Goal: Task Accomplishment & Management: Manage account settings

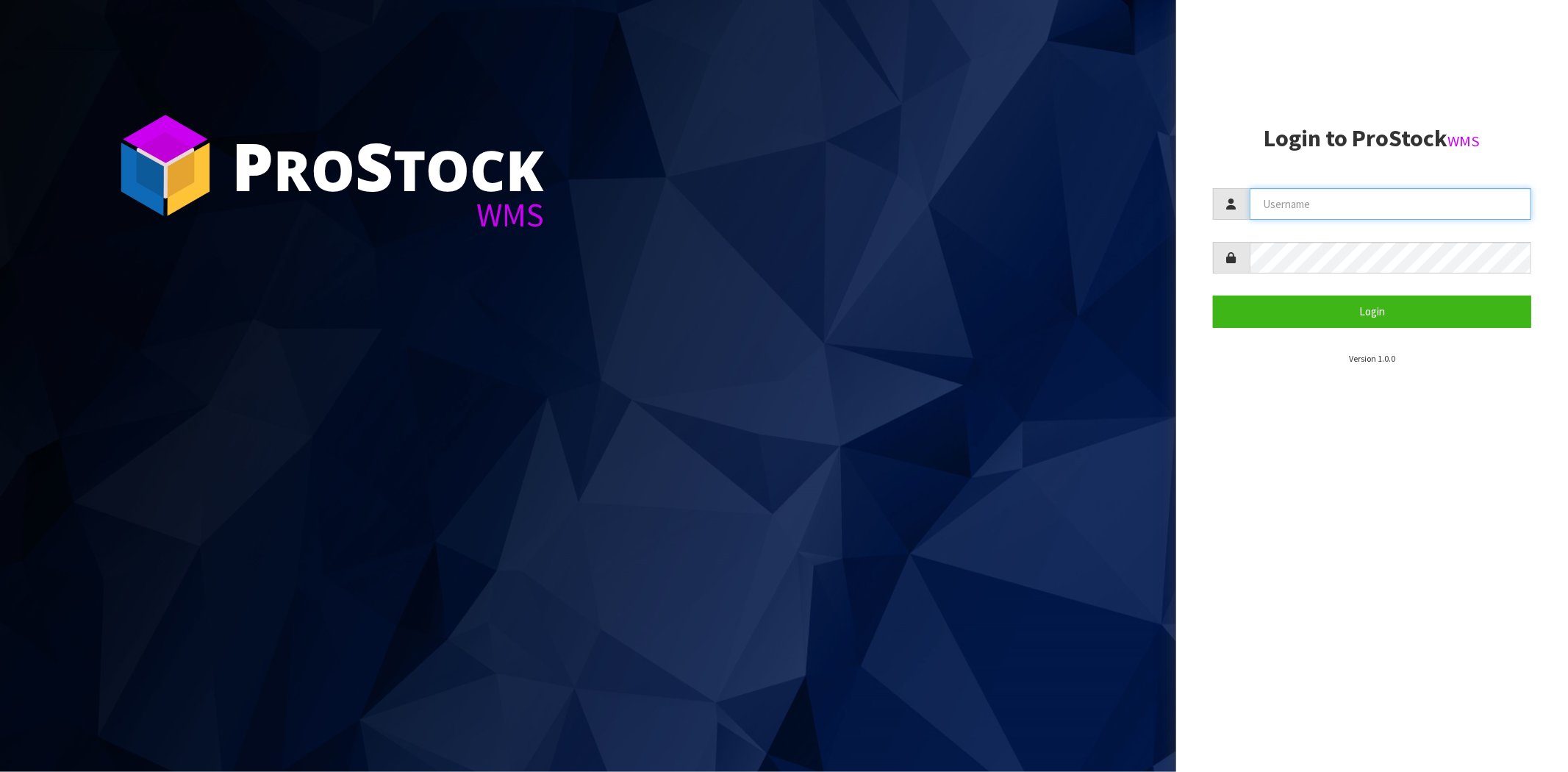
click at [1312, 197] on input "text" at bounding box center [1390, 204] width 281 height 32
type input "[PERSON_NAME][EMAIL_ADDRESS][DOMAIN_NAME]"
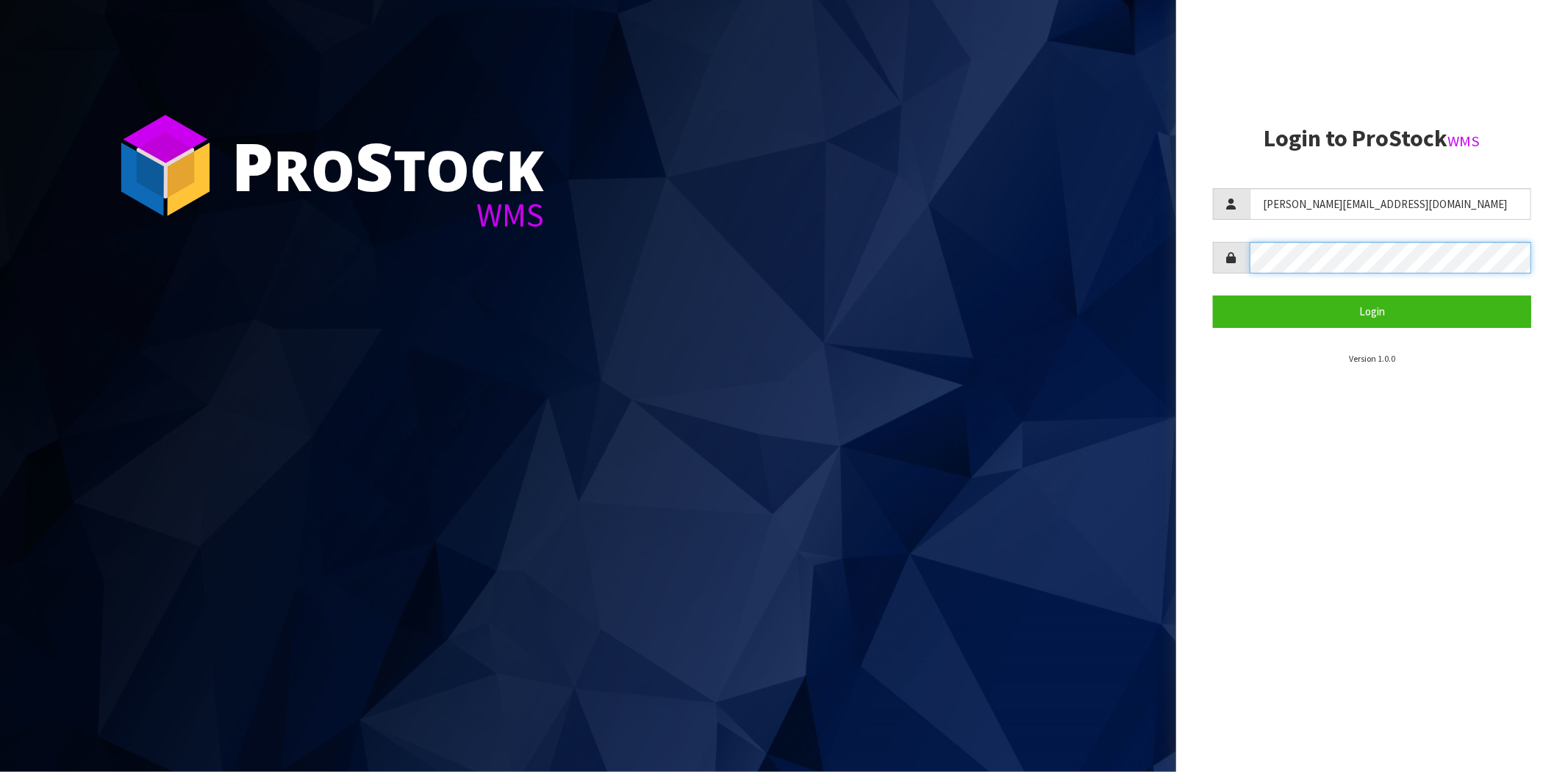
click at [1213, 296] on button "Login" at bounding box center [1372, 311] width 319 height 32
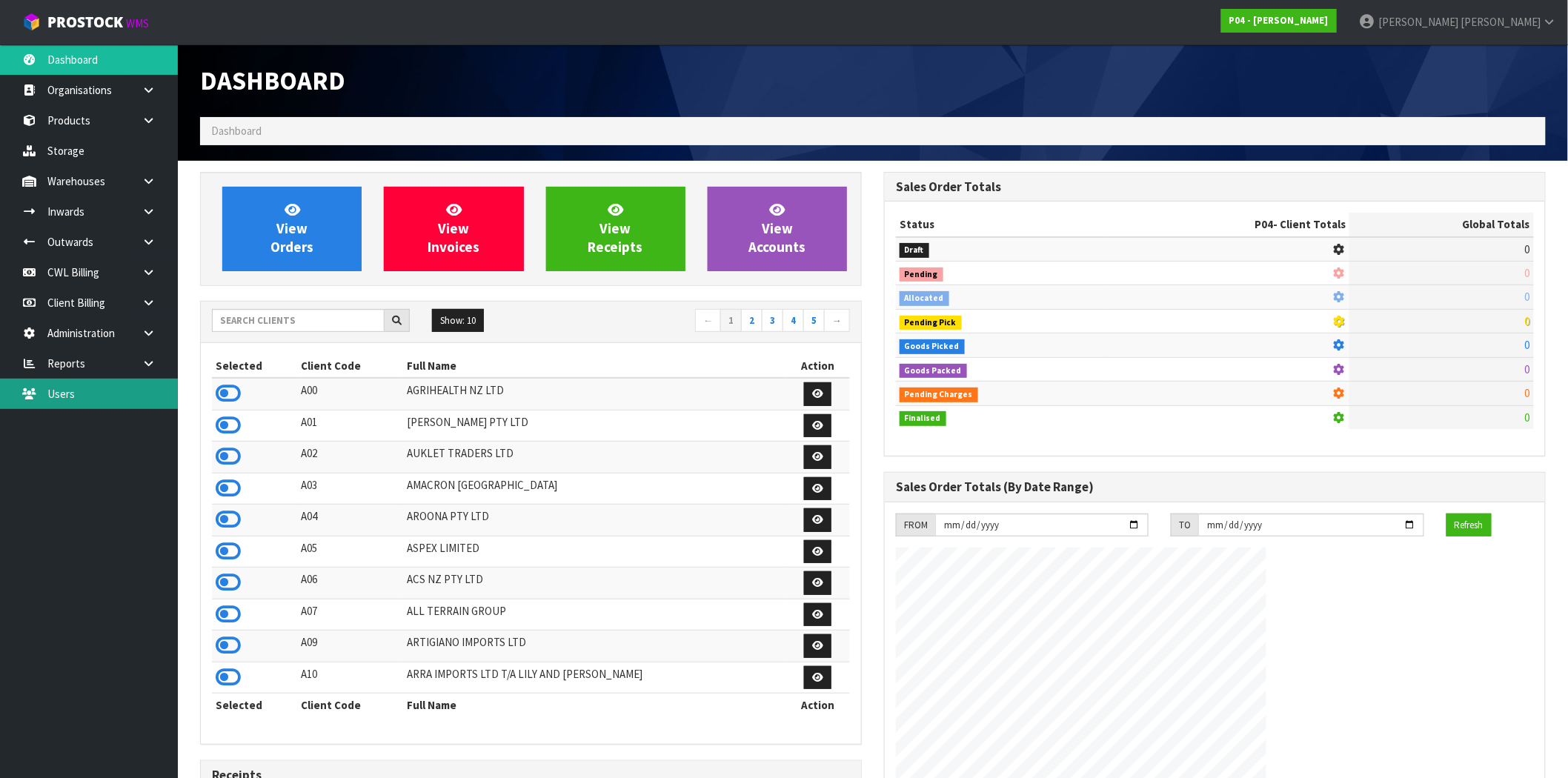
click at [65, 387] on link "Users" at bounding box center [89, 394] width 178 height 30
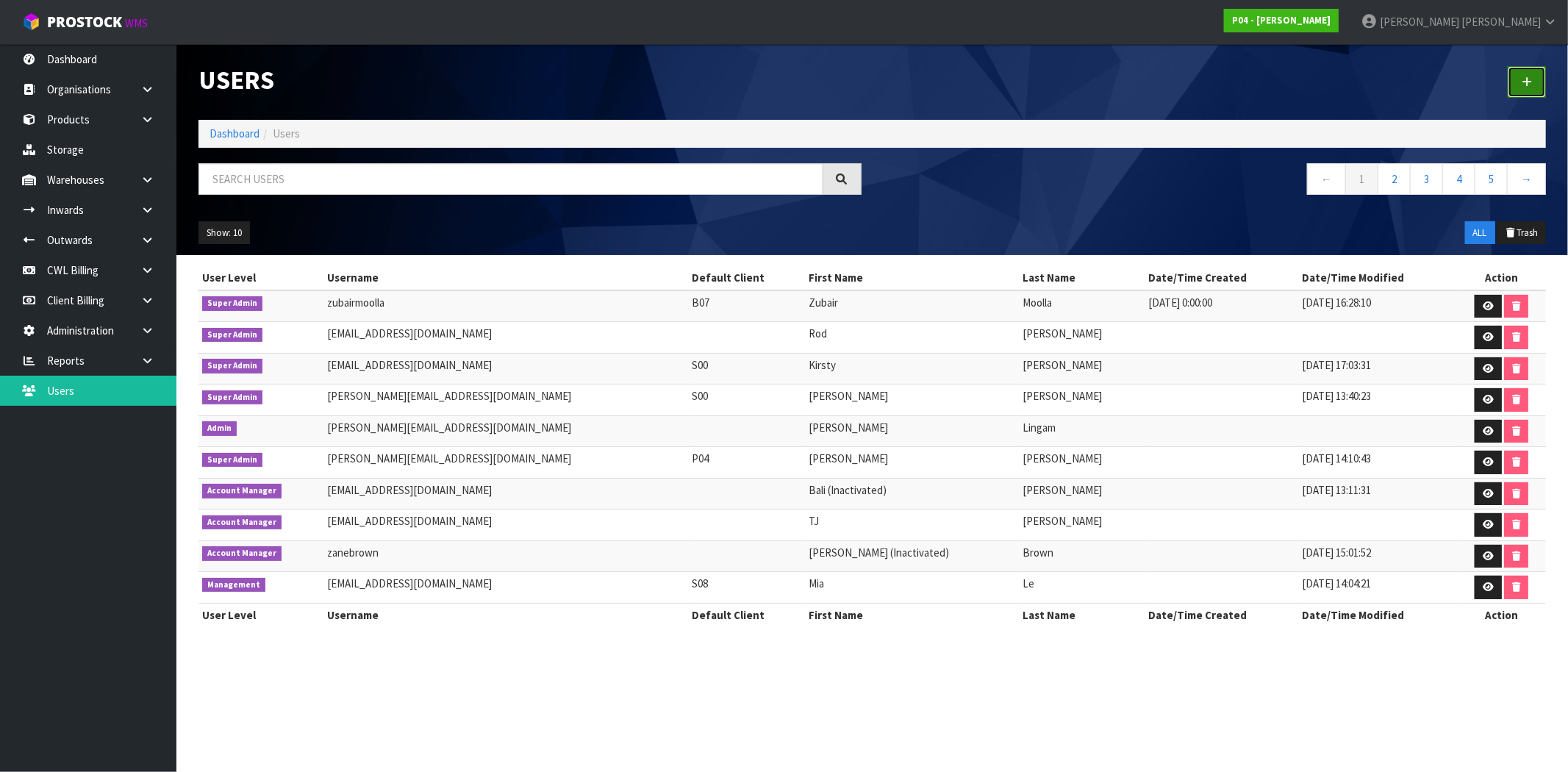
click at [1539, 85] on link at bounding box center [1527, 82] width 38 height 32
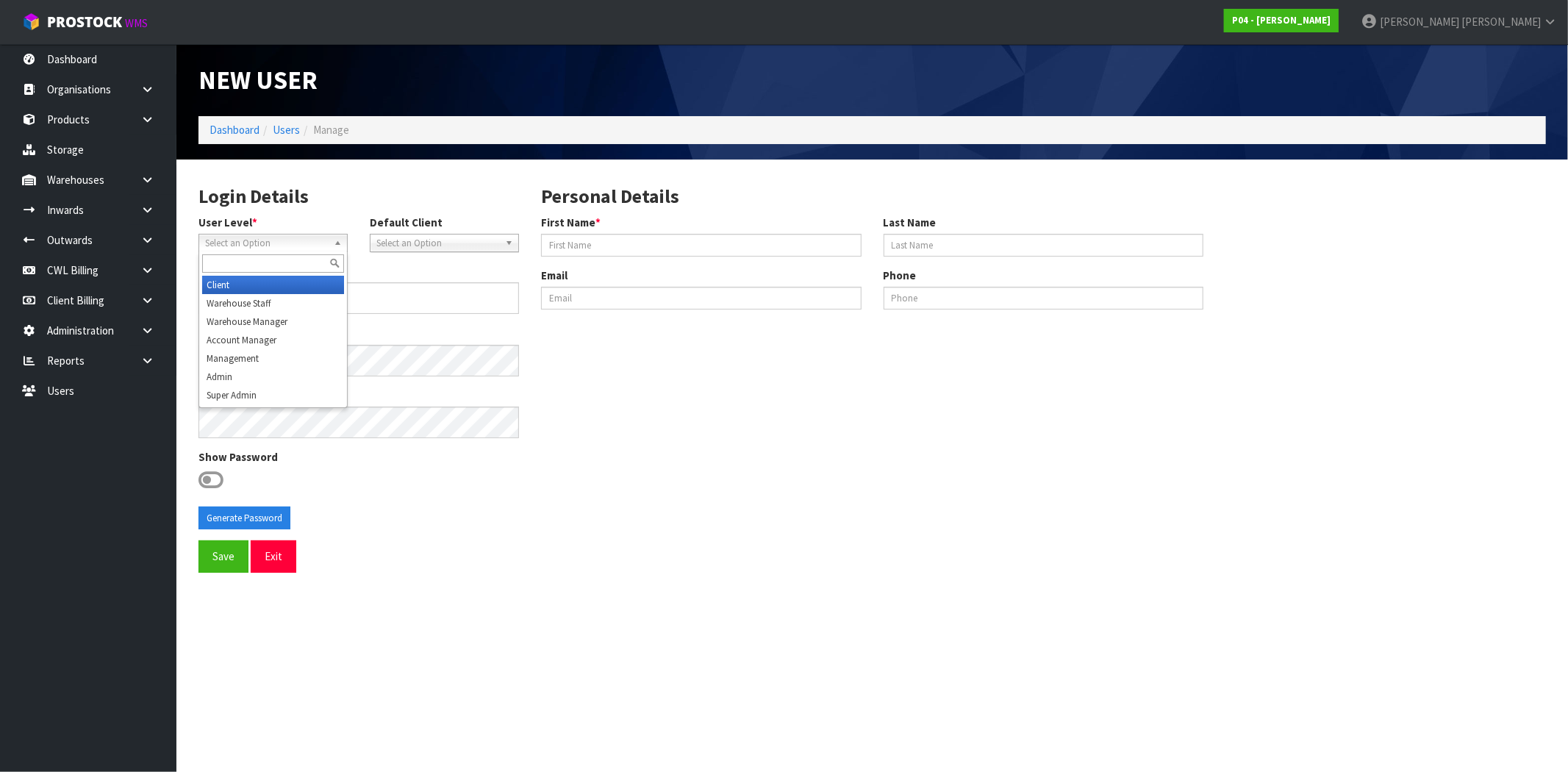
click at [272, 247] on span "Select an Option" at bounding box center [266, 243] width 123 height 17
drag, startPoint x: 252, startPoint y: 395, endPoint x: 294, endPoint y: 384, distance: 43.4
click at [252, 394] on li "Super Admin" at bounding box center [273, 395] width 142 height 18
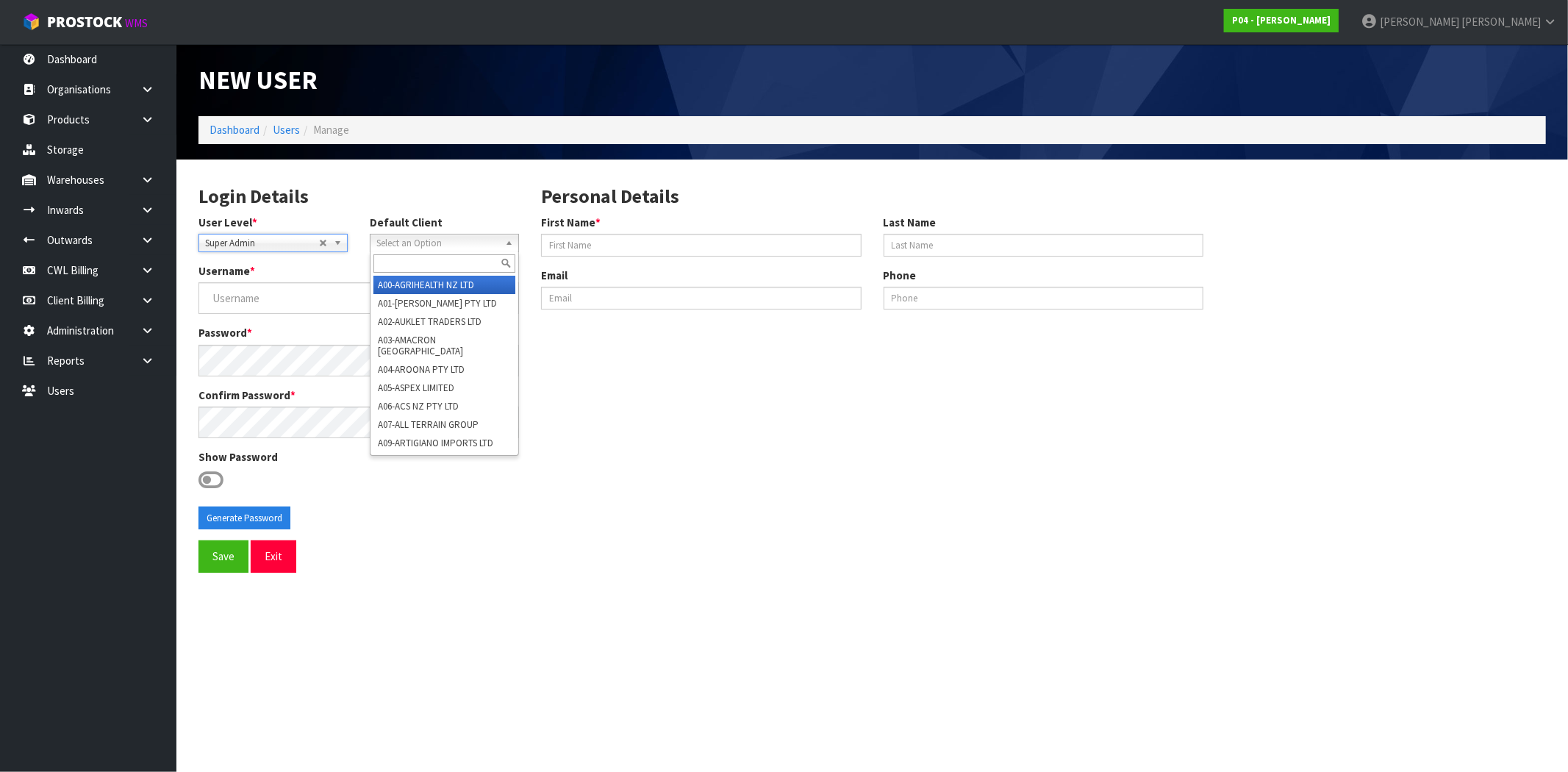
click at [431, 245] on span "Select an Option" at bounding box center [437, 243] width 123 height 17
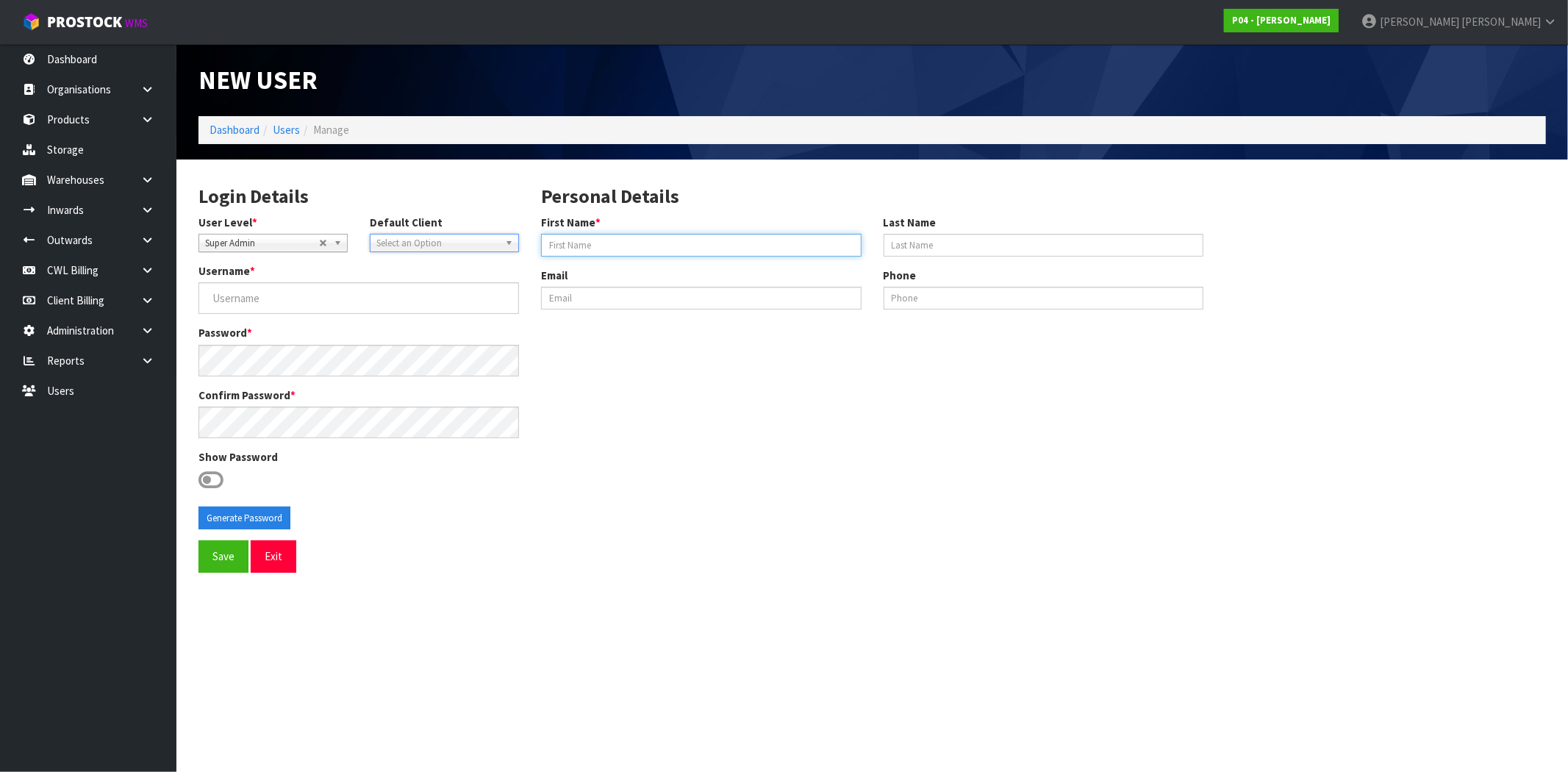
click at [664, 245] on input "First Name *" at bounding box center [701, 245] width 320 height 23
type input "Sunny"
click at [746, 398] on div "Login Details User Level * Client Warehouse Staff Warehouse Manager Account Man…" at bounding box center [872, 356] width 1369 height 371
click at [236, 301] on input "Username *" at bounding box center [358, 298] width 320 height 32
type input "Sunny"
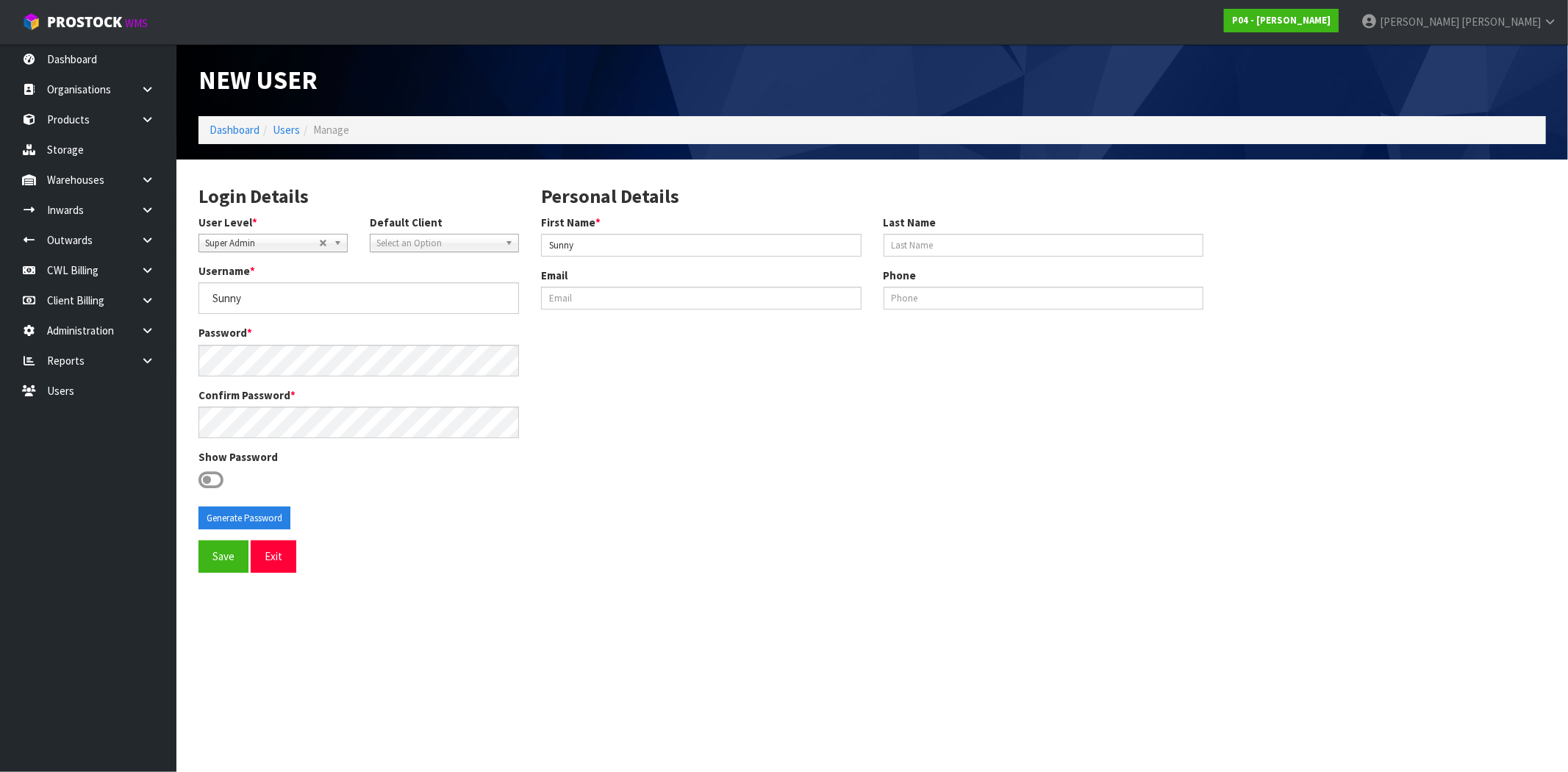
click at [213, 482] on icon at bounding box center [211, 480] width 25 height 22
click at [0, 0] on input "checkbox" at bounding box center [0, 0] width 0 height 0
click at [244, 518] on button "Generate Password" at bounding box center [244, 518] width 92 height 24
drag, startPoint x: 253, startPoint y: 292, endPoint x: 156, endPoint y: 292, distance: 97.0
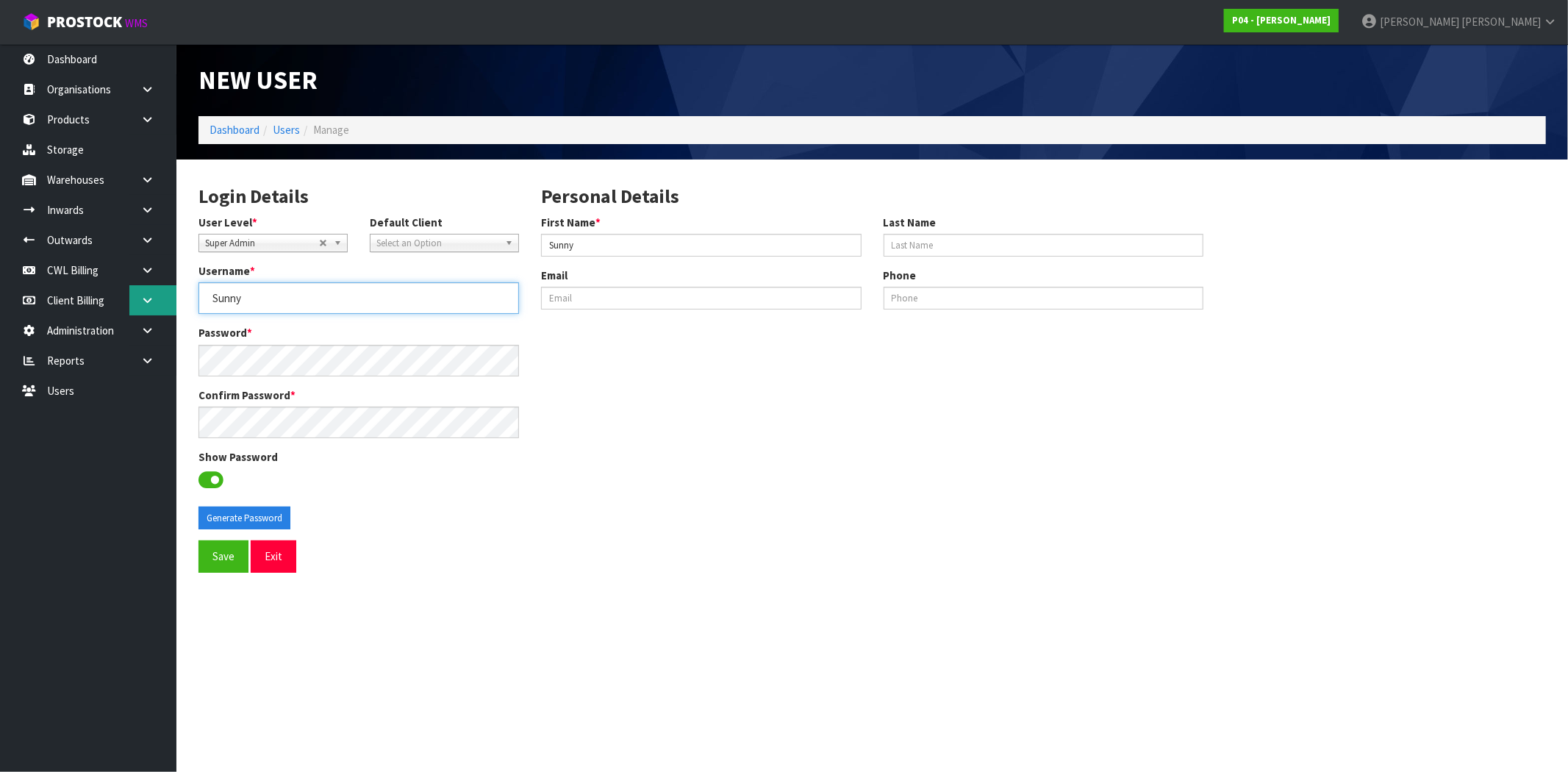
click at [156, 292] on body "Toggle navigation ProStock WMS P04 - PEGGY Maji Torres Logout Dashboard Organis…" at bounding box center [784, 386] width 1568 height 772
click at [164, 358] on body "Toggle navigation ProStock WMS P04 - PEGGY Maji Torres Logout Dashboard Organis…" at bounding box center [784, 386] width 1568 height 772
click at [227, 560] on button "Save" at bounding box center [223, 556] width 50 height 32
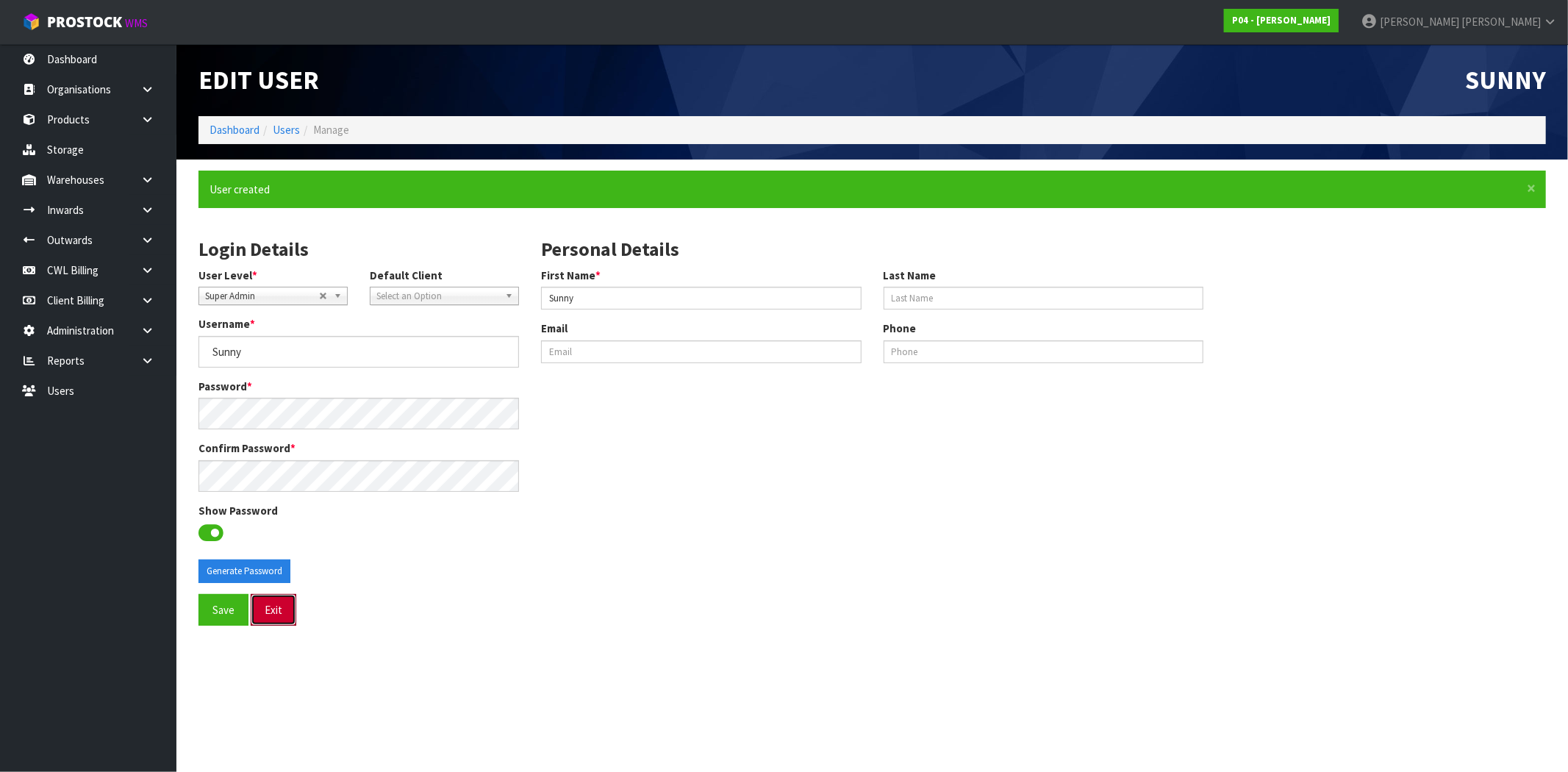
drag, startPoint x: 273, startPoint y: 613, endPoint x: 513, endPoint y: 499, distance: 265.7
click at [273, 613] on button "Exit" at bounding box center [273, 610] width 46 height 32
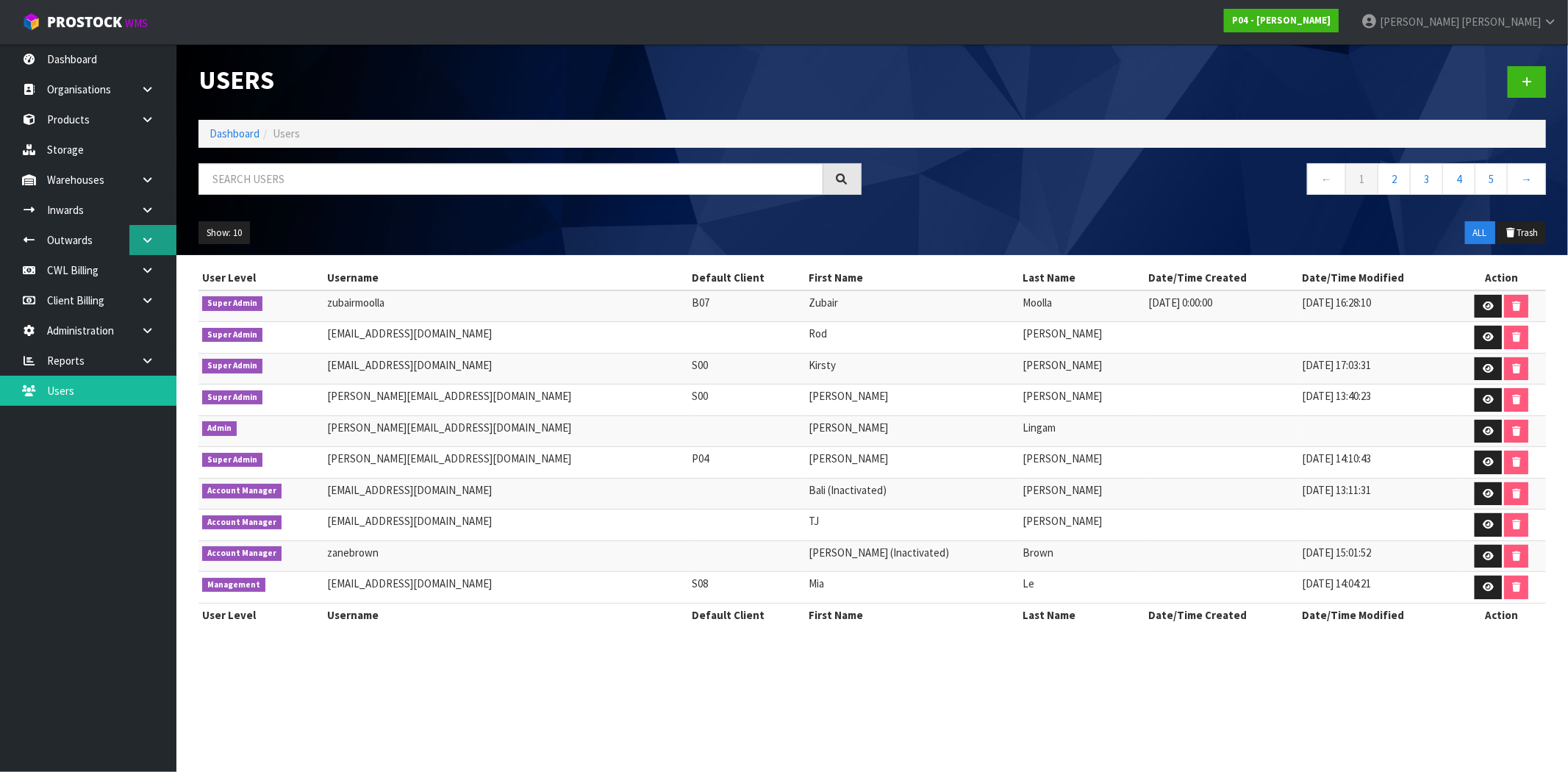
click at [149, 239] on icon at bounding box center [147, 240] width 14 height 11
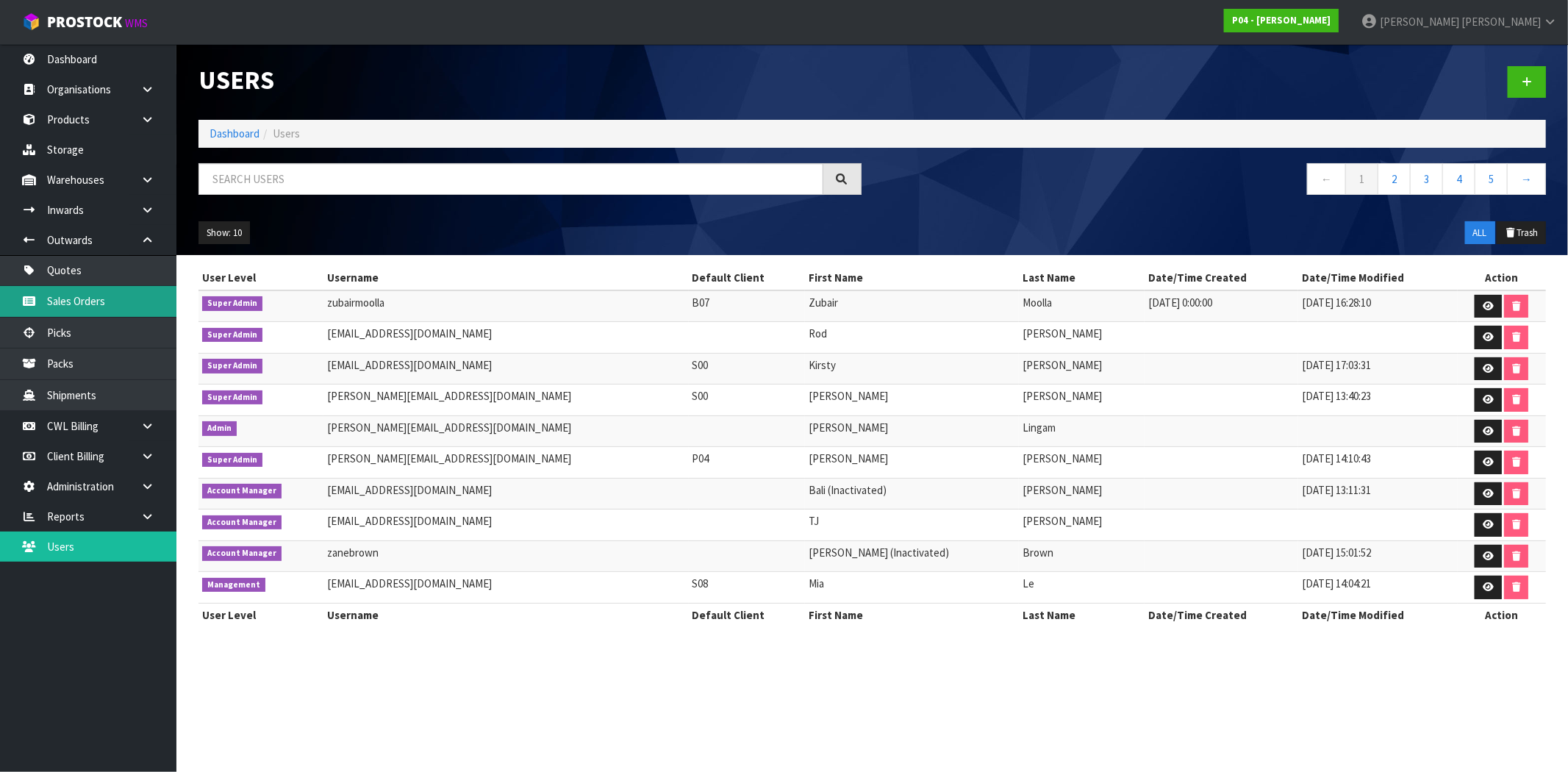
drag, startPoint x: 99, startPoint y: 309, endPoint x: 115, endPoint y: 299, distance: 18.9
click at [100, 308] on link "Sales Orders" at bounding box center [88, 301] width 177 height 30
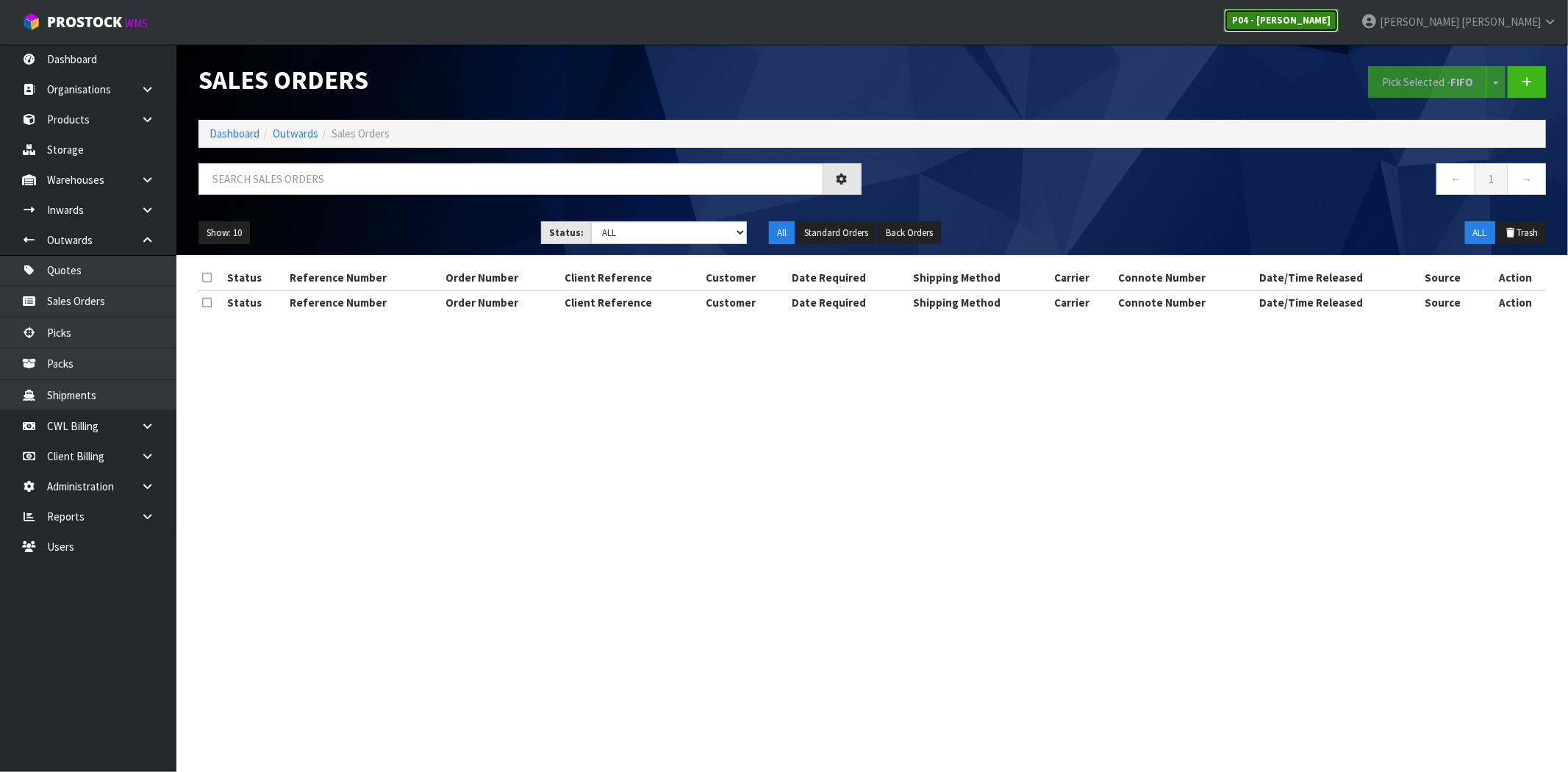
click at [1330, 17] on strong "P04 - [PERSON_NAME]" at bounding box center [1281, 21] width 98 height 13
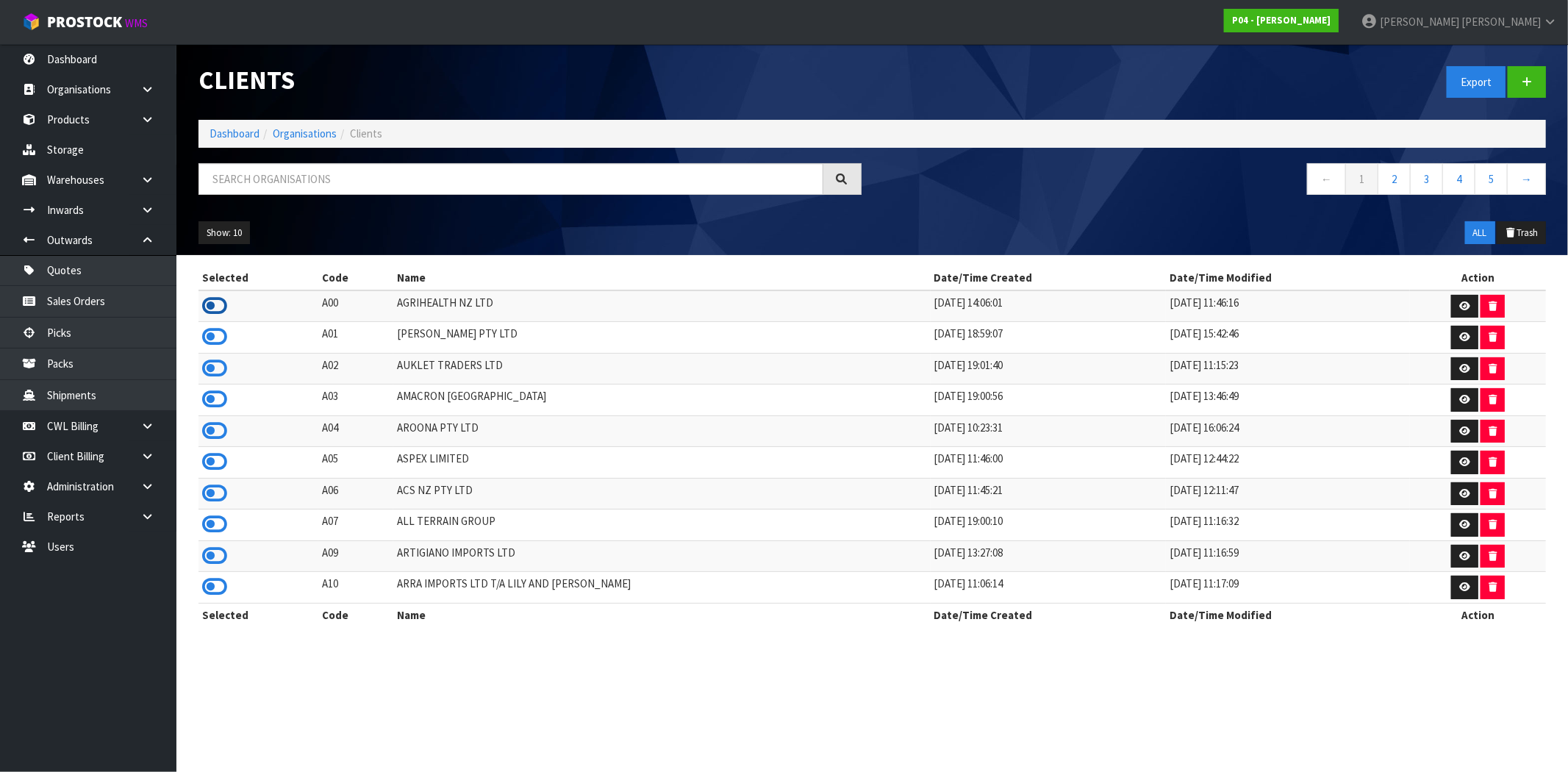
click at [219, 303] on icon at bounding box center [215, 306] width 25 height 22
click at [115, 301] on link "Sales Orders" at bounding box center [88, 301] width 177 height 30
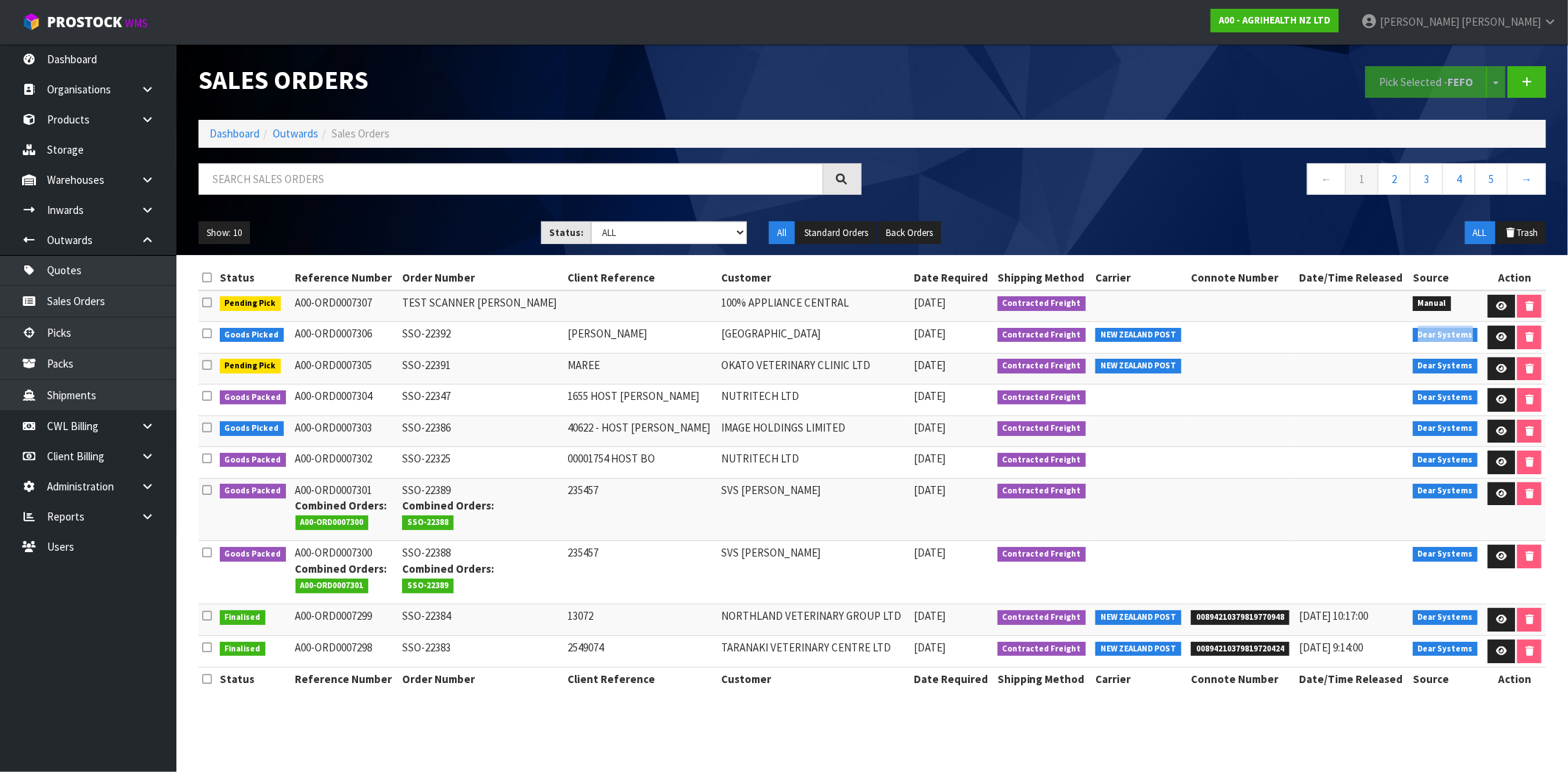
drag, startPoint x: 1458, startPoint y: 335, endPoint x: 1394, endPoint y: 340, distance: 64.2
click at [1394, 340] on tr "Goods Picked A00-ORD0007306 SSO-22392 KAREN TIRAU VETERINARY CENTRE 22/01/2025 …" at bounding box center [872, 338] width 1347 height 32
drag, startPoint x: 1447, startPoint y: 364, endPoint x: 1420, endPoint y: 387, distance: 35.5
click at [1413, 366] on span "Dear Systems" at bounding box center [1445, 366] width 66 height 15
drag, startPoint x: 1452, startPoint y: 402, endPoint x: 1358, endPoint y: 409, distance: 94.3
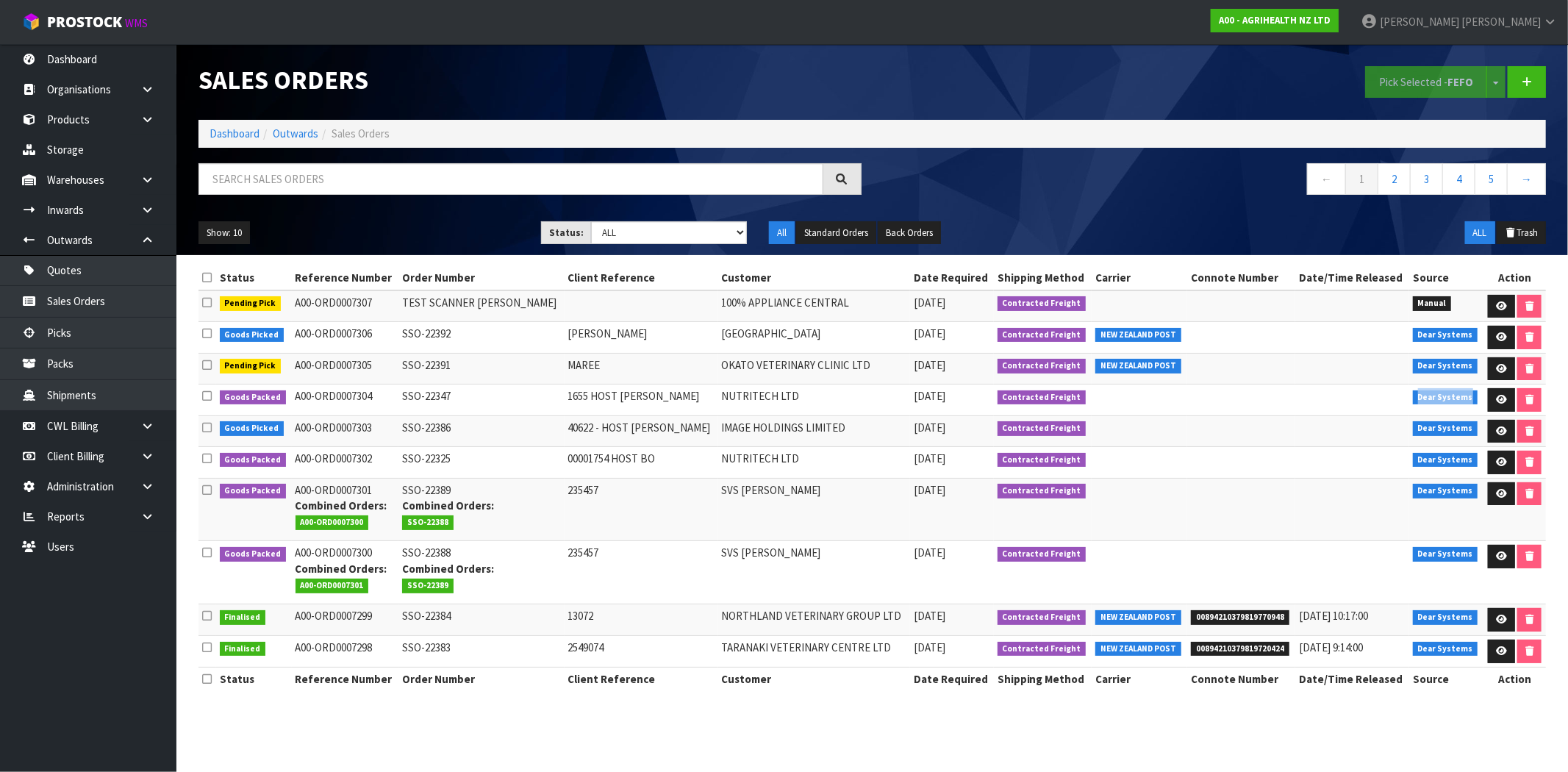
click at [1356, 406] on tr "Goods Packed A00-ORD0007304 SSO-22347 1655 HOST BO NUTRITECH LTD 21/01/2025 Con…" at bounding box center [872, 400] width 1347 height 32
drag, startPoint x: 1452, startPoint y: 429, endPoint x: 1394, endPoint y: 429, distance: 58.0
click at [1394, 429] on tr "Goods Picked A00-ORD0007303 SSO-22386 40622 - HOST BO IMAGE HOLDINGS LIMITED 21…" at bounding box center [872, 431] width 1347 height 32
drag, startPoint x: 1436, startPoint y: 619, endPoint x: 1392, endPoint y: 622, distance: 44.1
click at [1385, 619] on tr "Finalised A00-ORD0007299 SSO-22384 13072 NORTHLAND VETERINARY GROUP LTD 21/01/2…" at bounding box center [872, 621] width 1347 height 32
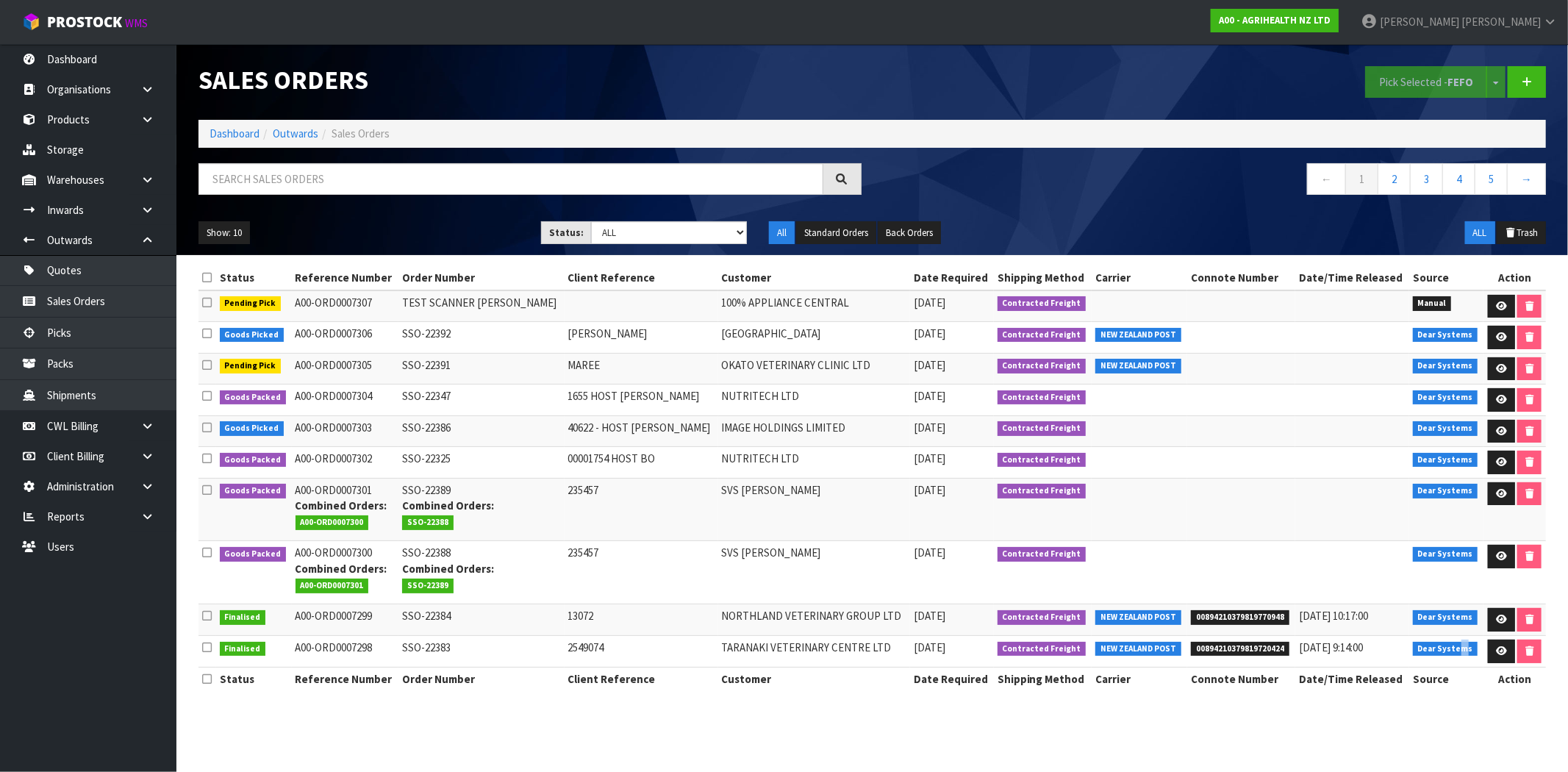
drag, startPoint x: 1448, startPoint y: 649, endPoint x: 1440, endPoint y: 647, distance: 8.2
click at [1443, 651] on span "Dear Systems" at bounding box center [1445, 649] width 66 height 15
click at [1330, 21] on strong "A00 - AGRIHEALTH NZ LTD" at bounding box center [1274, 21] width 112 height 13
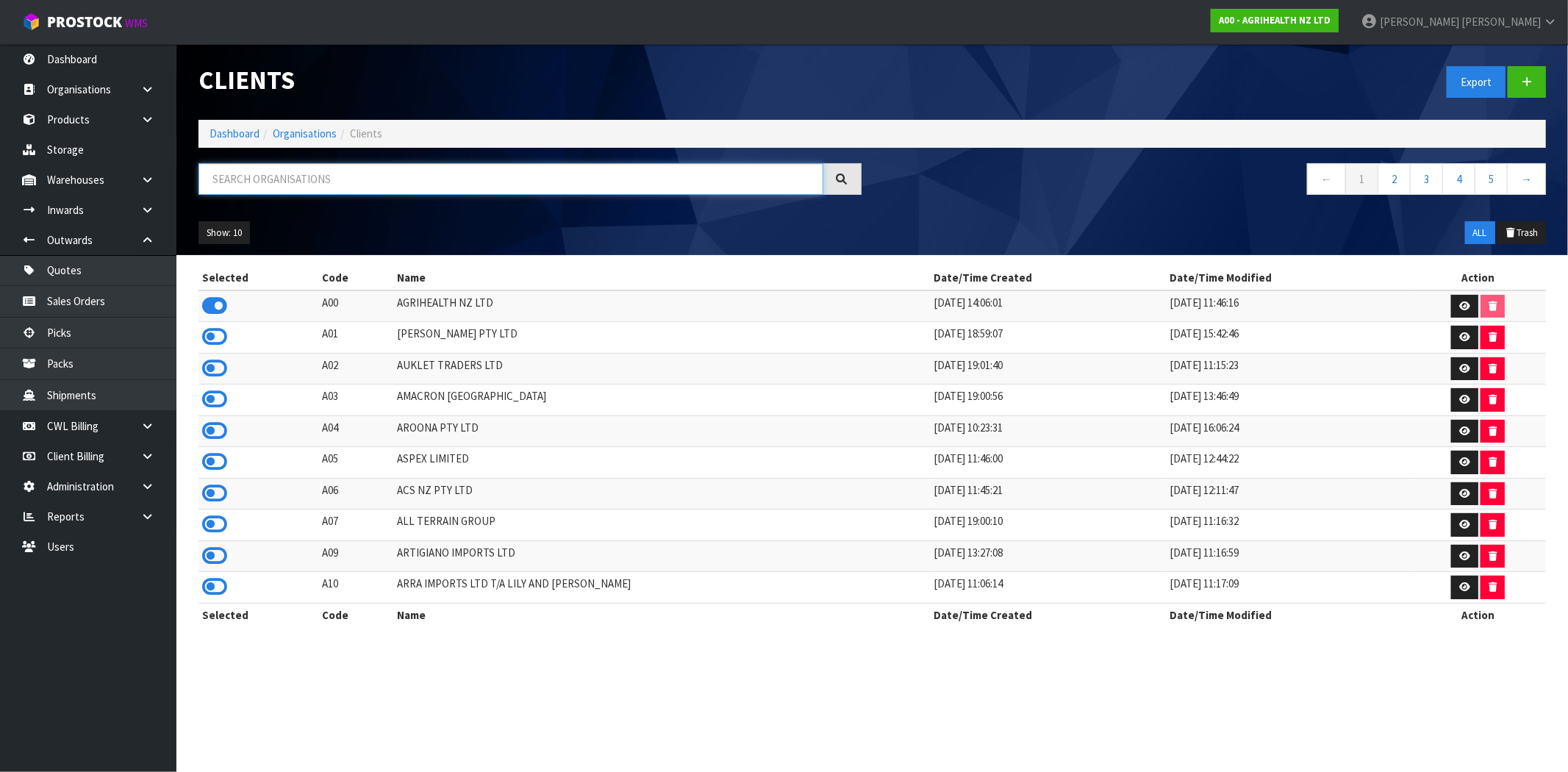
click at [362, 178] on input "text" at bounding box center [510, 179] width 625 height 32
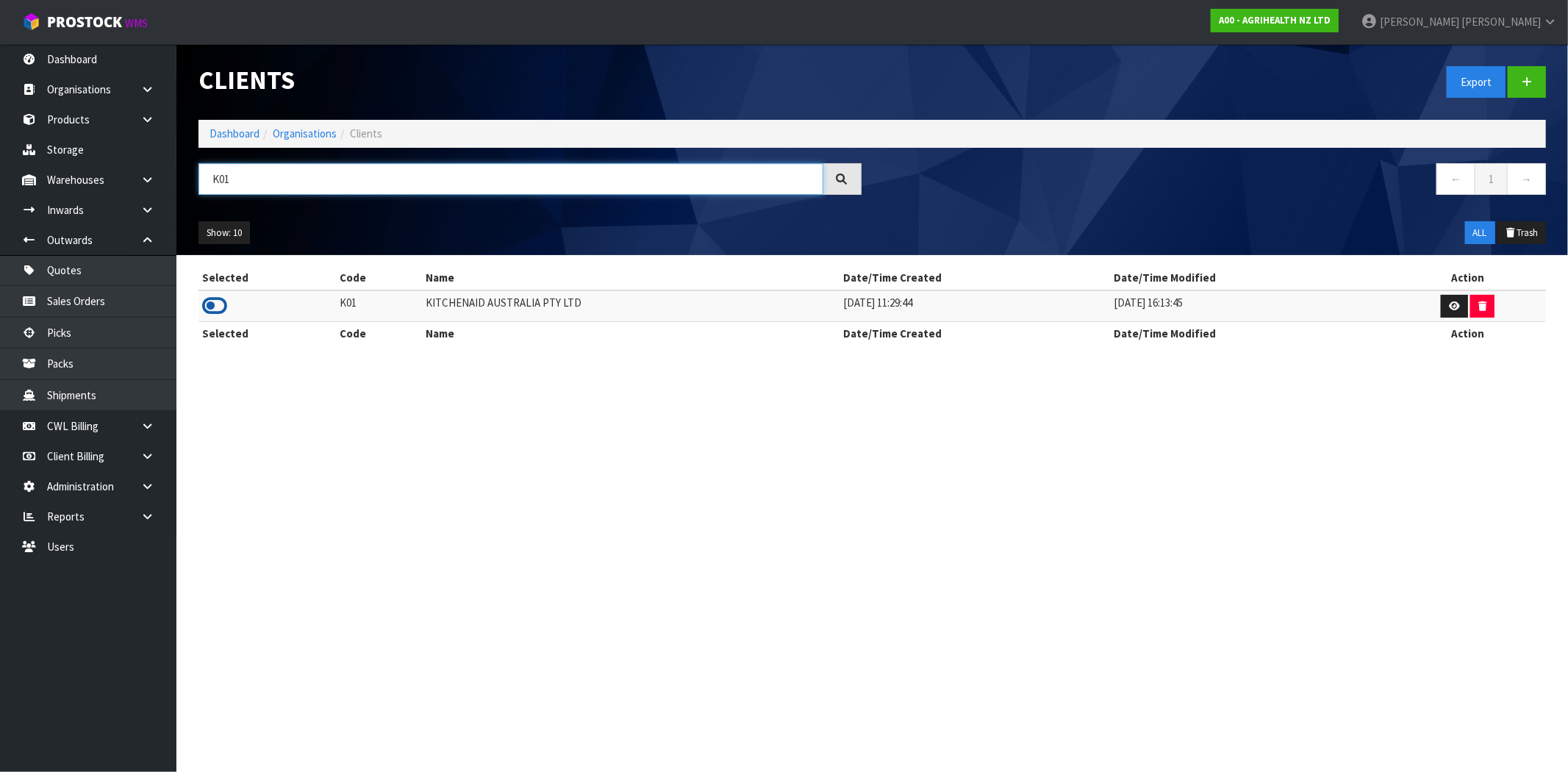
type input "K01"
click at [215, 311] on icon at bounding box center [215, 306] width 25 height 22
click at [91, 305] on link "Sales Orders" at bounding box center [88, 301] width 177 height 30
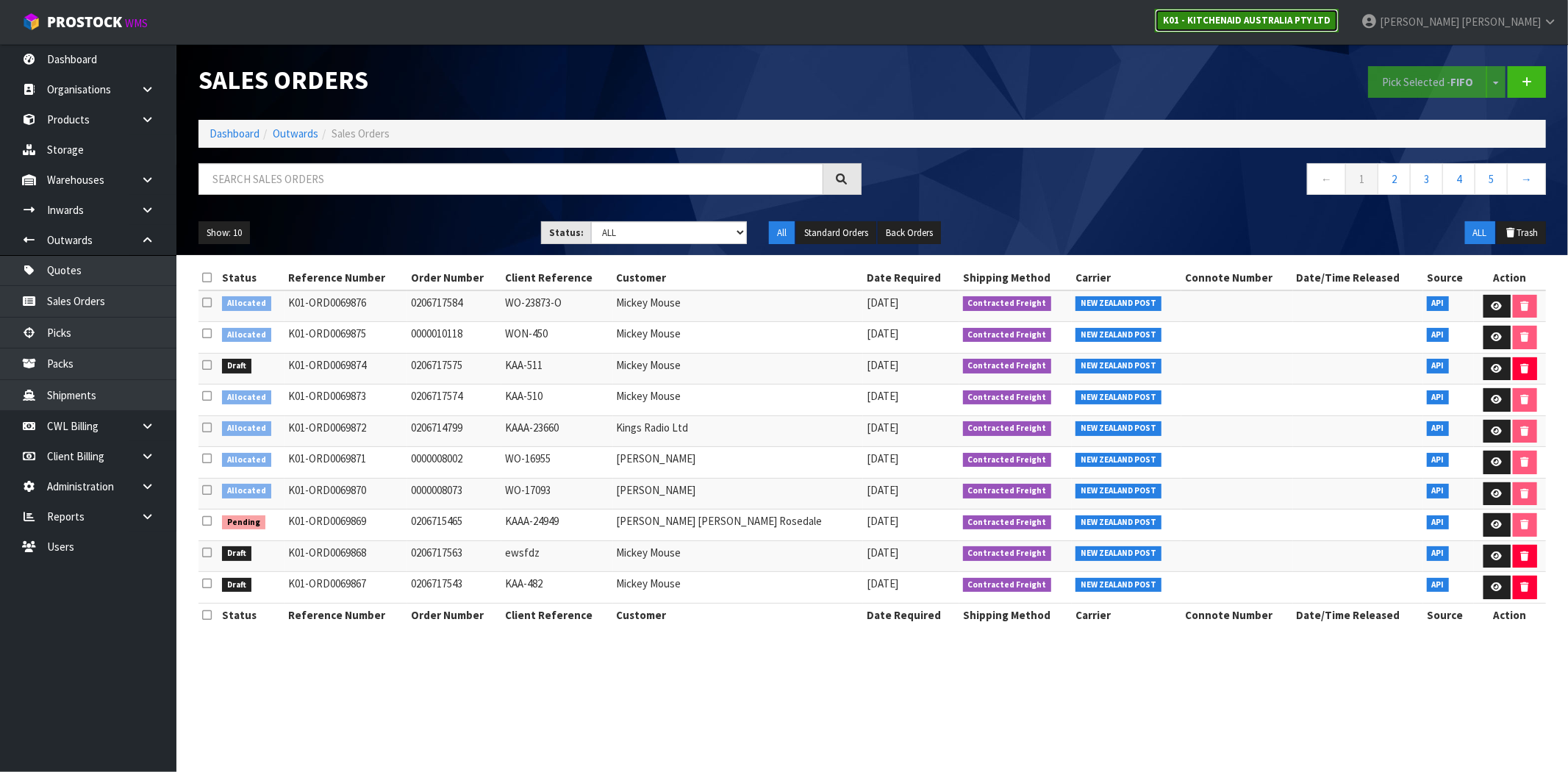
click at [1330, 17] on strong "K01 - KITCHENAID AUSTRALIA PTY LTD" at bounding box center [1247, 21] width 168 height 13
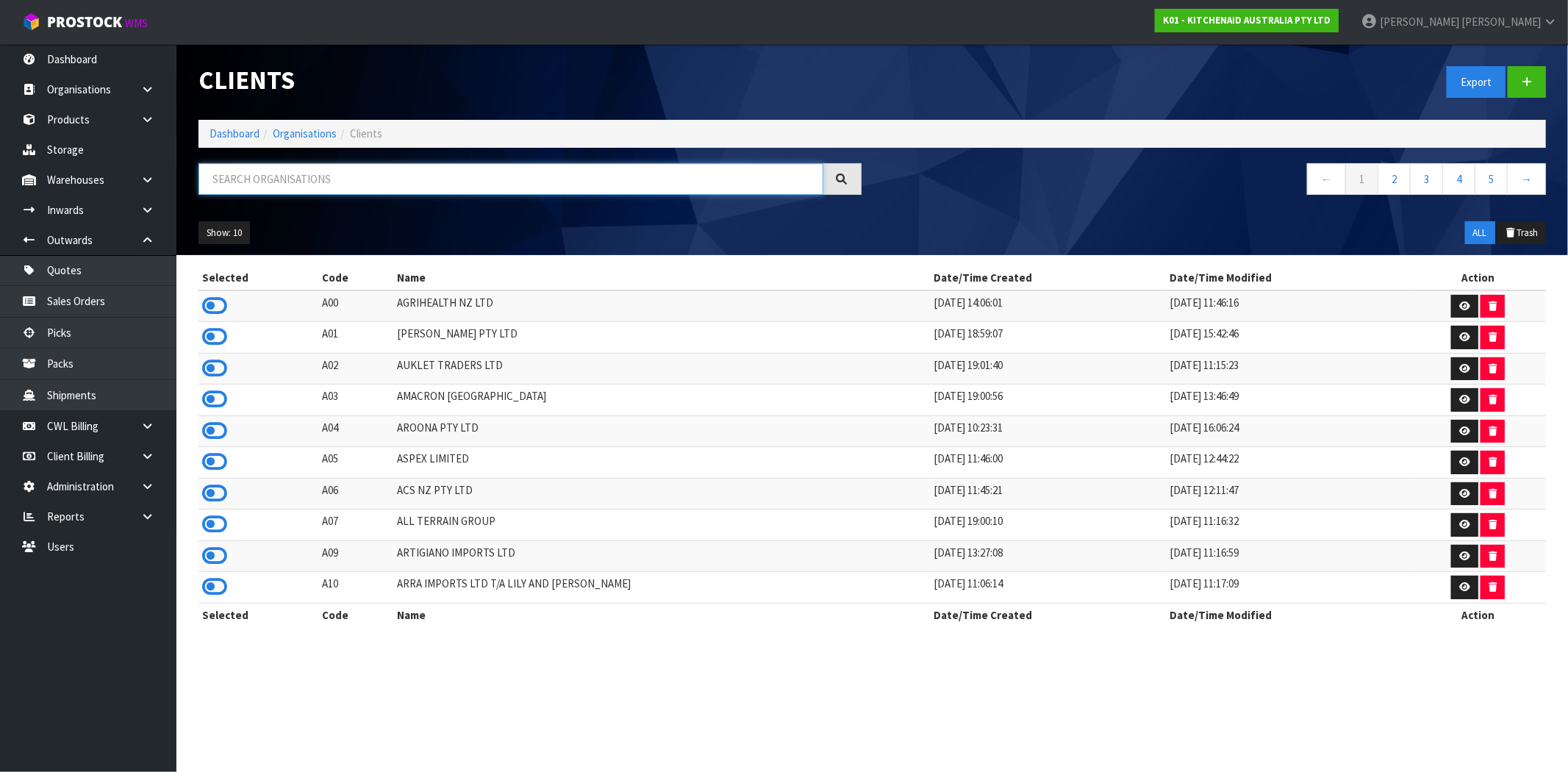
click at [270, 187] on input "text" at bounding box center [510, 179] width 625 height 32
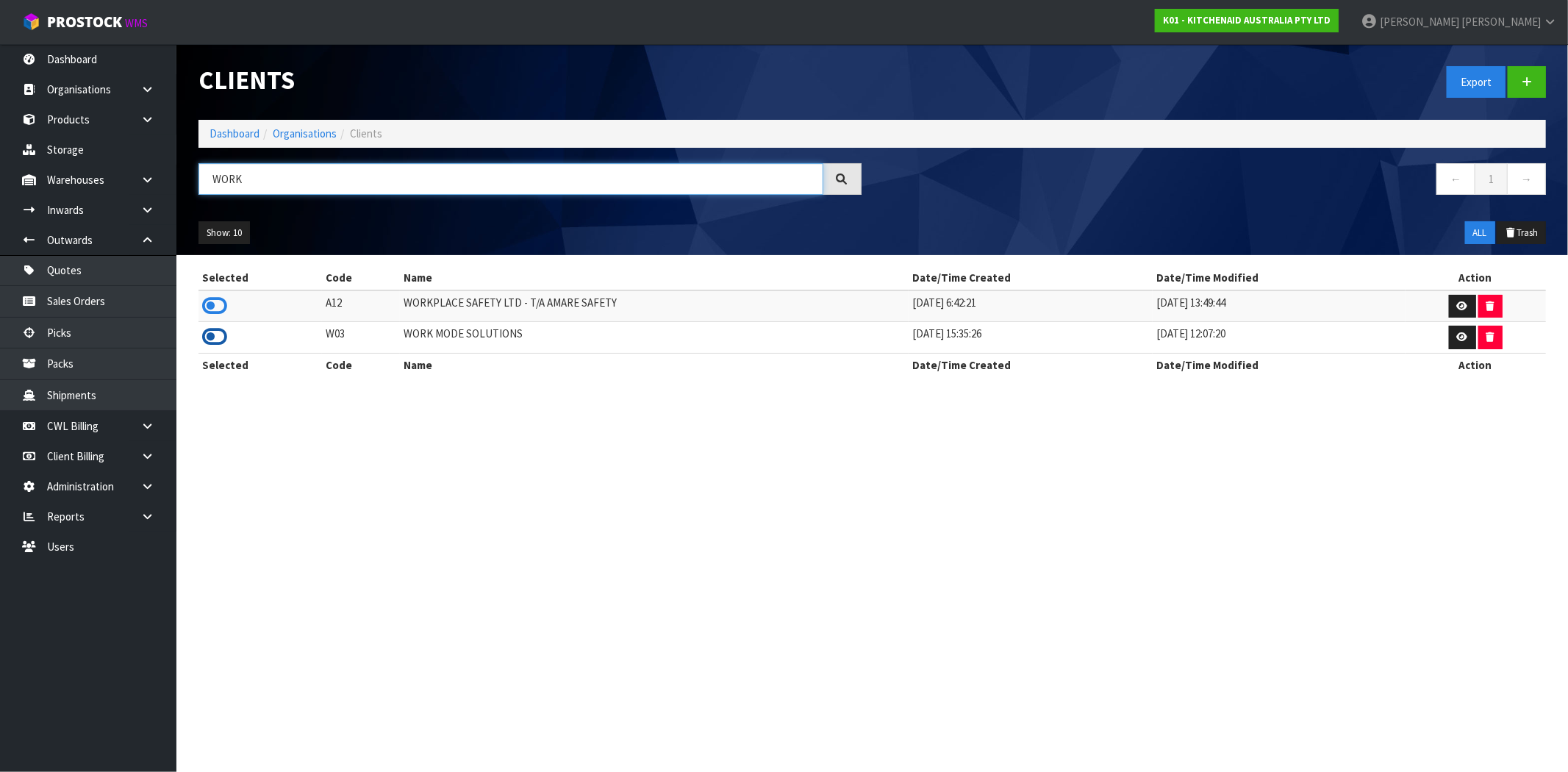
type input "WORK"
drag, startPoint x: 225, startPoint y: 337, endPoint x: 216, endPoint y: 336, distance: 9.1
click at [223, 337] on icon at bounding box center [215, 337] width 25 height 22
click at [74, 300] on link "Sales Orders" at bounding box center [88, 301] width 177 height 30
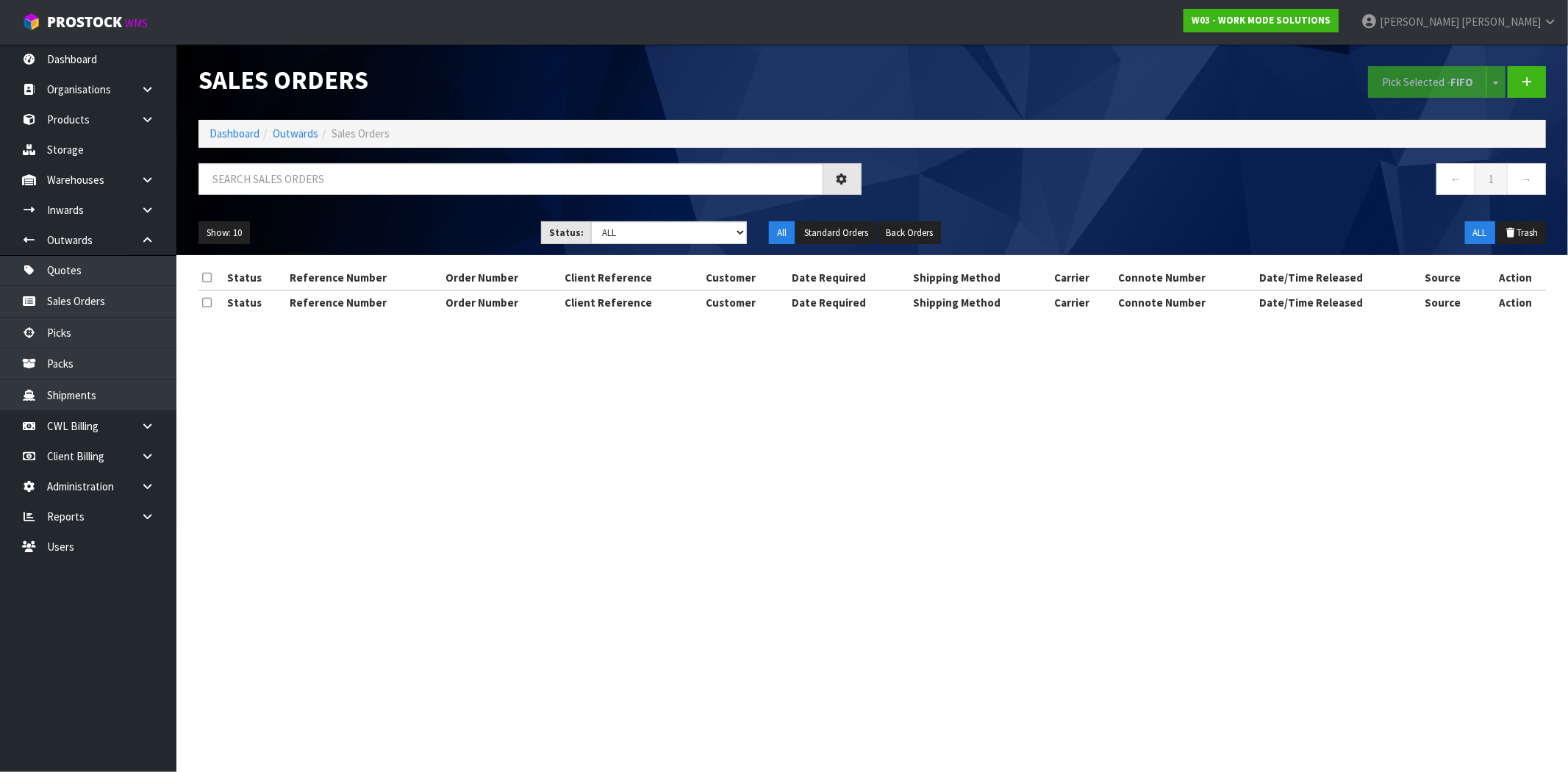
click at [1088, 206] on div "← 1 →" at bounding box center [1215, 186] width 685 height 47
drag, startPoint x: 1171, startPoint y: 305, endPoint x: 1142, endPoint y: 307, distance: 29.1
click at [1171, 305] on th "Connote Number" at bounding box center [1185, 302] width 141 height 24
click at [64, 348] on link "Picks" at bounding box center [88, 333] width 177 height 30
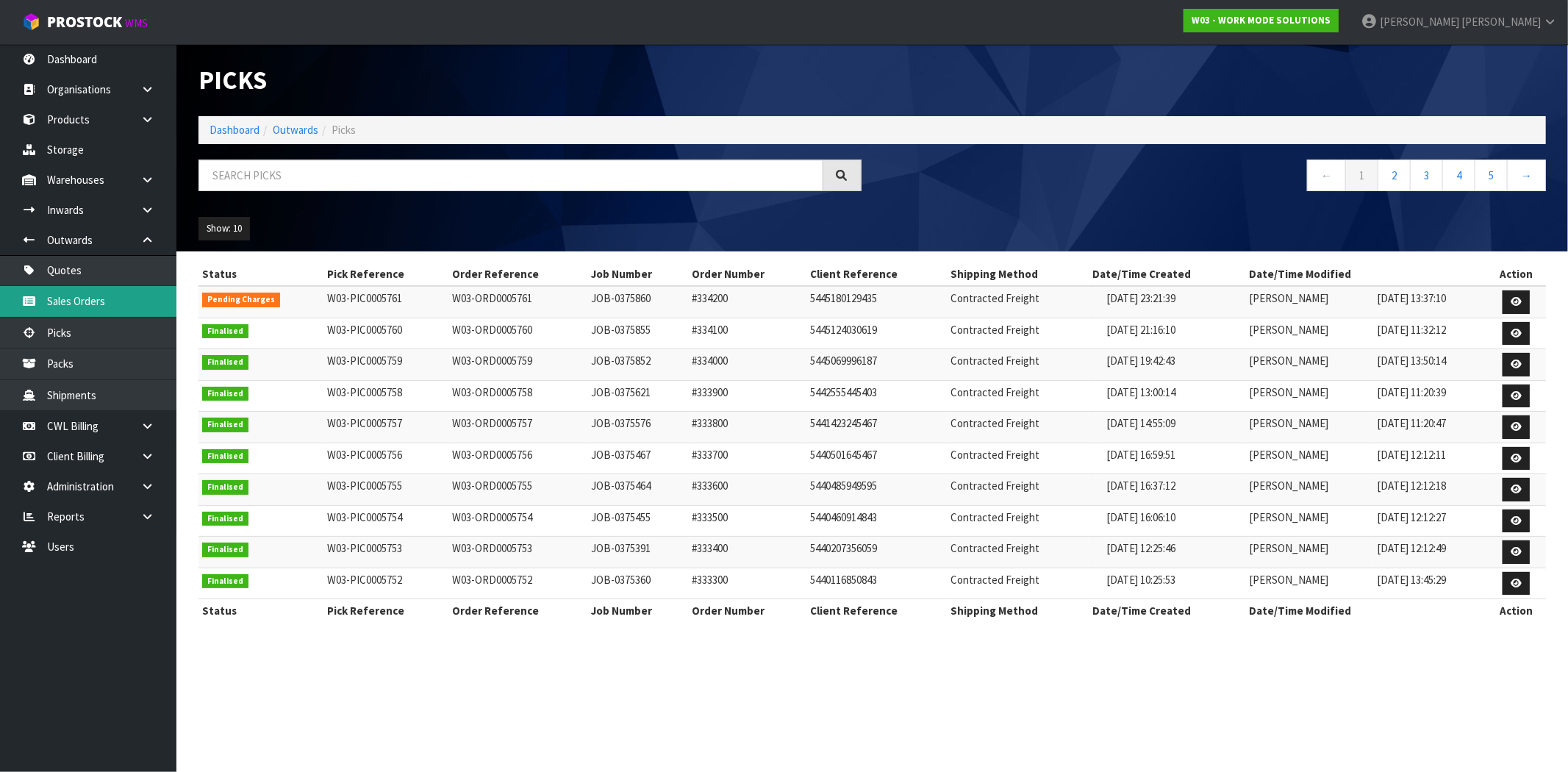
click at [82, 304] on link "Sales Orders" at bounding box center [88, 301] width 177 height 30
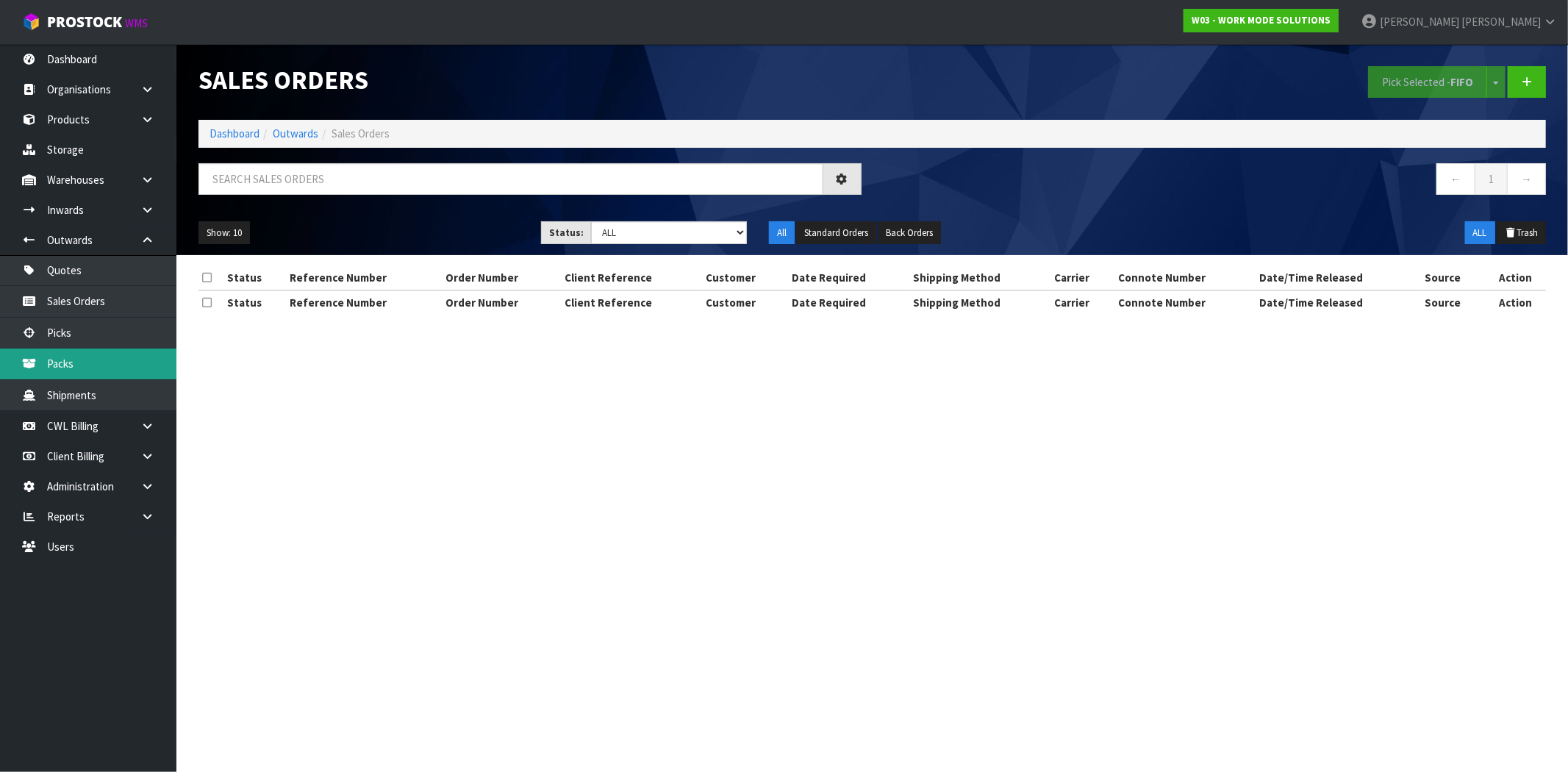
click at [101, 361] on link "Packs" at bounding box center [88, 364] width 177 height 30
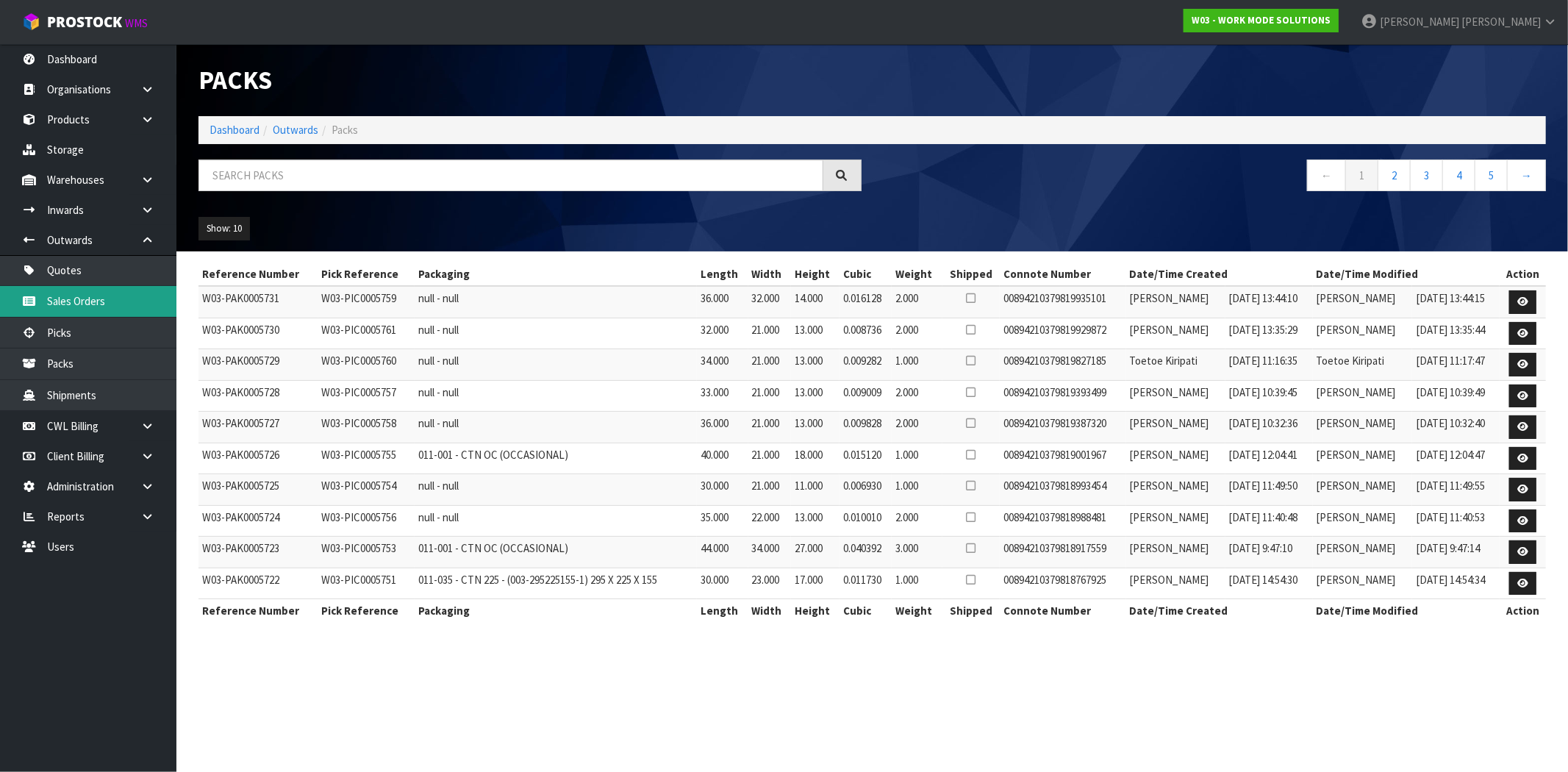
click at [97, 299] on link "Sales Orders" at bounding box center [88, 301] width 177 height 30
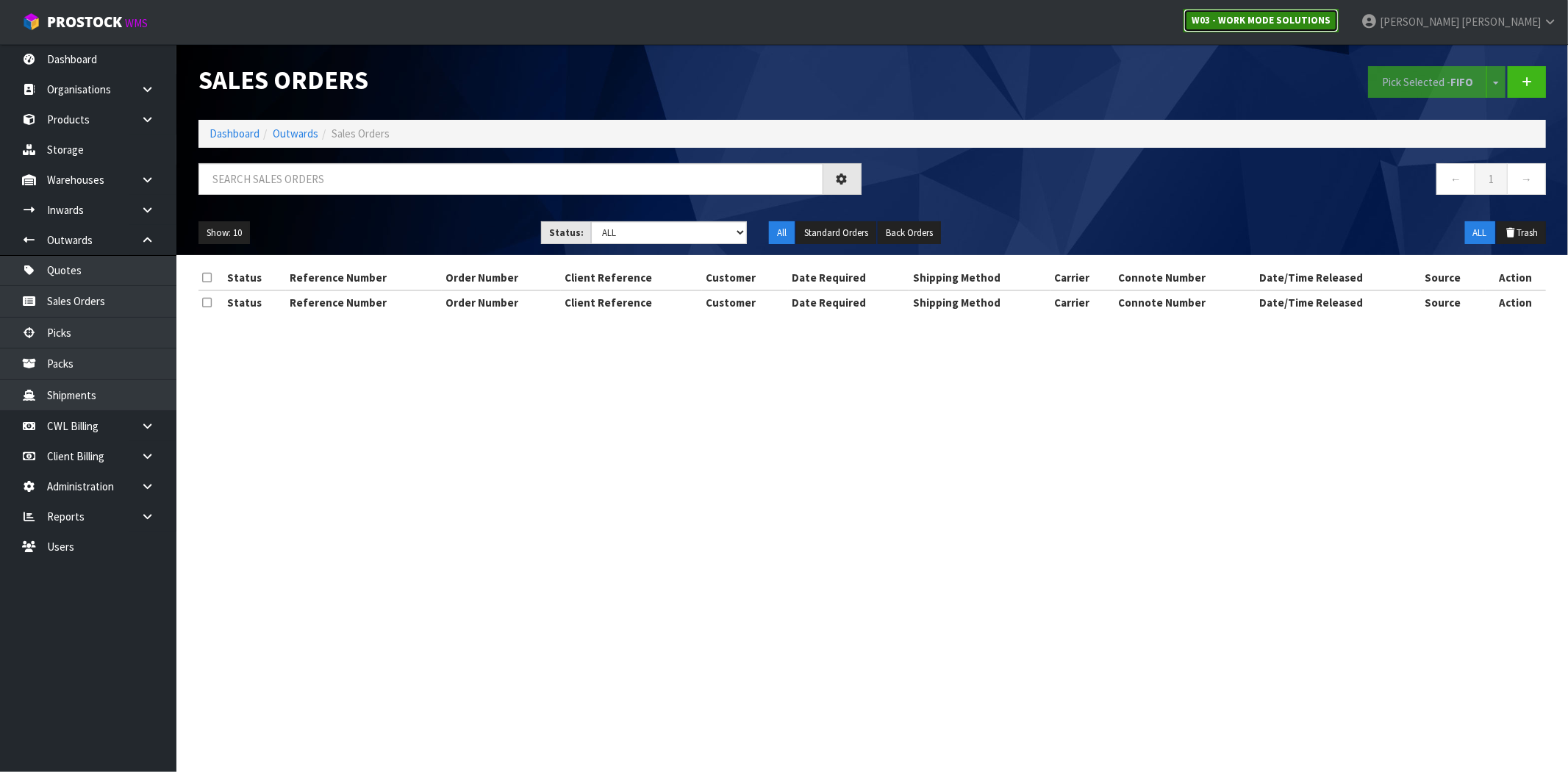
click at [1330, 20] on strong "W03 - WORK MODE SOLUTIONS" at bounding box center [1261, 21] width 139 height 13
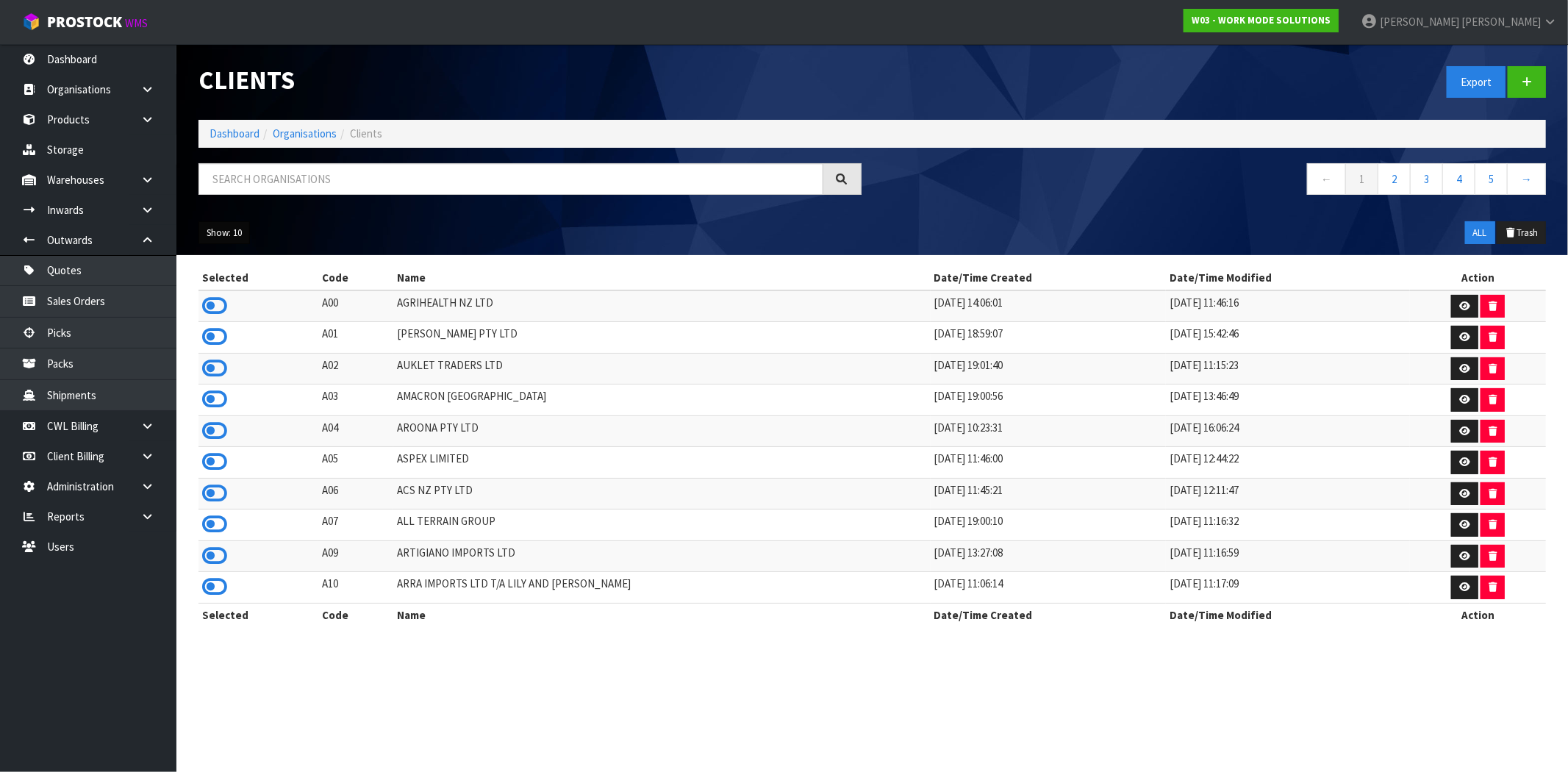
click at [231, 228] on button "Show: 10" at bounding box center [223, 233] width 52 height 24
click at [233, 323] on link "50" at bounding box center [257, 319] width 116 height 20
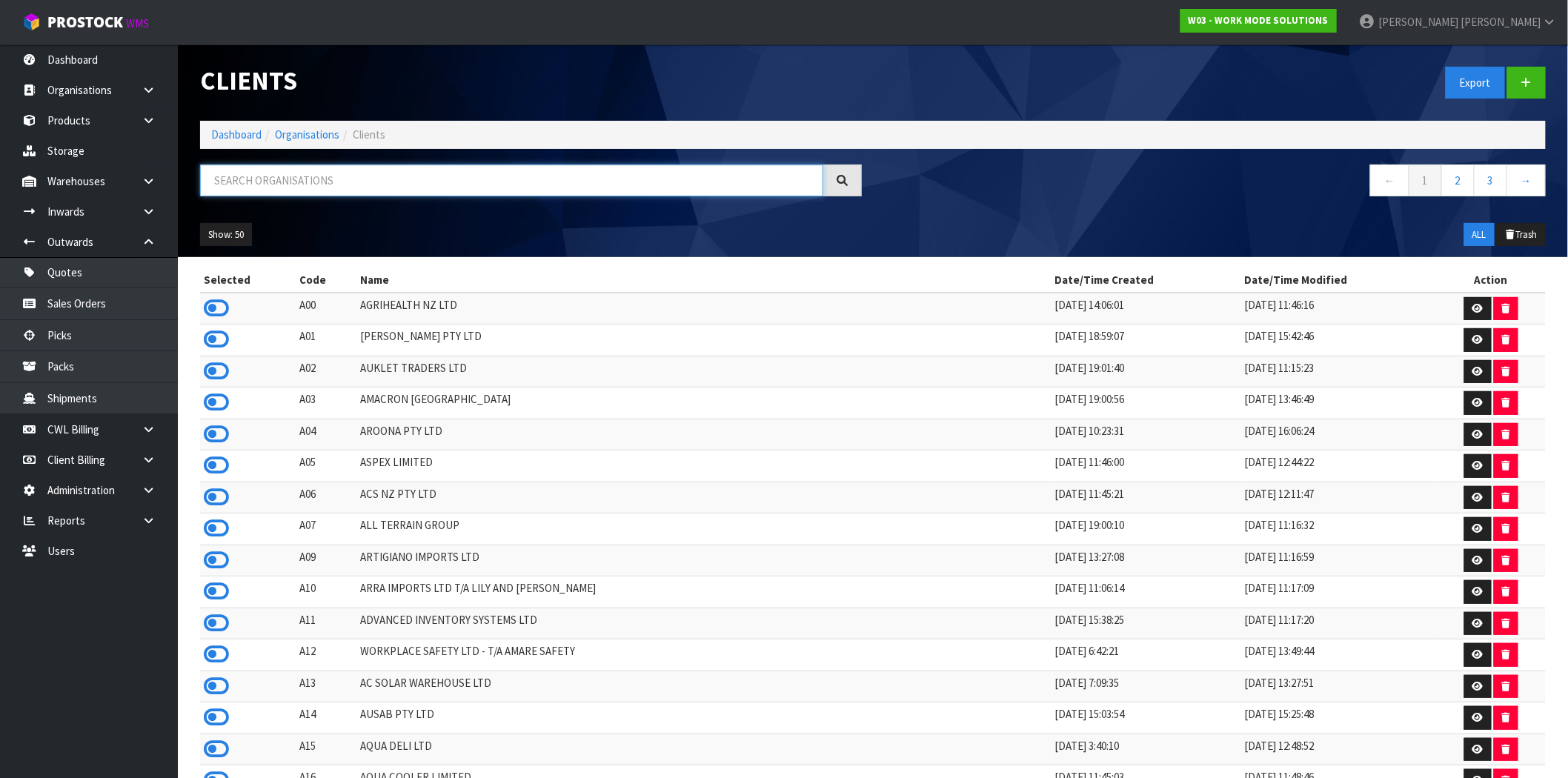
click at [359, 180] on input "text" at bounding box center [511, 181] width 623 height 32
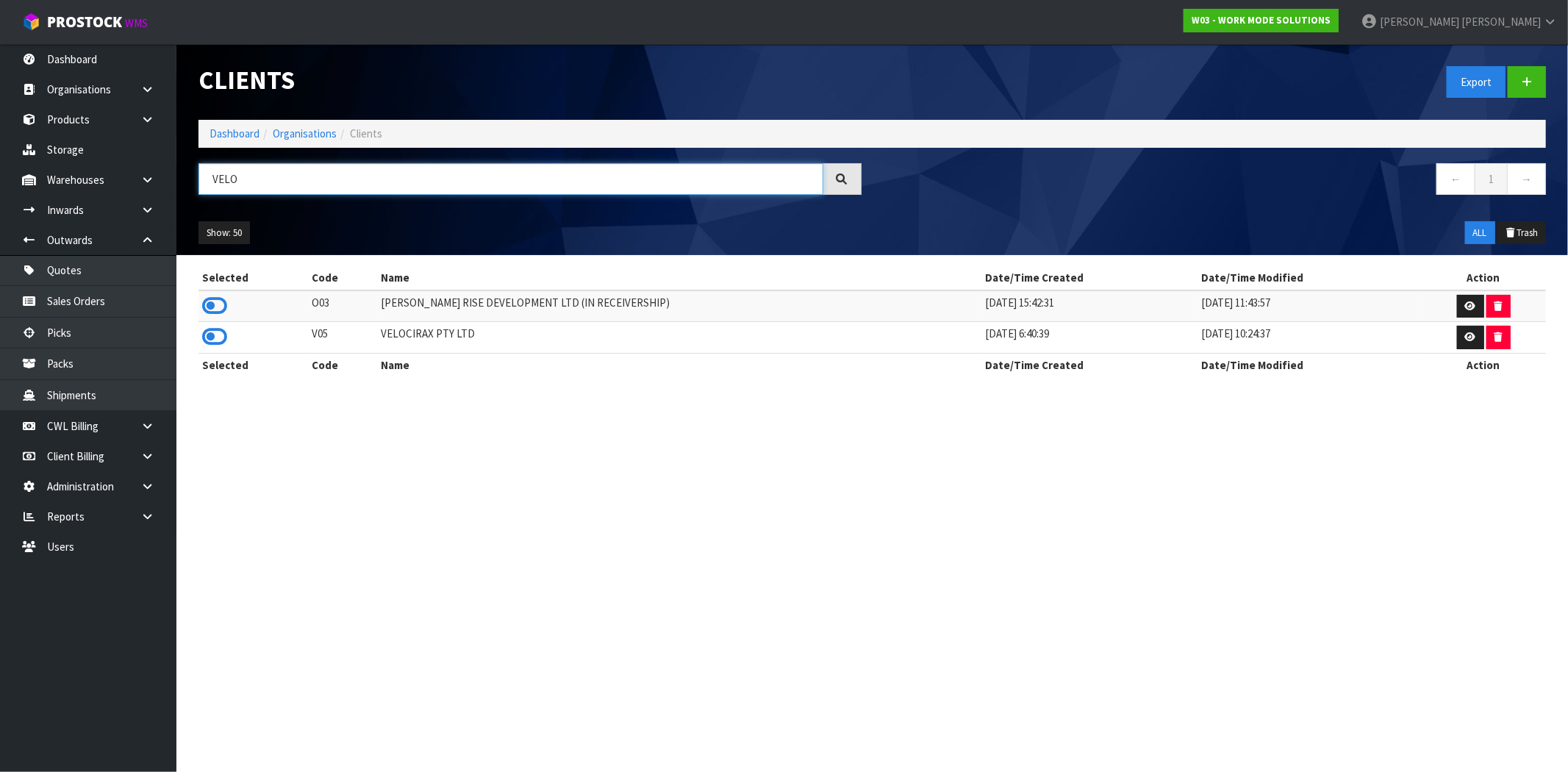
type input "VELO"
click at [199, 341] on td at bounding box center [253, 338] width 109 height 32
click at [214, 331] on icon at bounding box center [215, 337] width 25 height 22
click at [123, 310] on link "Sales Orders" at bounding box center [88, 301] width 177 height 30
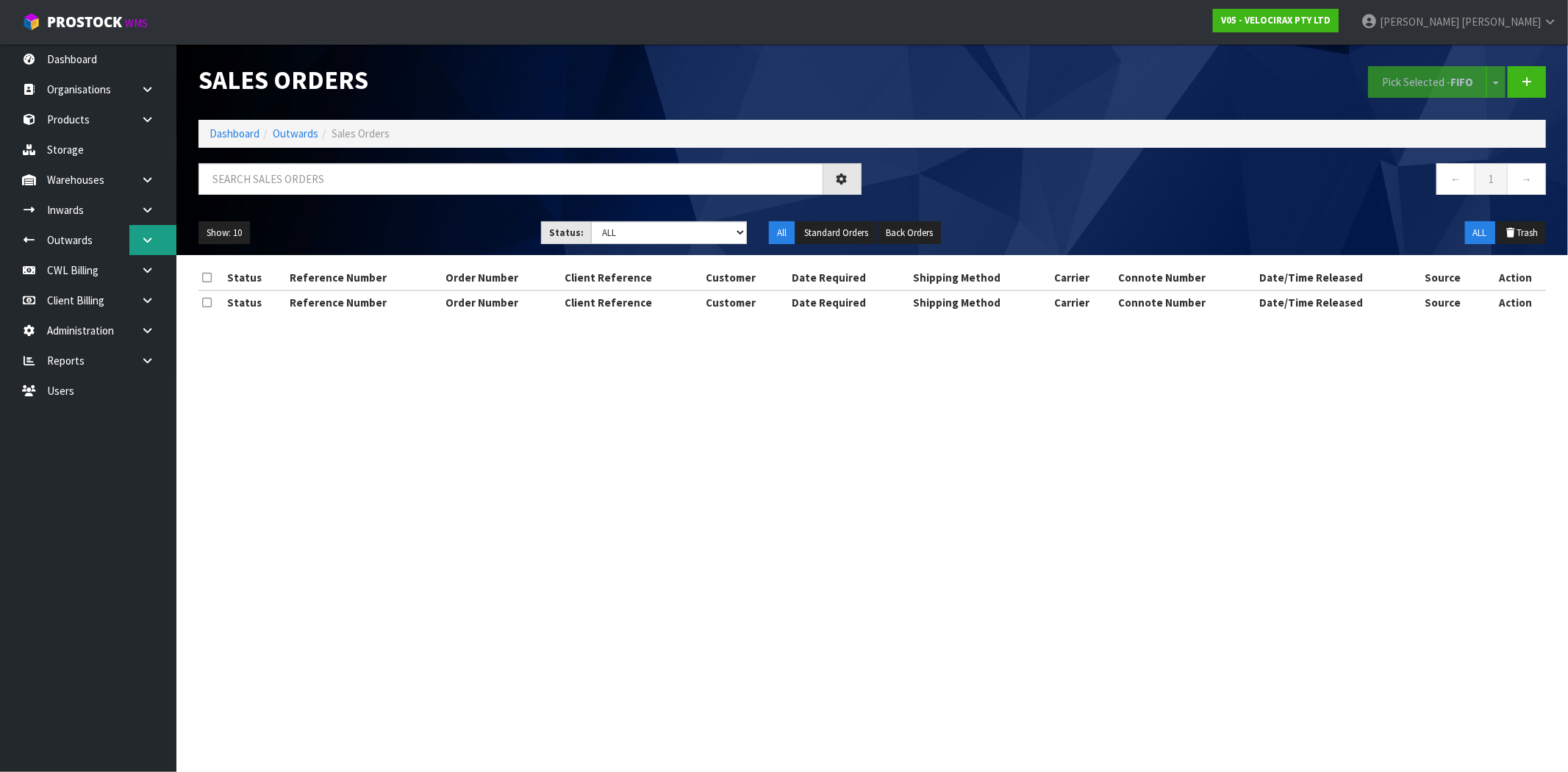
click at [150, 243] on icon at bounding box center [147, 240] width 14 height 11
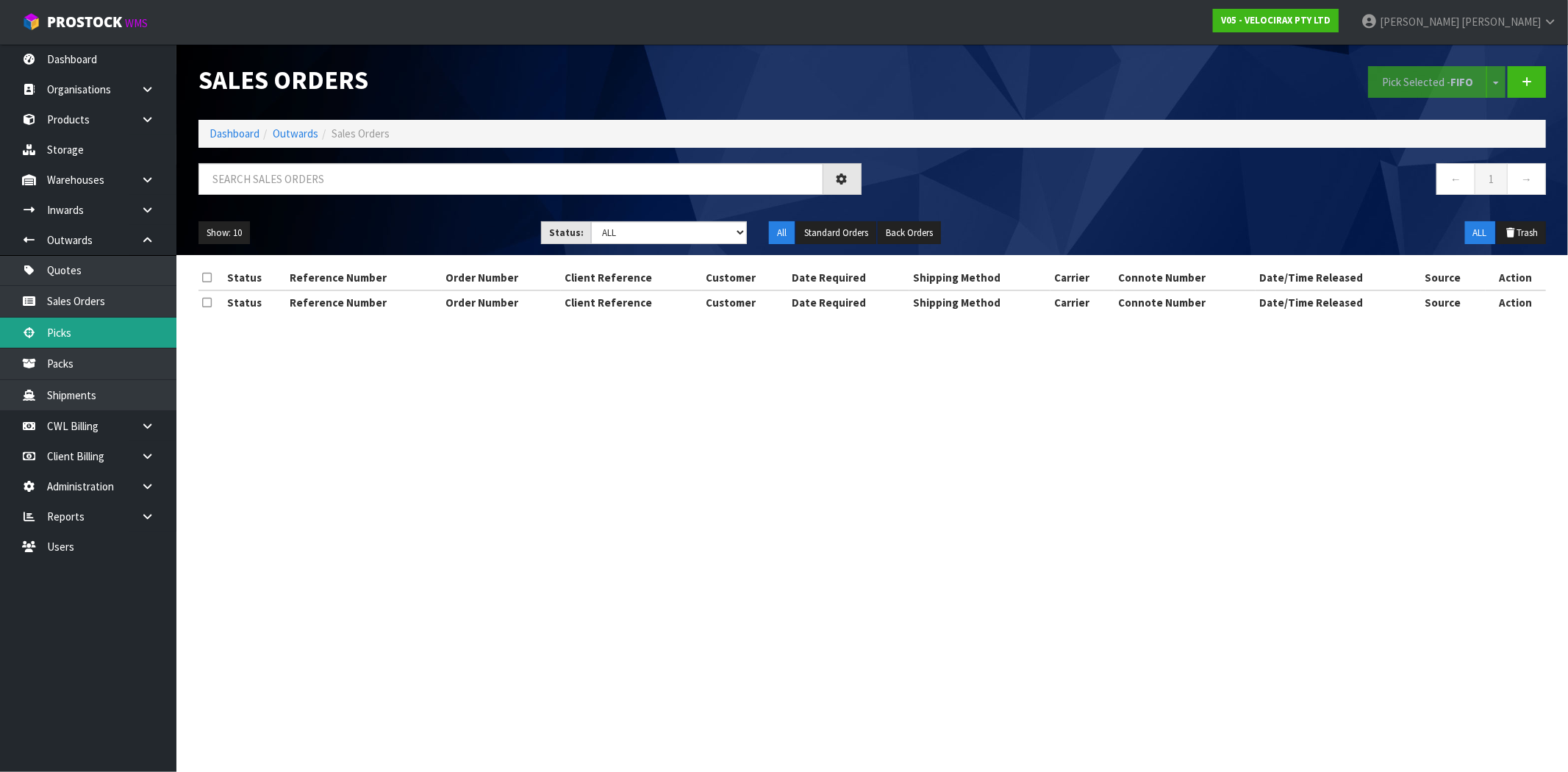
click at [76, 344] on link "Picks" at bounding box center [88, 333] width 177 height 30
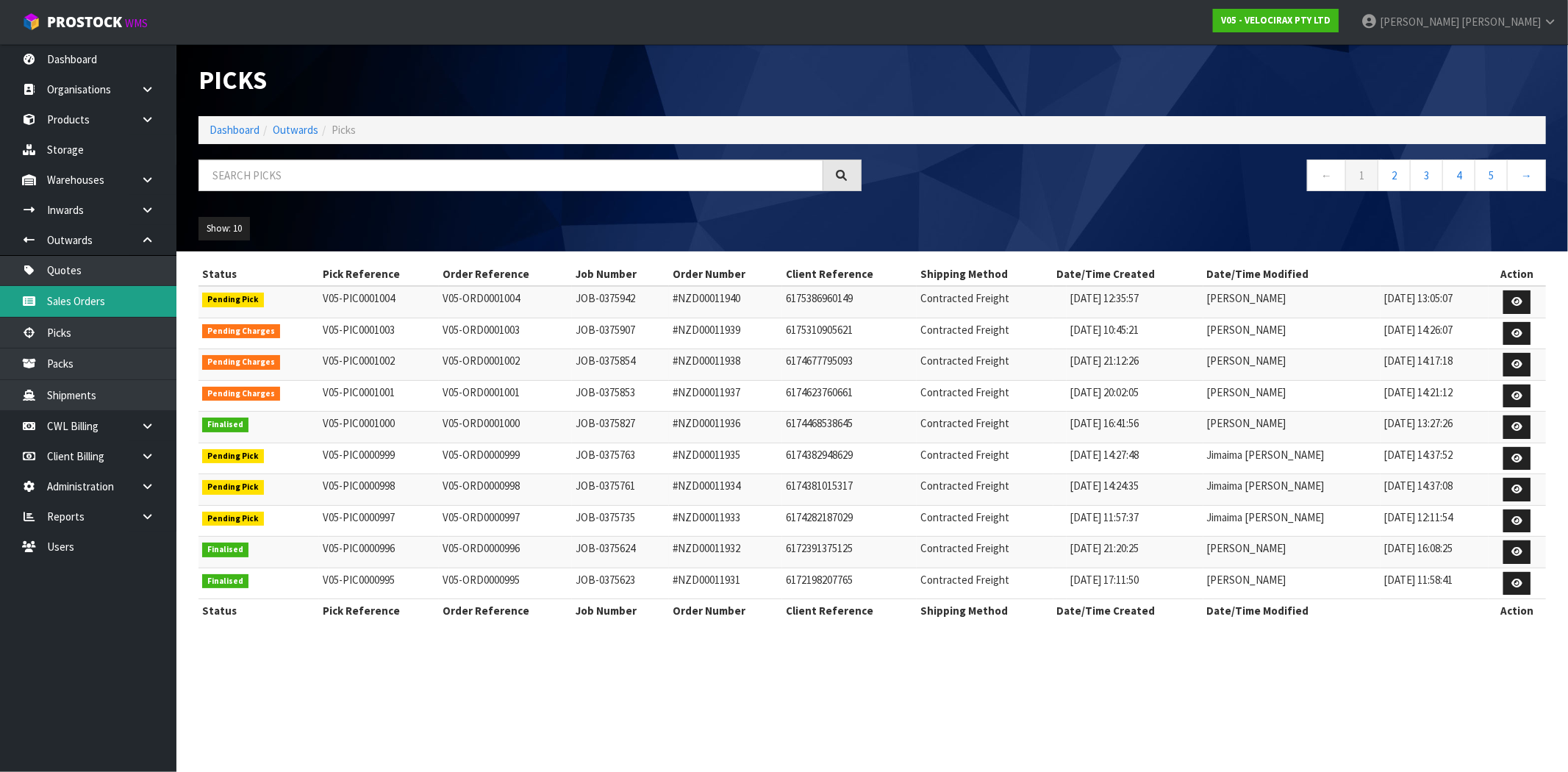
click at [68, 302] on link "Sales Orders" at bounding box center [88, 301] width 177 height 30
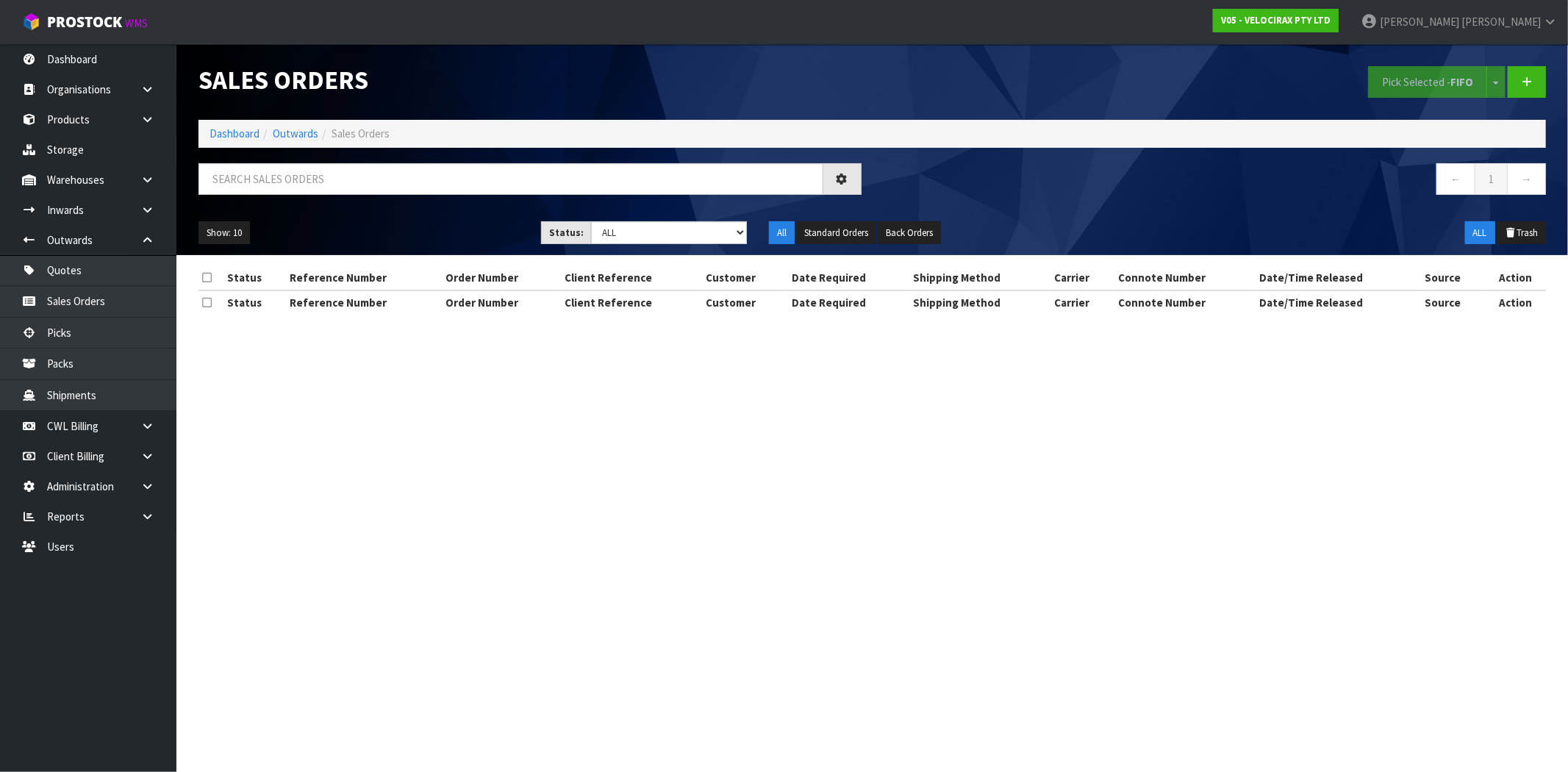
click at [376, 326] on div "Status Reference Number Order Number Client Reference Customer Date Required Sh…" at bounding box center [872, 298] width 1347 height 63
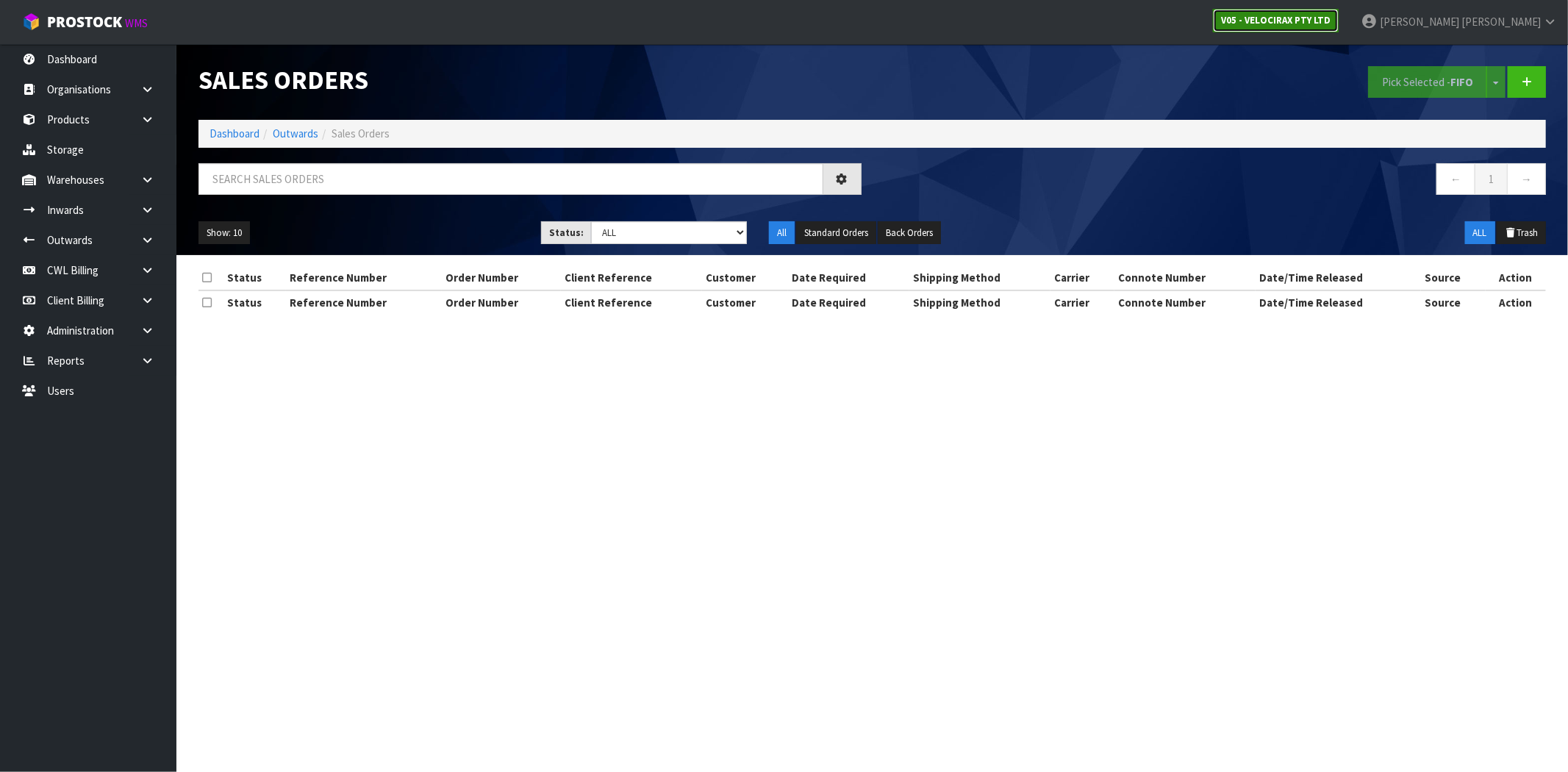
click at [1330, 21] on strong "V05 - VELOCIRAX PTY LTD" at bounding box center [1276, 21] width 109 height 13
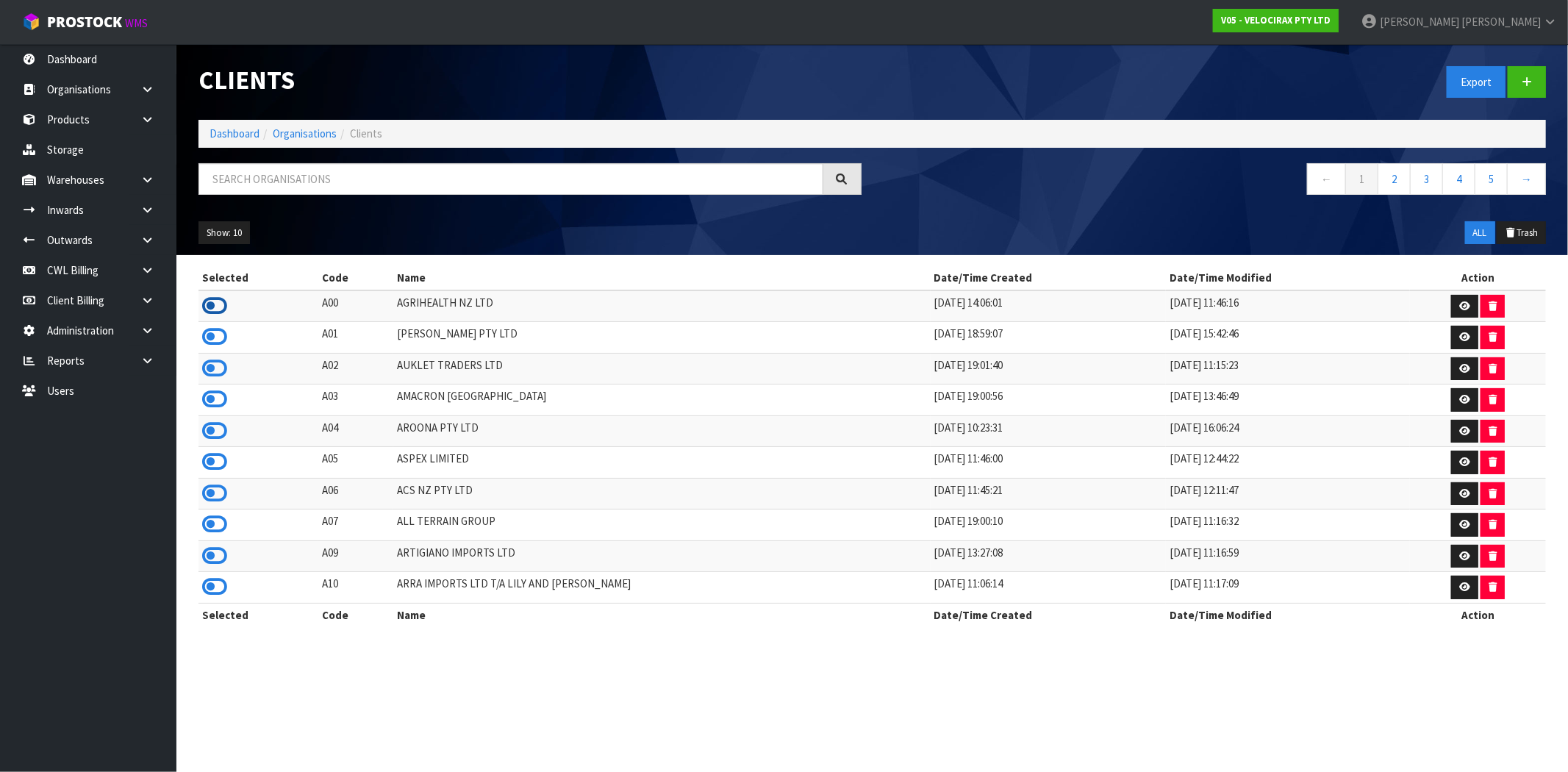
click at [224, 308] on icon at bounding box center [215, 306] width 25 height 22
click at [151, 235] on icon at bounding box center [147, 240] width 14 height 11
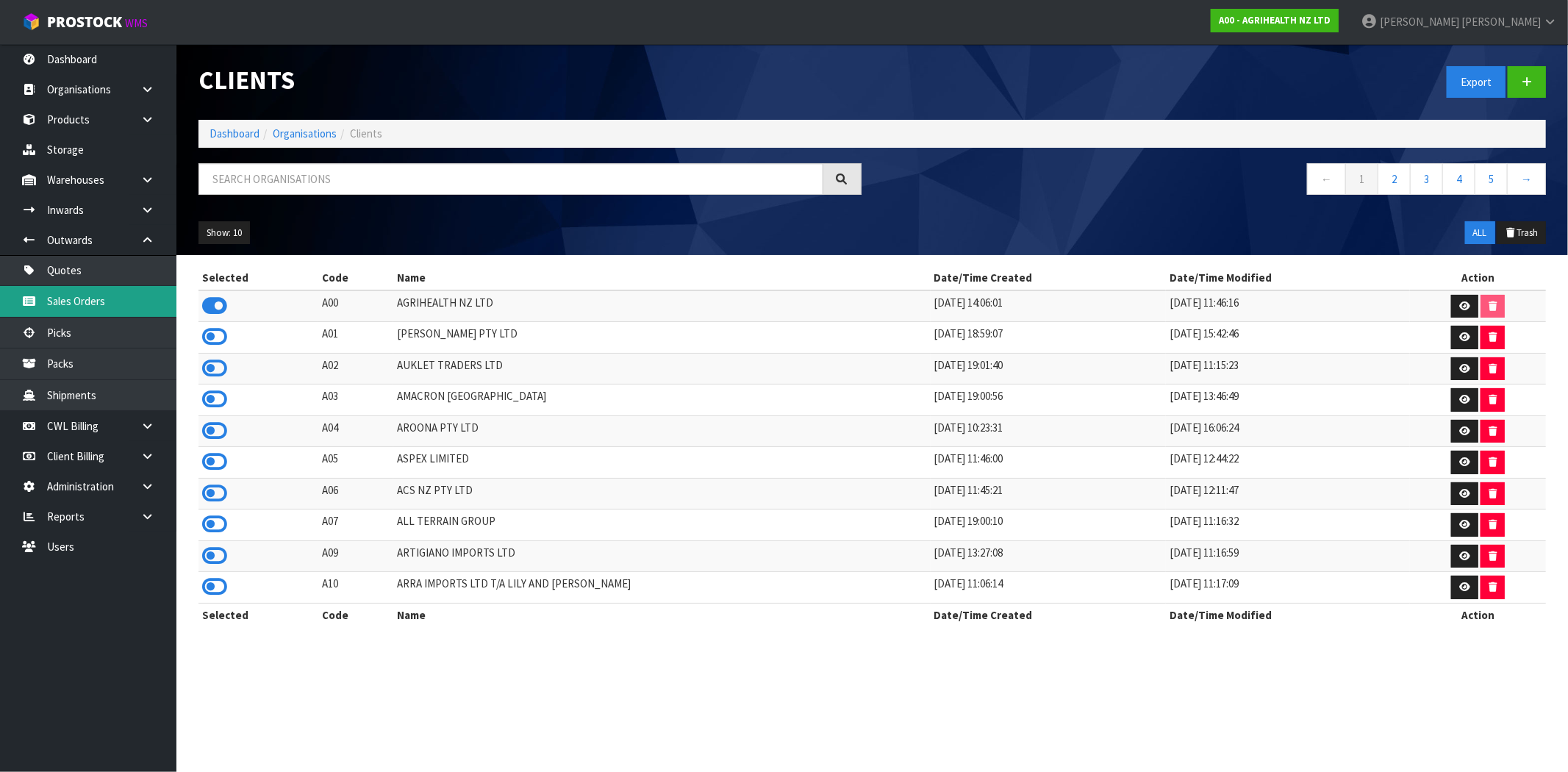
click at [90, 302] on link "Sales Orders" at bounding box center [88, 301] width 177 height 30
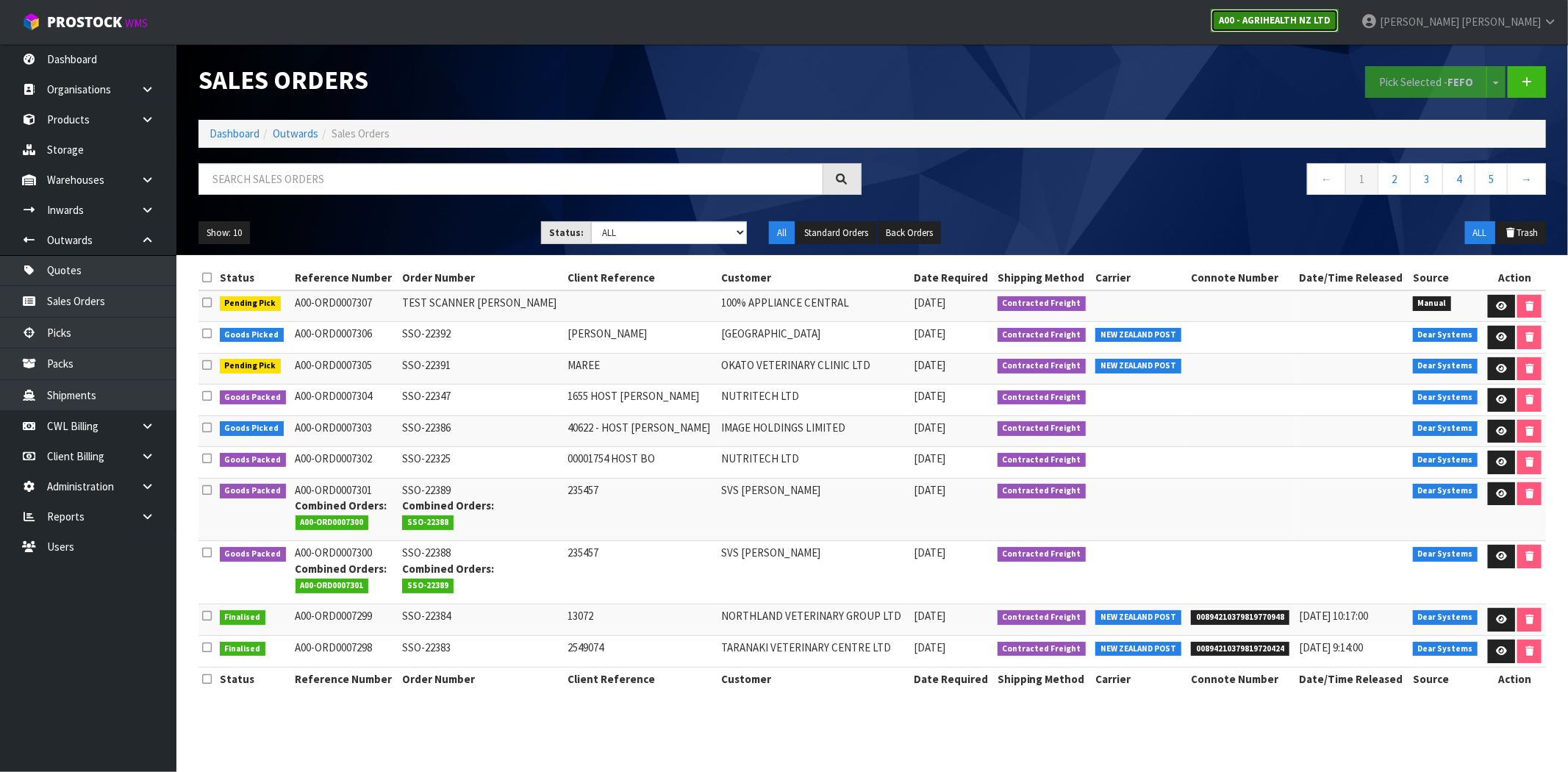
click at [1330, 19] on strong "A00 - AGRIHEALTH NZ LTD" at bounding box center [1274, 21] width 112 height 13
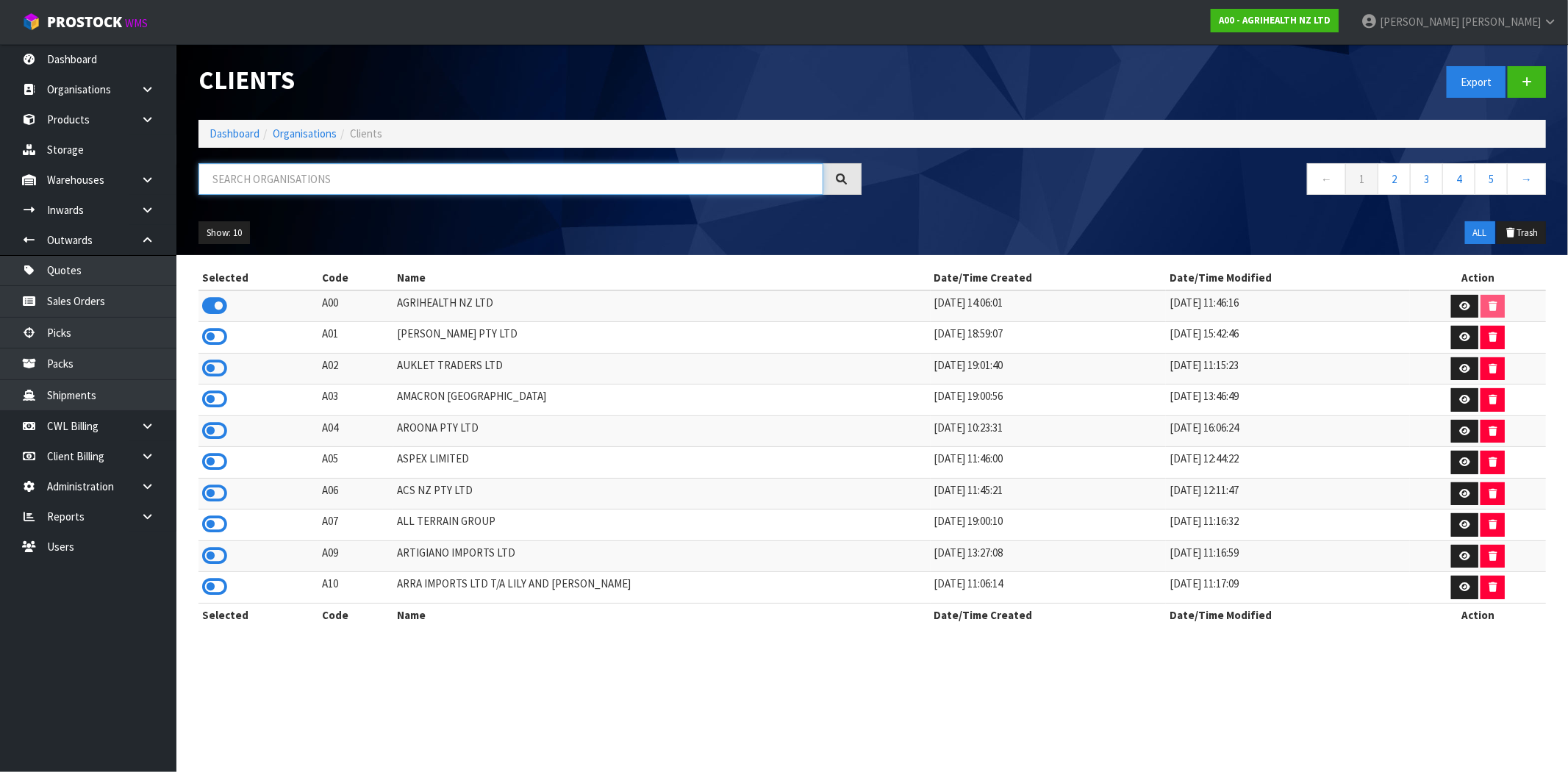
click at [313, 182] on input "text" at bounding box center [510, 179] width 625 height 32
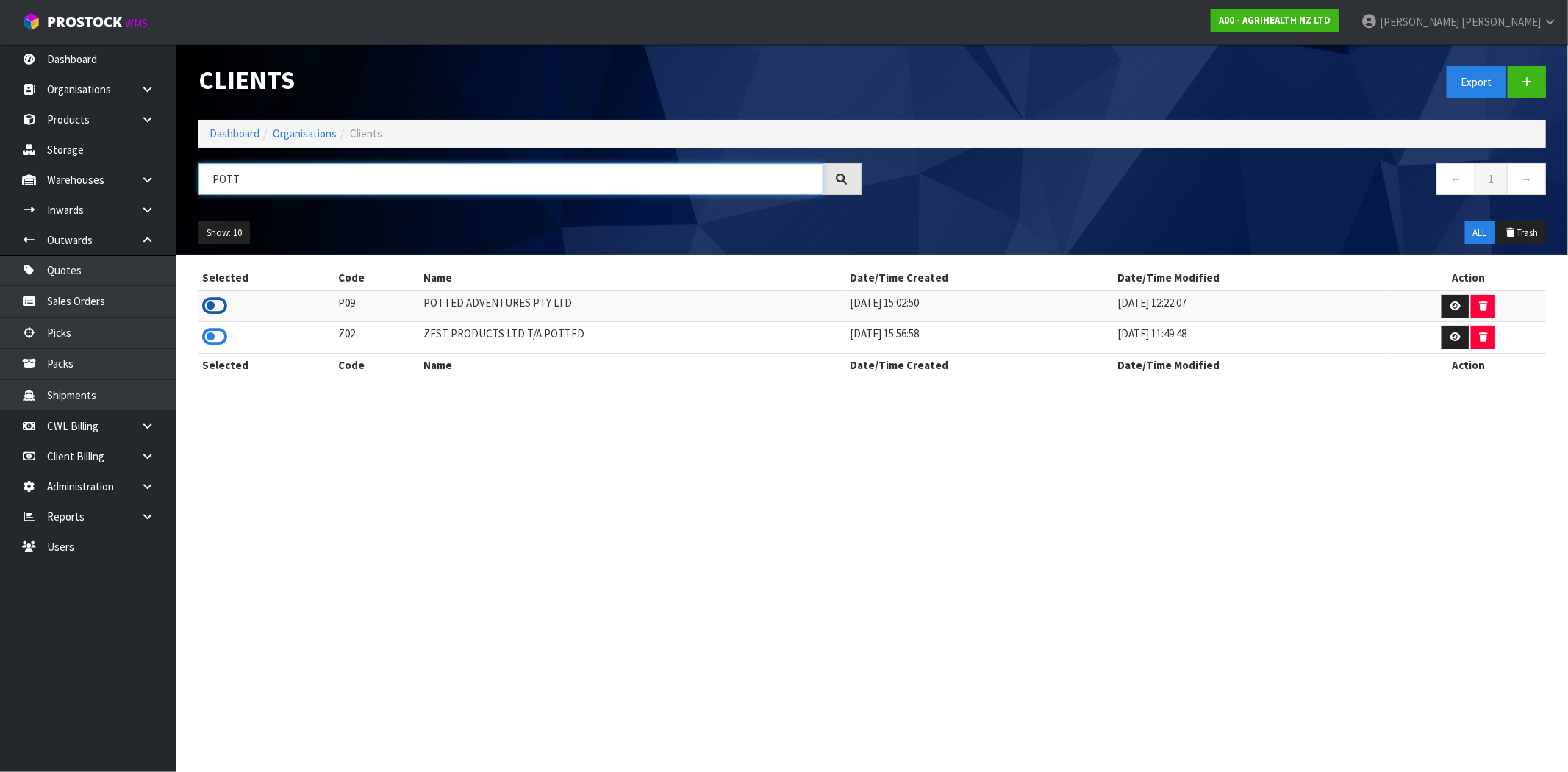
type input "POTT"
drag, startPoint x: 210, startPoint y: 313, endPoint x: 216, endPoint y: 307, distance: 8.5
click at [211, 311] on icon at bounding box center [215, 306] width 25 height 22
click at [107, 307] on link "Sales Orders" at bounding box center [88, 301] width 177 height 30
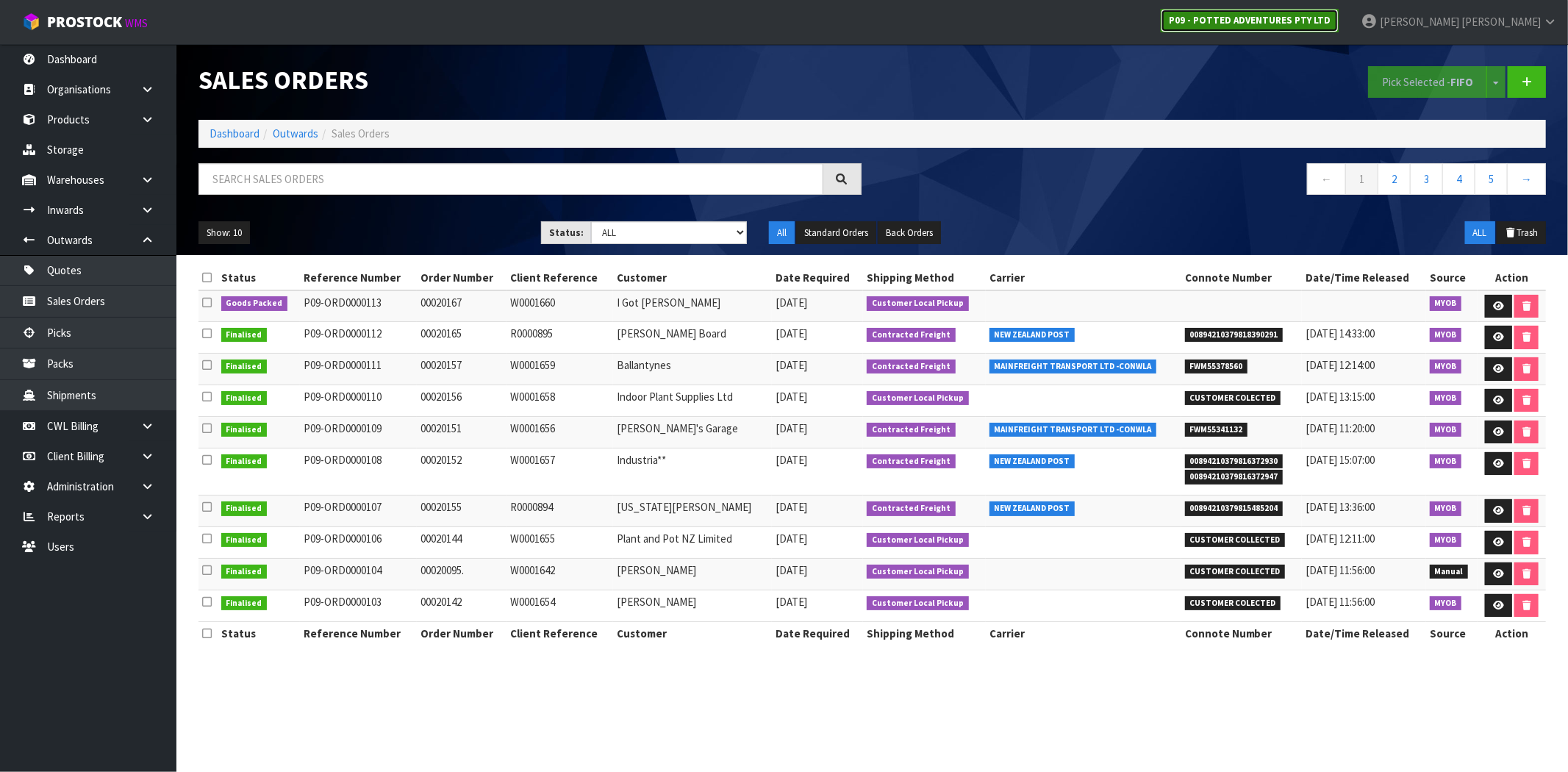
click at [1330, 23] on strong "P09 - POTTED ADVENTURES PTY LTD" at bounding box center [1249, 21] width 162 height 13
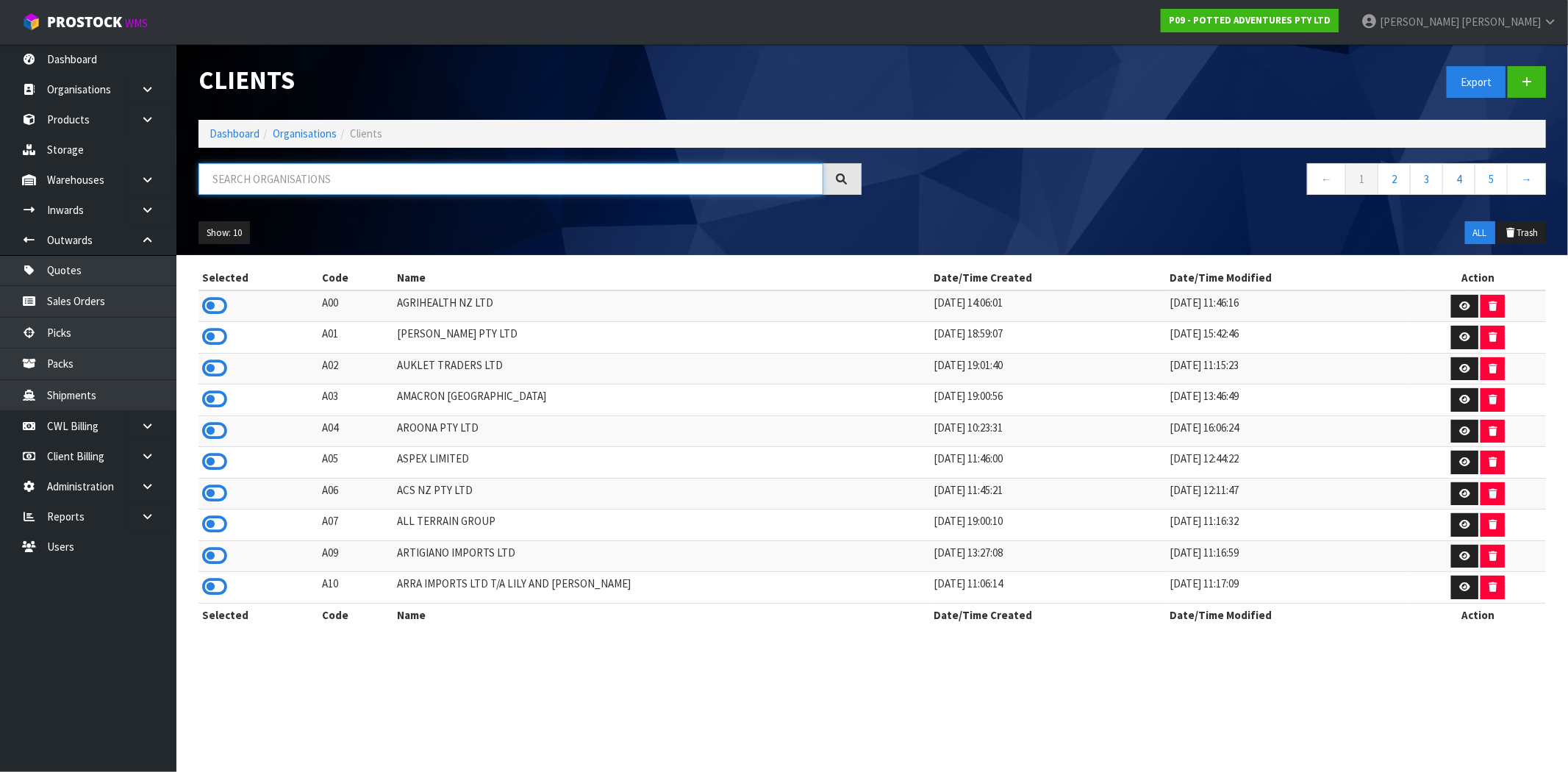
click at [315, 178] on input "text" at bounding box center [510, 179] width 625 height 32
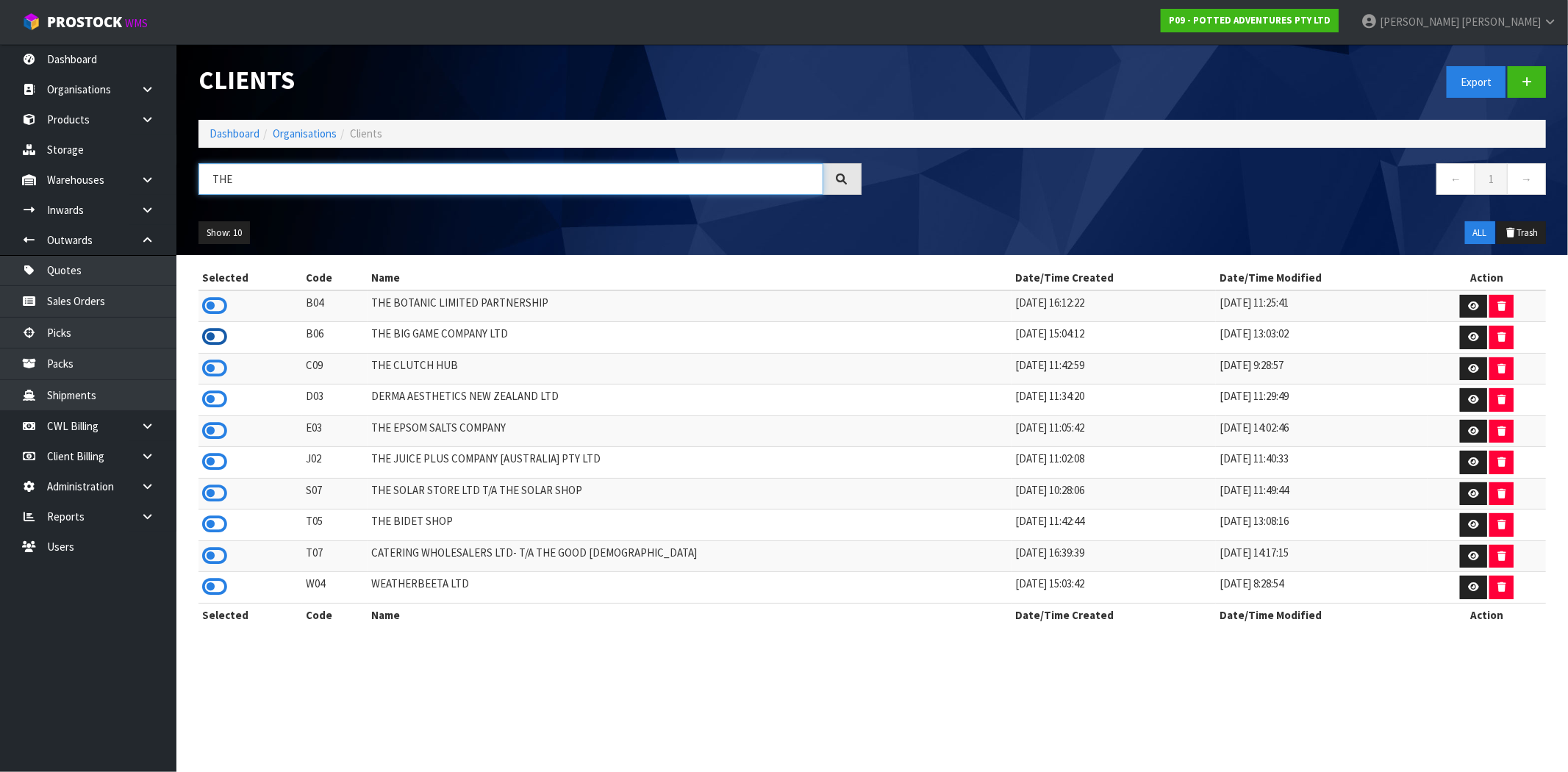
type input "THE"
click at [216, 334] on icon at bounding box center [215, 337] width 25 height 22
click at [97, 309] on link "Sales Orders" at bounding box center [88, 301] width 177 height 30
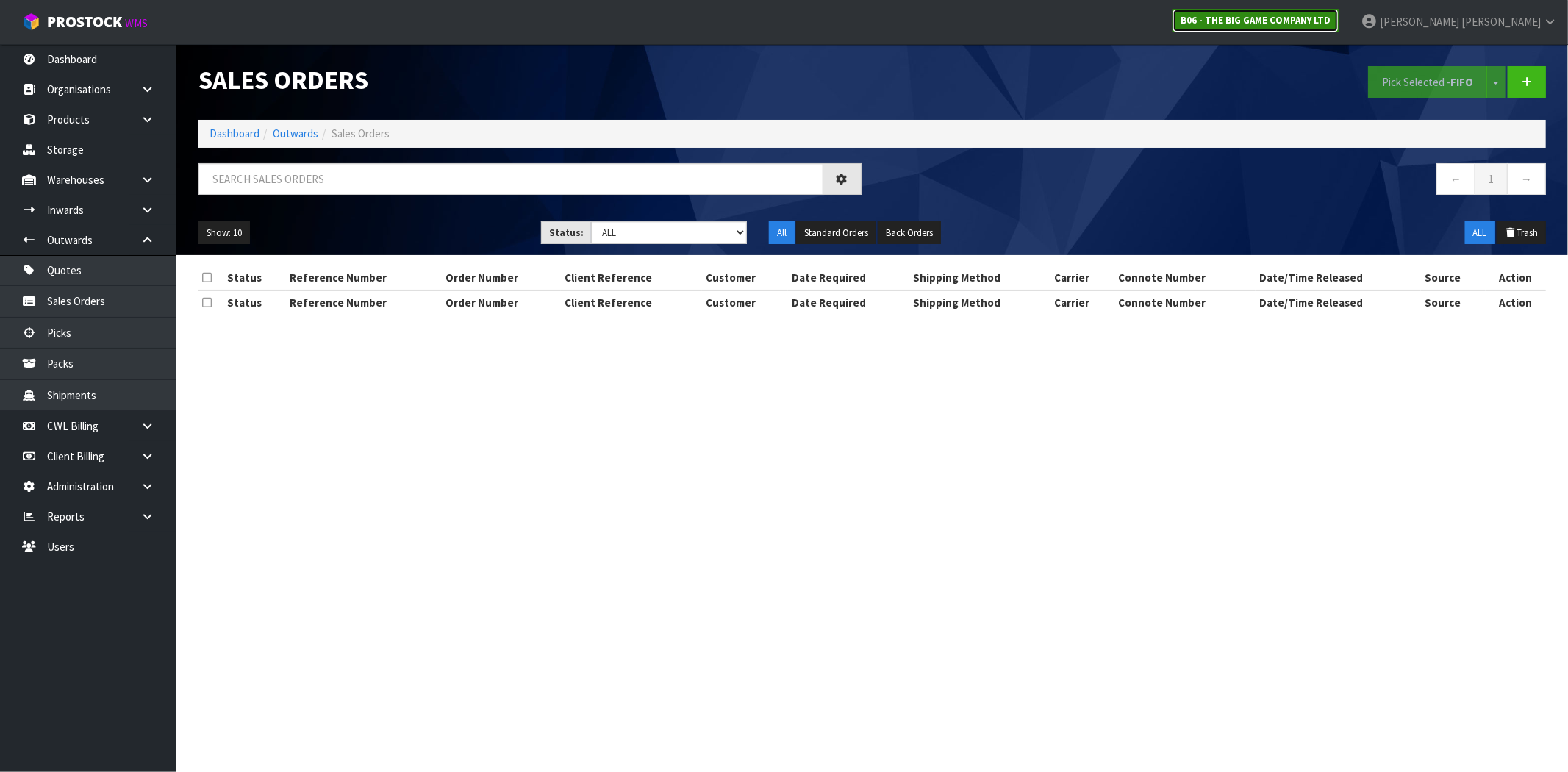
click at [1330, 23] on strong "B06 - THE BIG GAME COMPANY LTD" at bounding box center [1255, 21] width 150 height 13
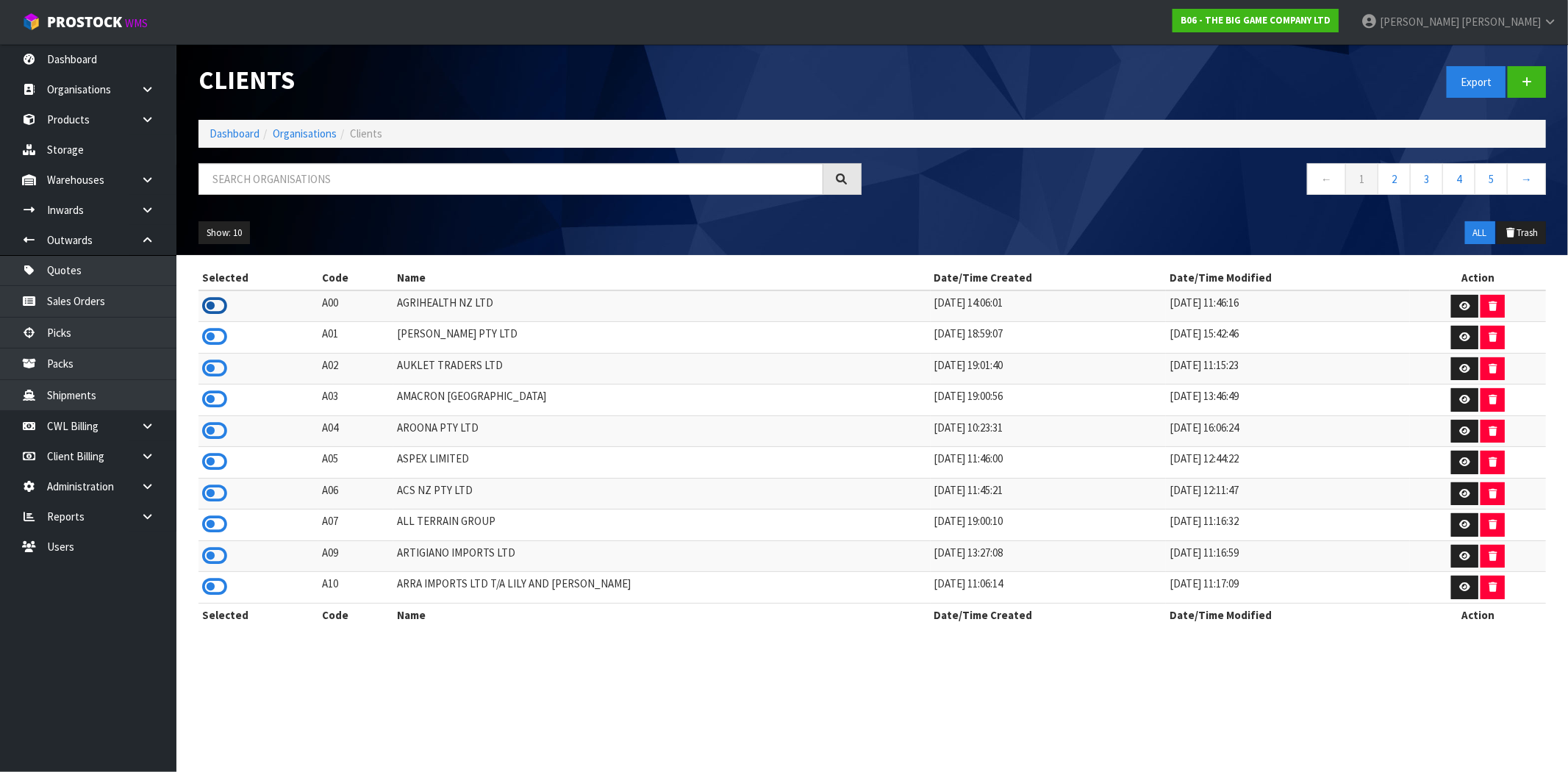
click at [214, 304] on icon at bounding box center [215, 306] width 25 height 22
click at [74, 284] on link "Quotes" at bounding box center [88, 270] width 177 height 30
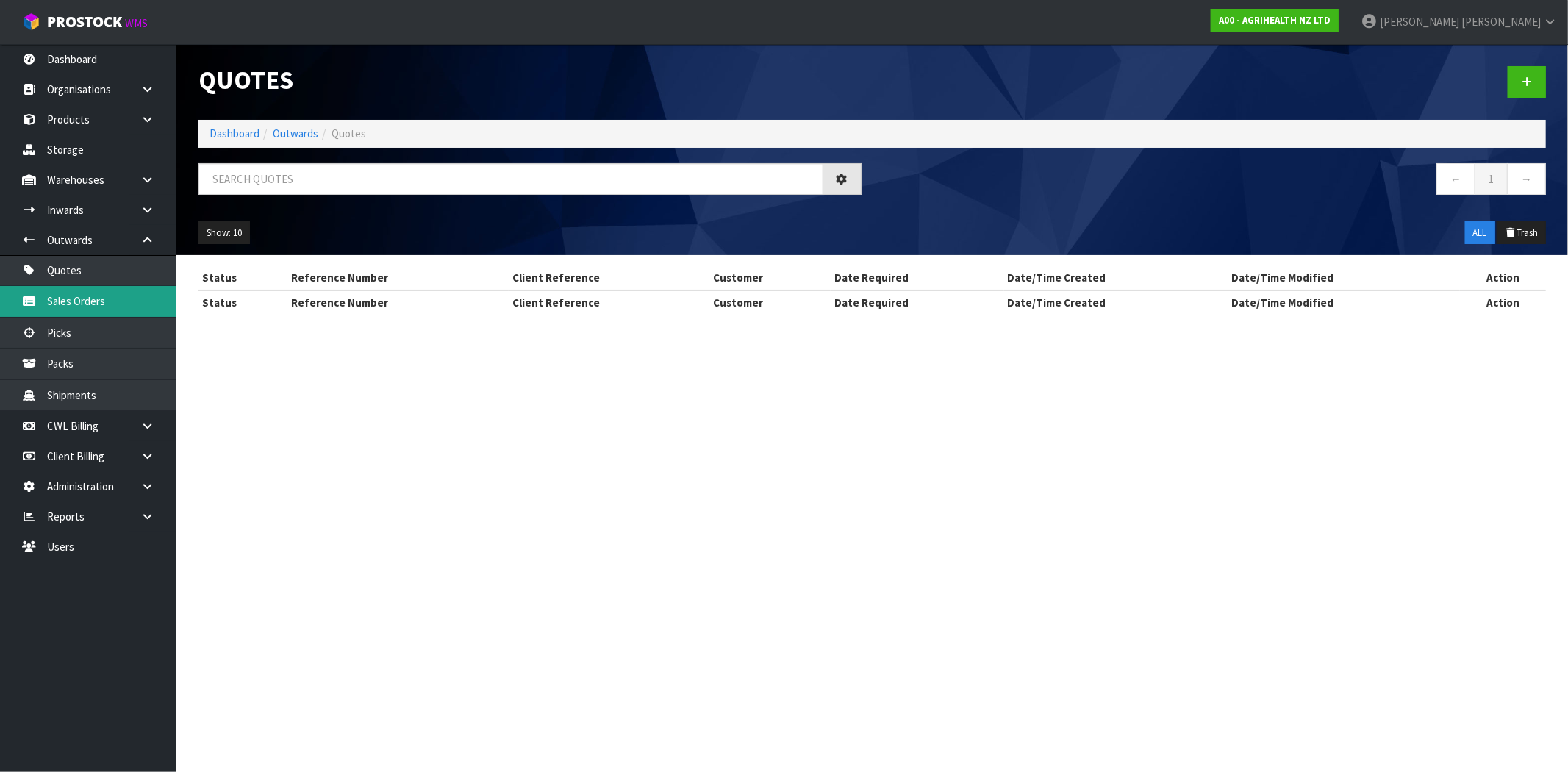
click at [109, 302] on div "Quotes Dashboard Outwards Quotes ← 1 → Show: 10 5 10 25 50 ALL Trash Status Ref…" at bounding box center [784, 170] width 1568 height 341
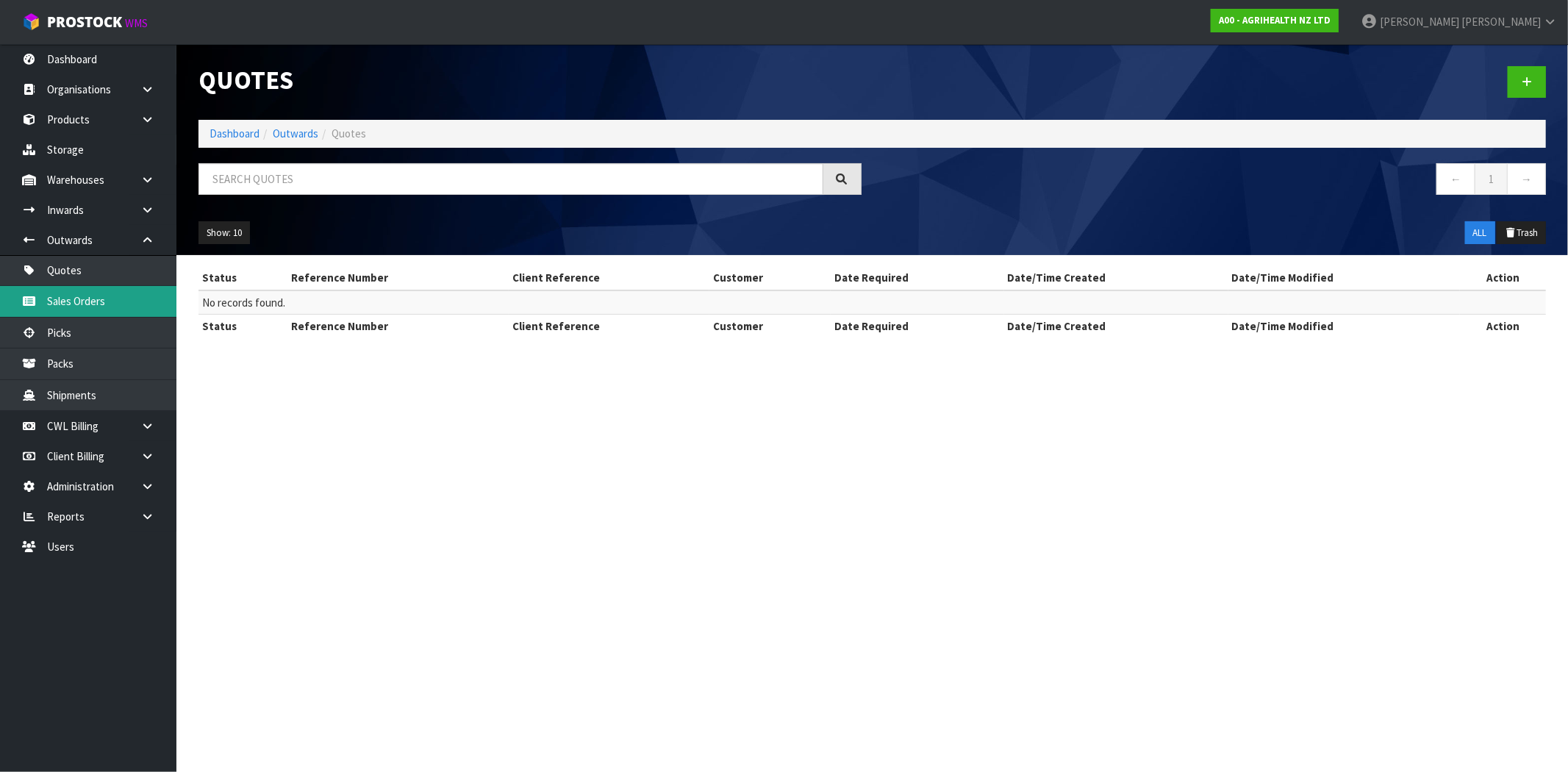
click at [82, 304] on link "Sales Orders" at bounding box center [88, 301] width 177 height 30
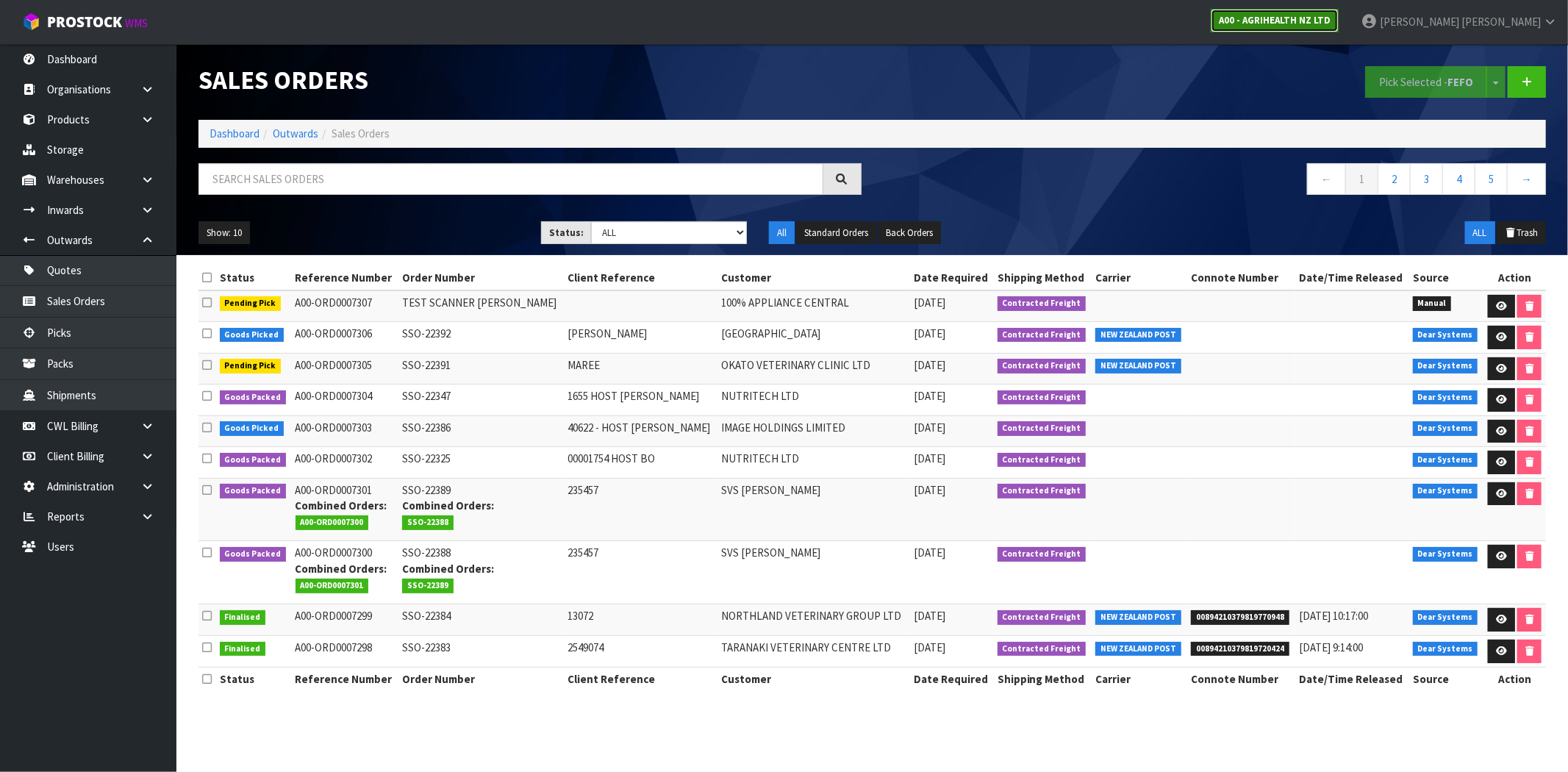
click at [1330, 21] on strong "A00 - AGRIHEALTH NZ LTD" at bounding box center [1274, 21] width 112 height 13
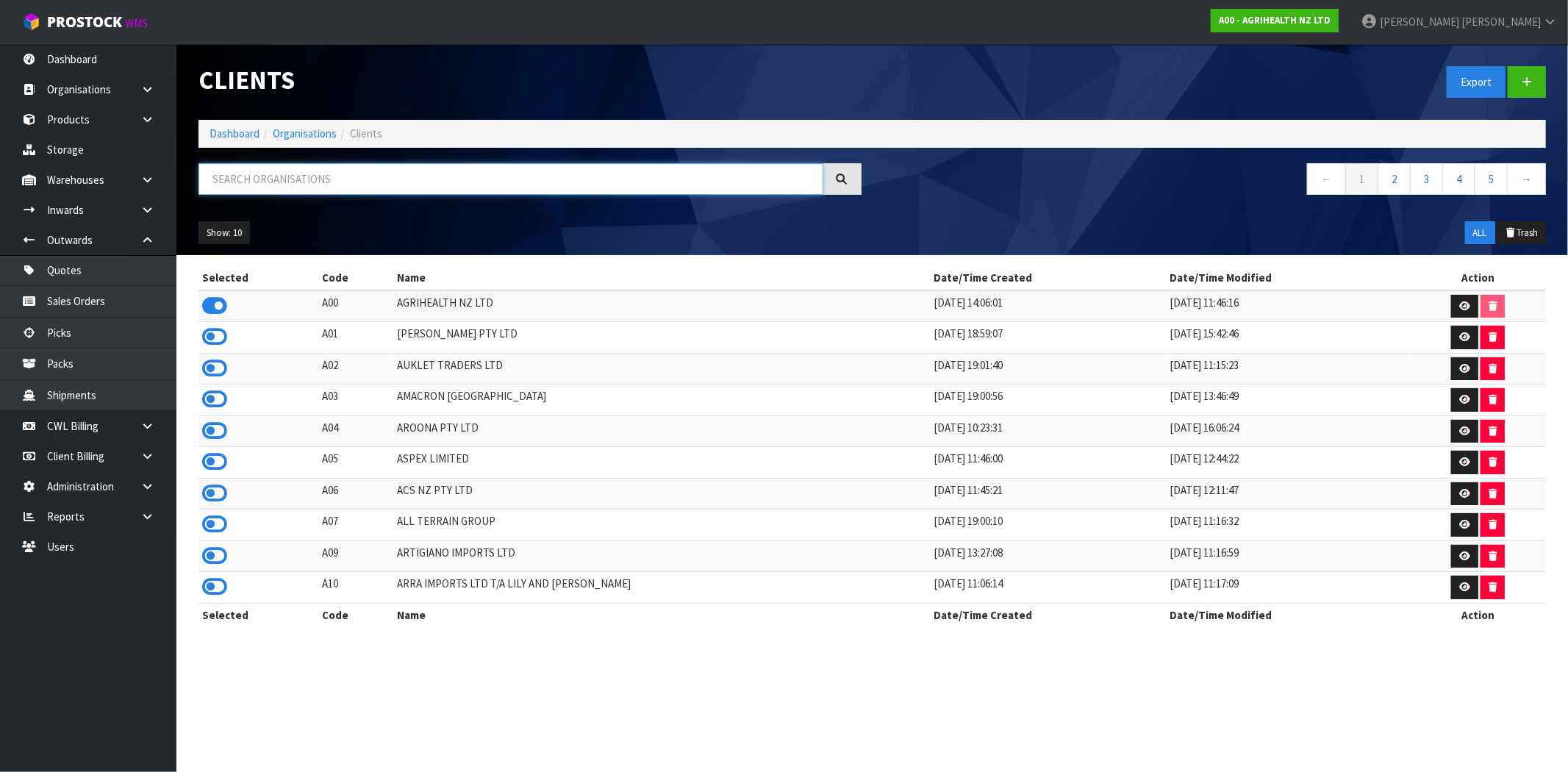
click at [303, 172] on input "text" at bounding box center [510, 179] width 625 height 32
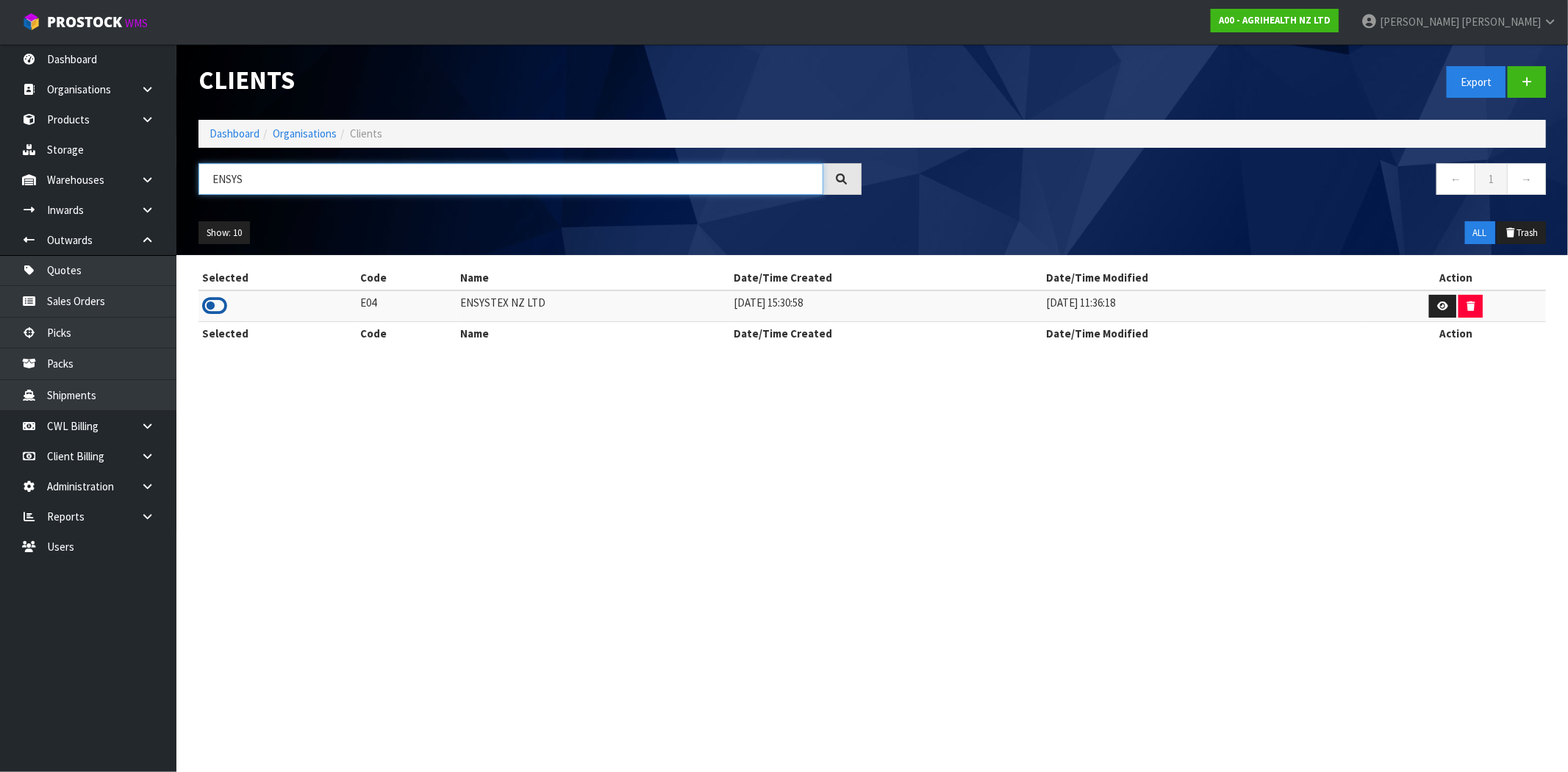
type input "ENSYS"
click at [215, 304] on icon at bounding box center [215, 306] width 25 height 22
click at [132, 303] on link "Sales Orders" at bounding box center [88, 301] width 177 height 30
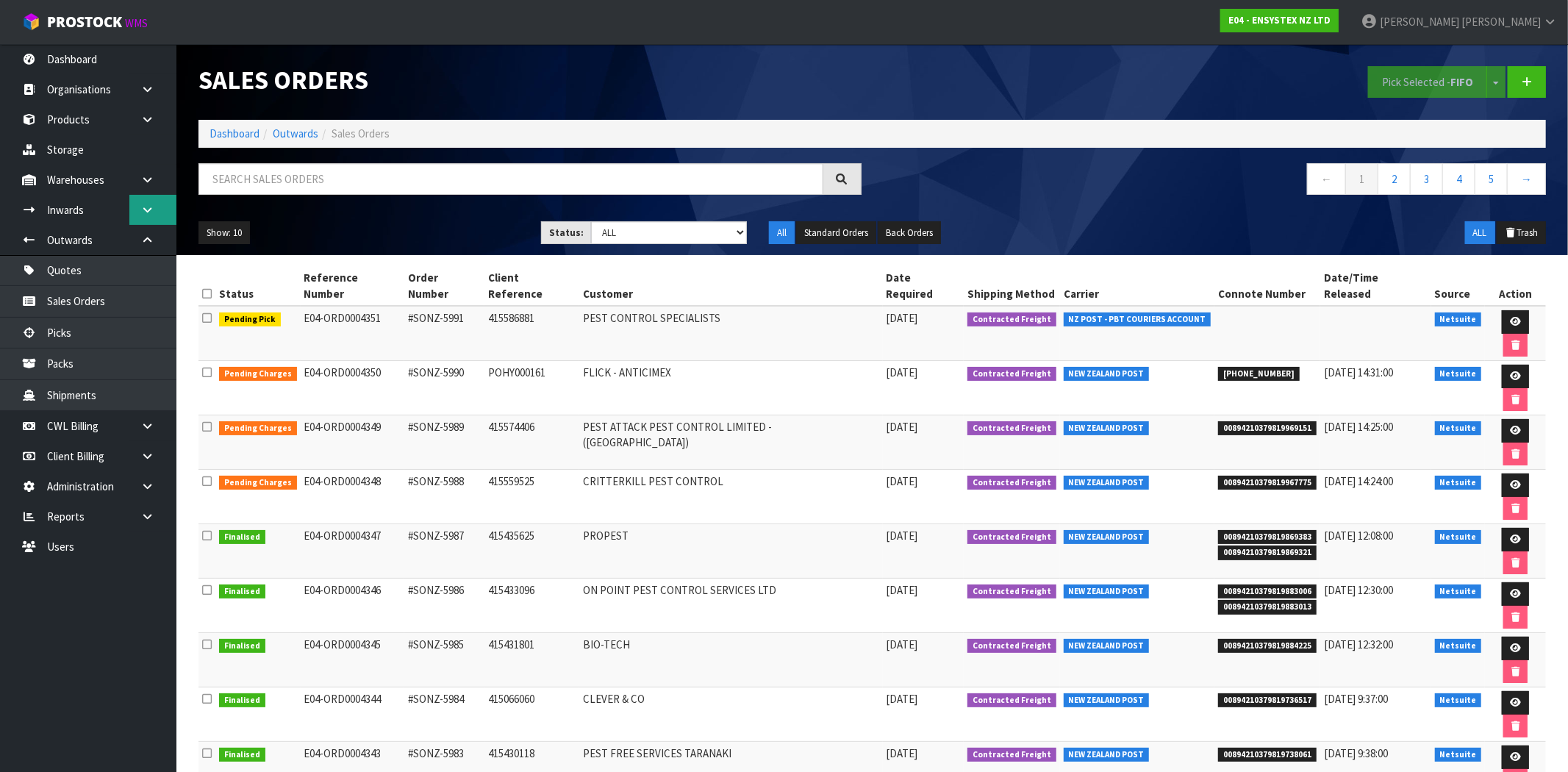
click at [147, 206] on icon at bounding box center [147, 210] width 14 height 11
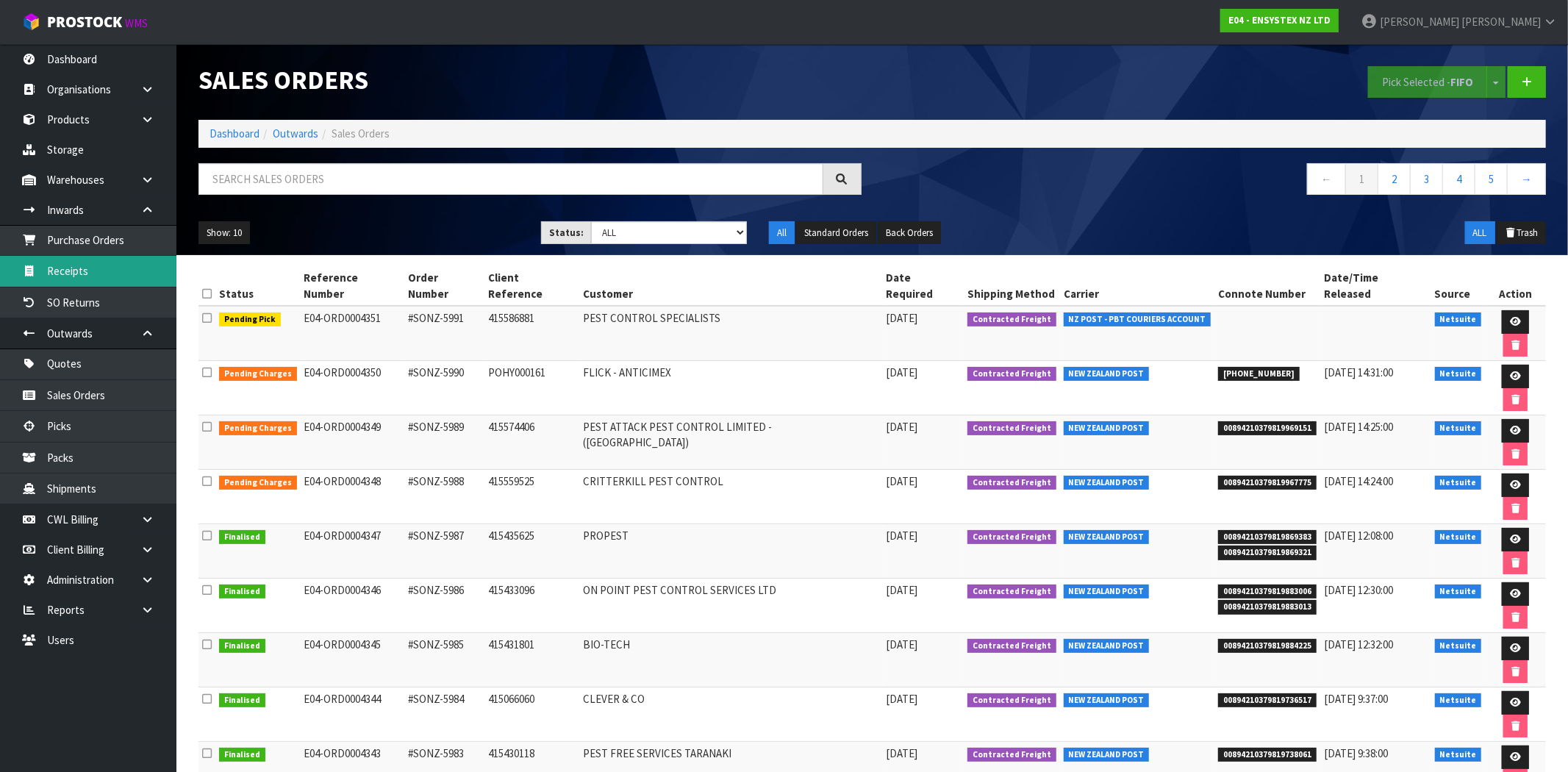
click at [100, 266] on link "Receipts" at bounding box center [88, 271] width 177 height 30
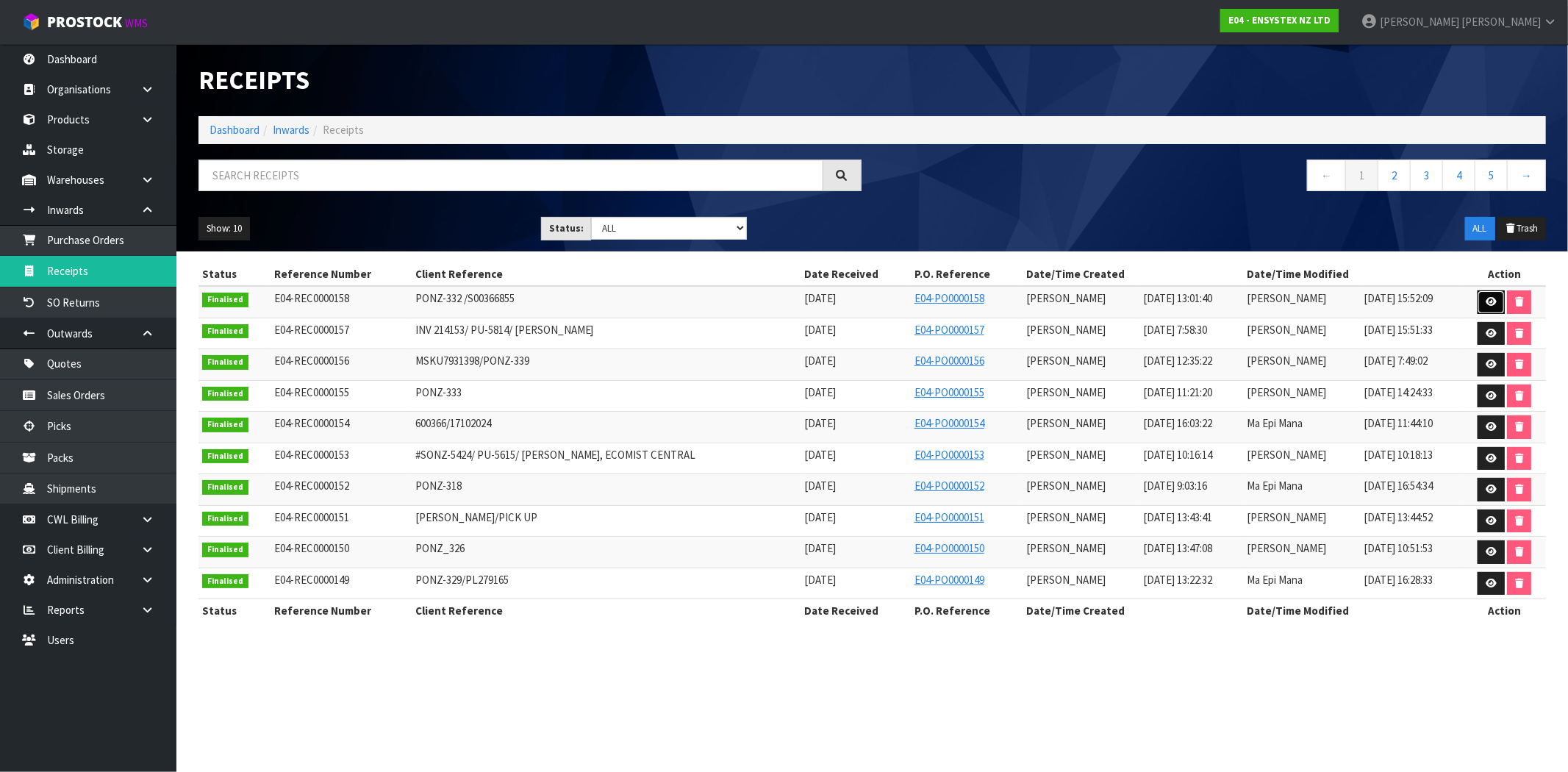
click at [1497, 302] on link at bounding box center [1491, 302] width 27 height 24
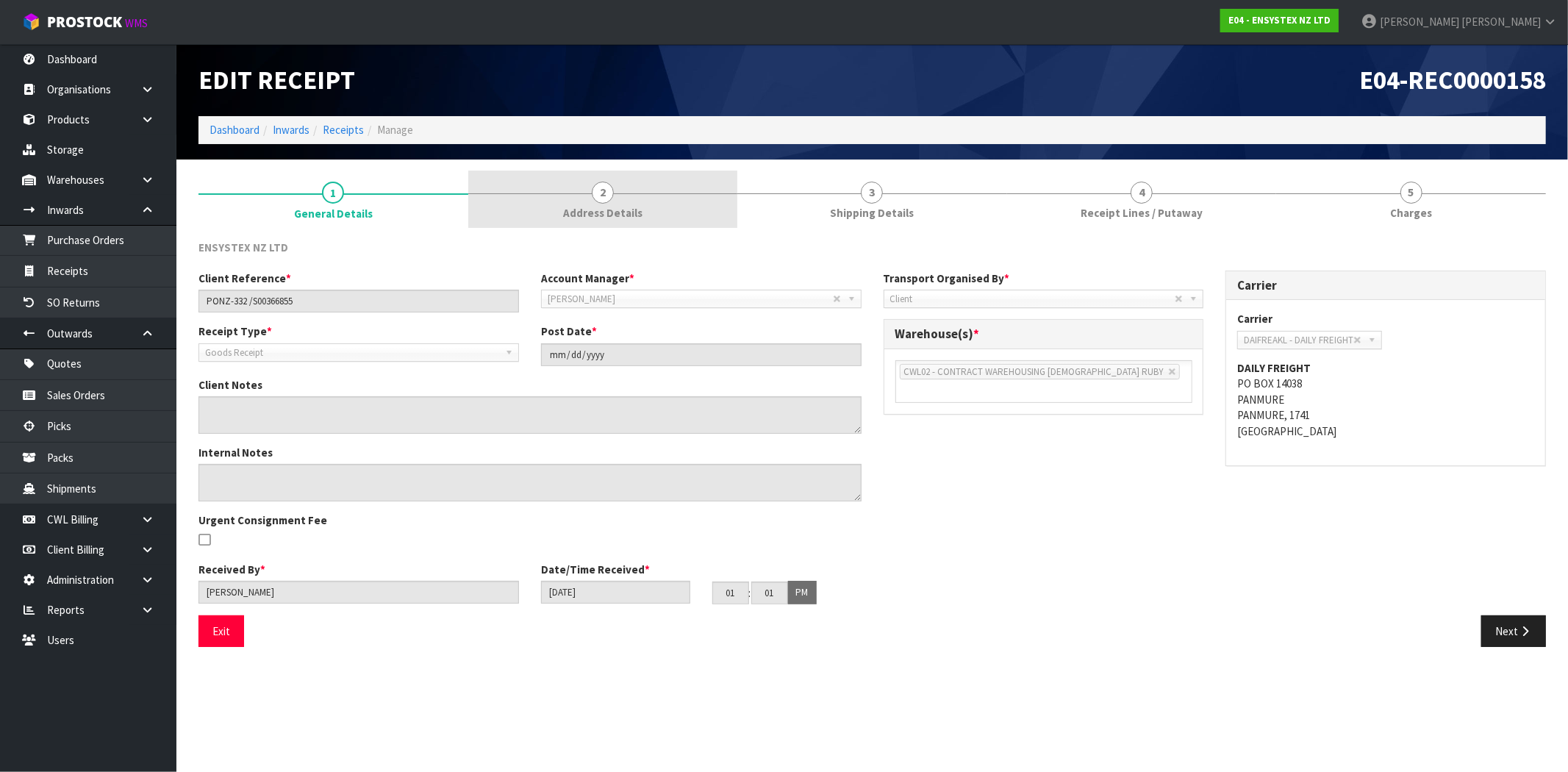
click at [655, 204] on link "2 Address Details" at bounding box center [603, 199] width 269 height 58
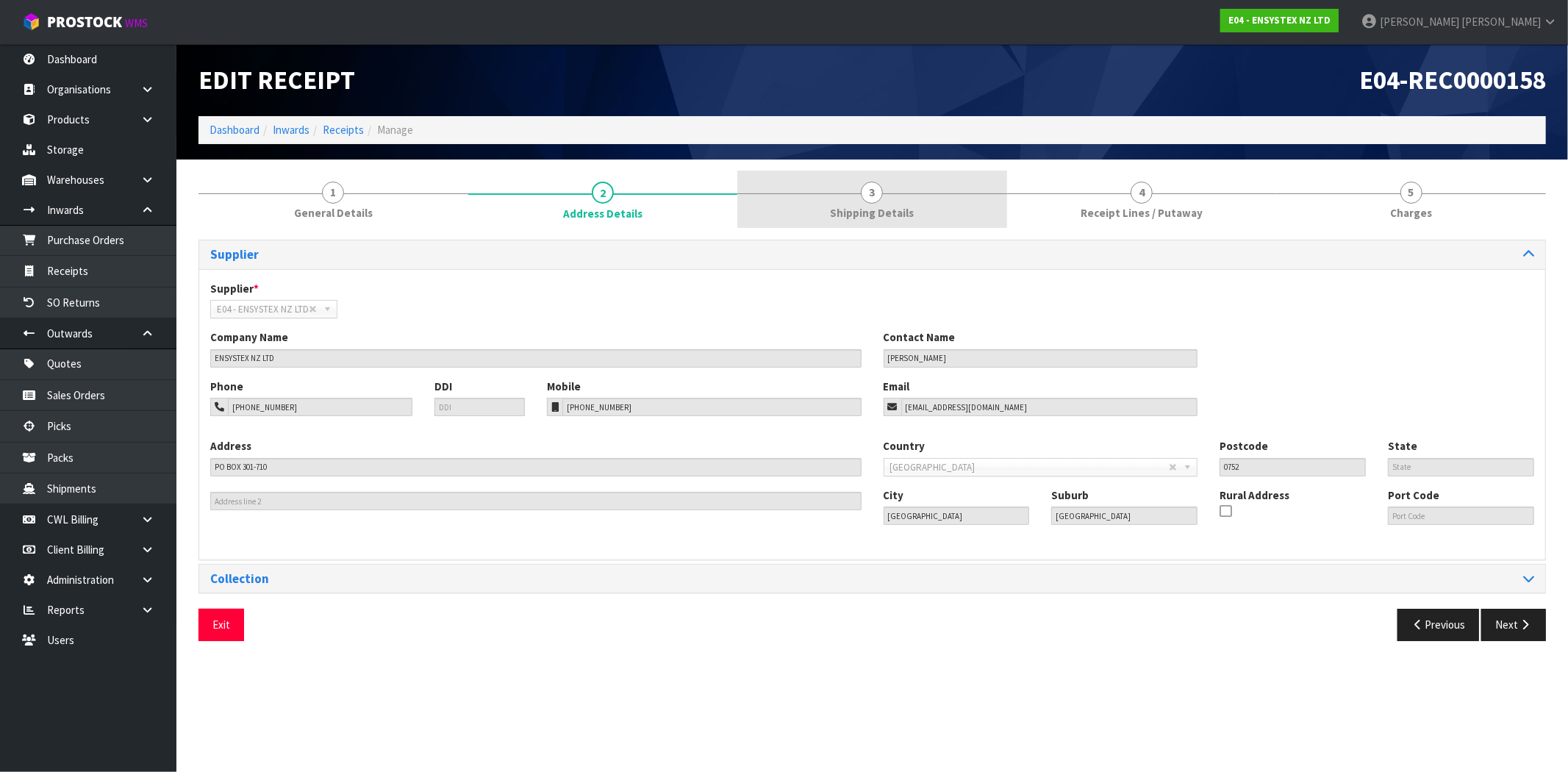
click at [884, 195] on link "3 Shipping Details" at bounding box center [872, 199] width 269 height 58
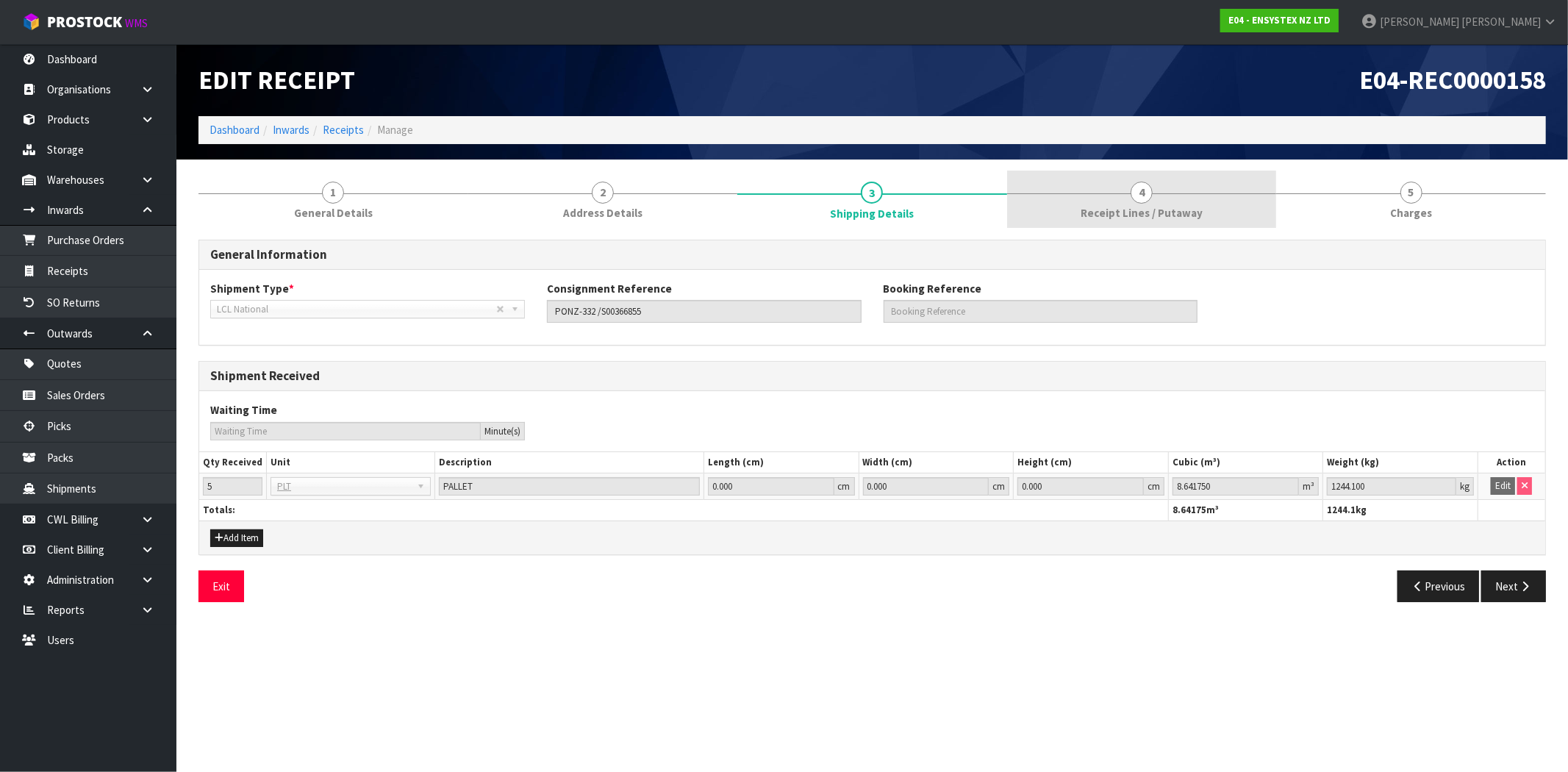
click at [1142, 200] on span "4" at bounding box center [1142, 193] width 22 height 22
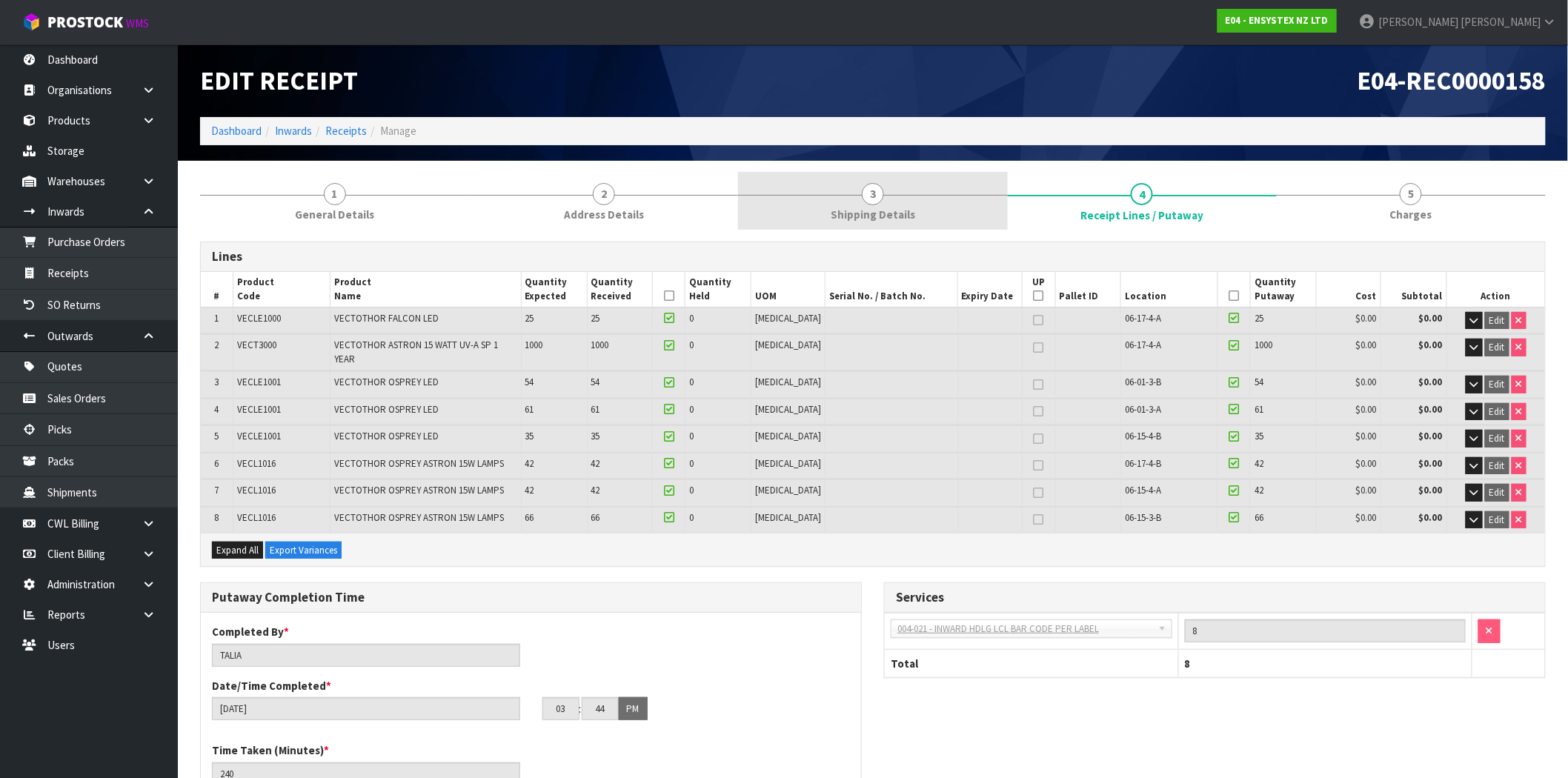
click at [891, 216] on span "Shipping Details" at bounding box center [873, 214] width 85 height 15
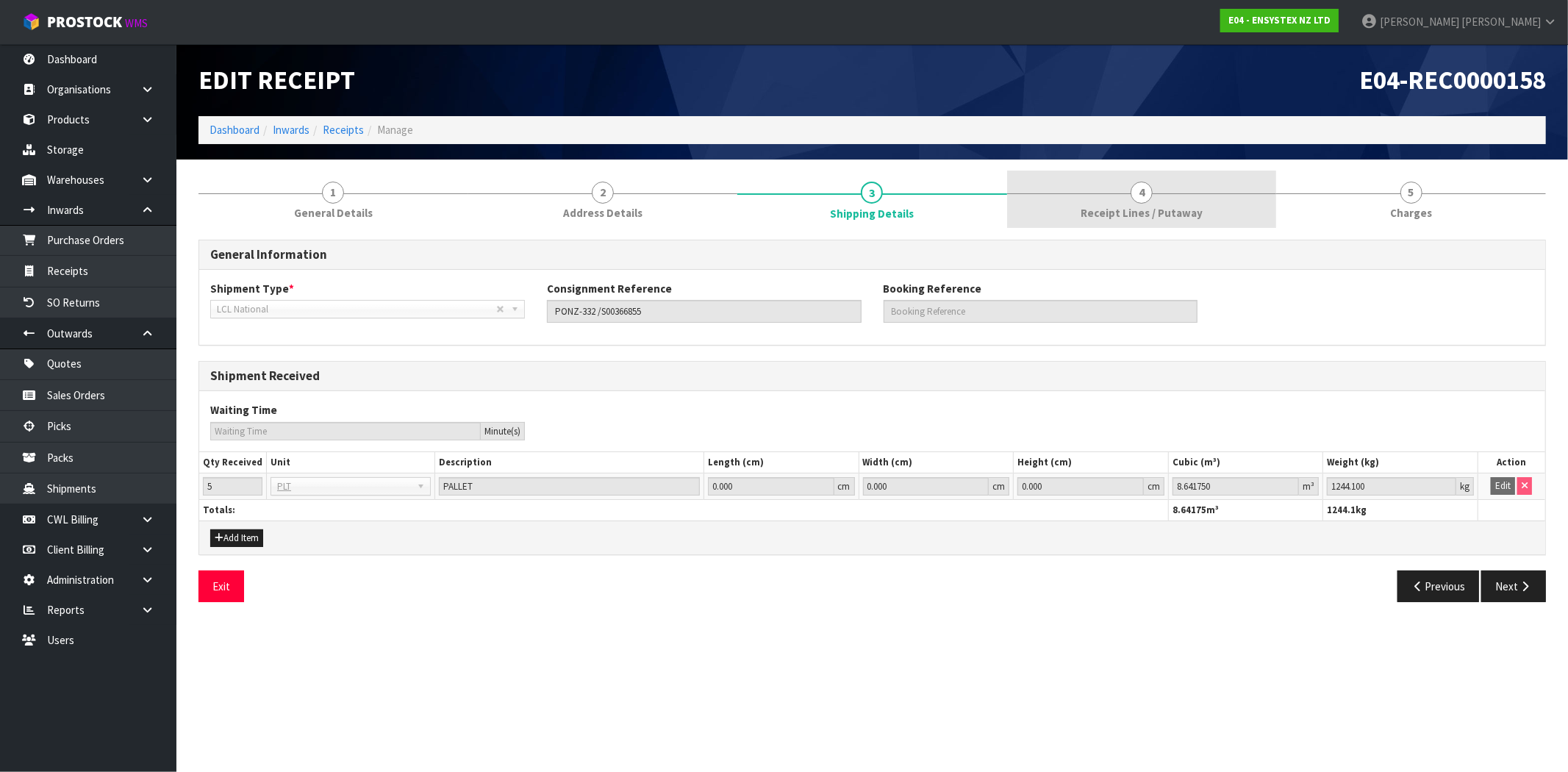
click at [1143, 195] on span "4" at bounding box center [1142, 193] width 22 height 22
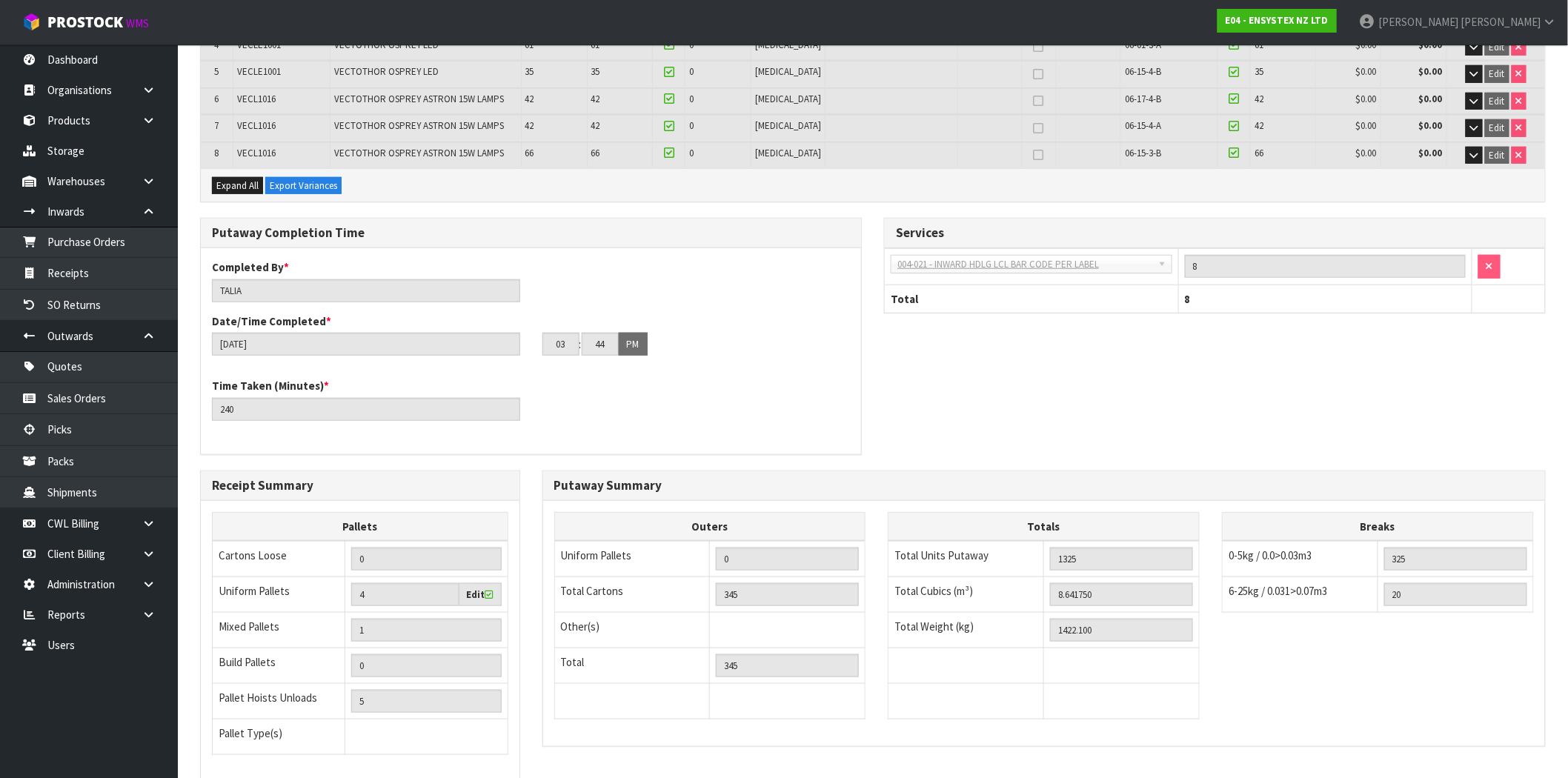
scroll to position [411, 0]
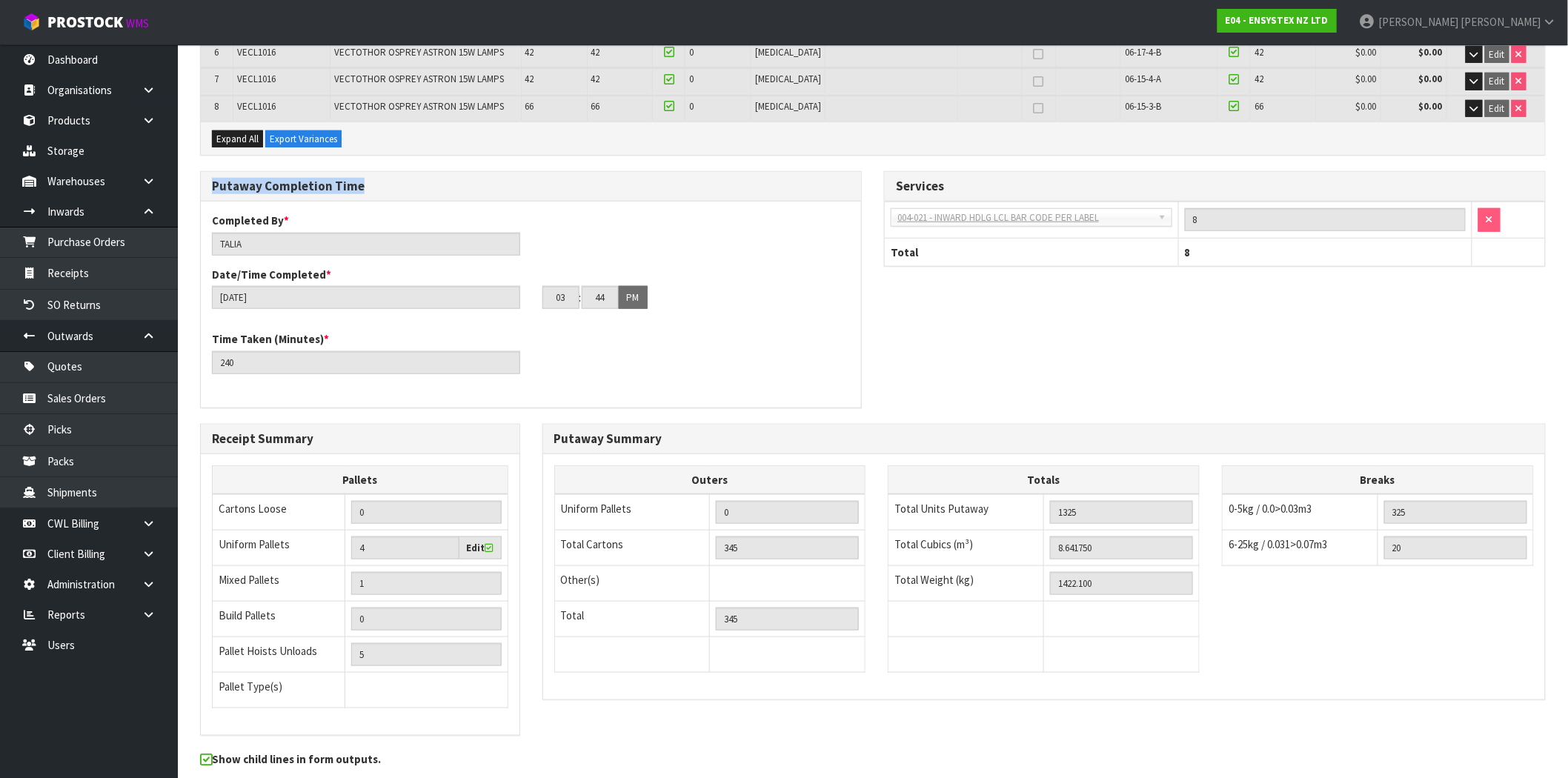
drag, startPoint x: 371, startPoint y: 168, endPoint x: 206, endPoint y: 174, distance: 165.1
click at [194, 173] on div "Putaway Completion Time Completed By * [PERSON_NAME] Date/Time Completed * [DAT…" at bounding box center [531, 296] width 684 height 252
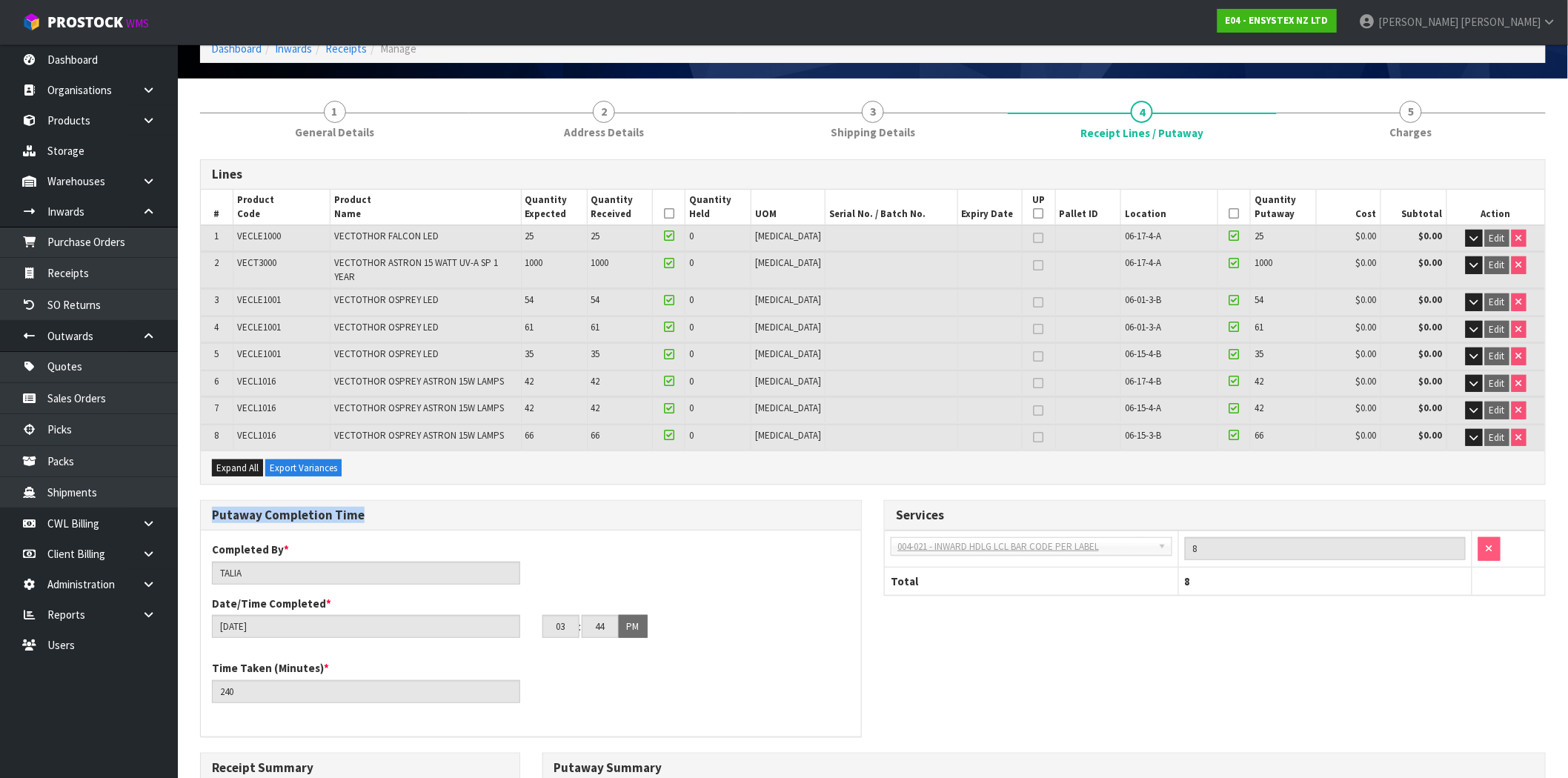
scroll to position [0, 0]
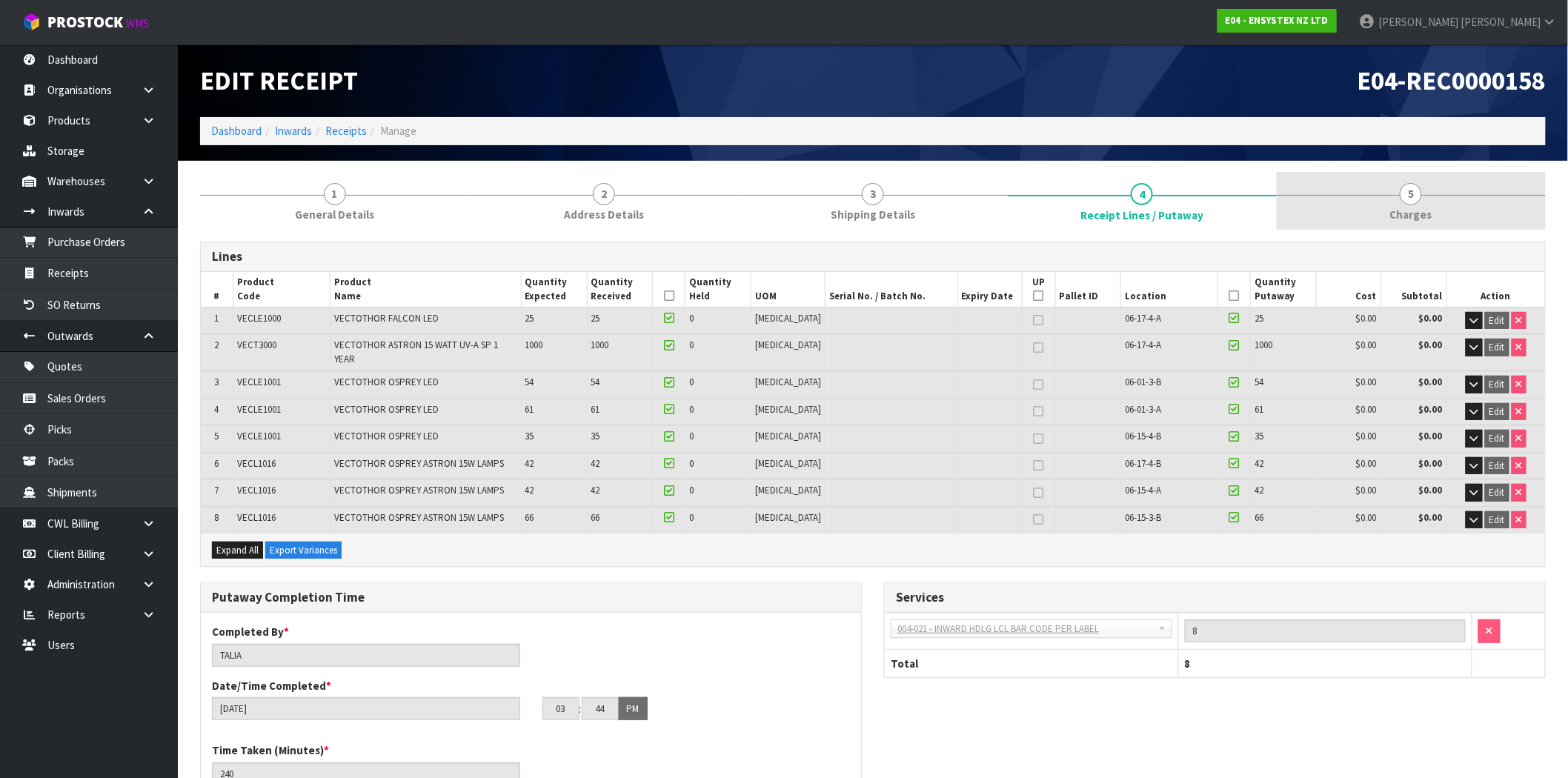
click at [1430, 202] on link "5 [GEOGRAPHIC_DATA]" at bounding box center [1411, 200] width 269 height 58
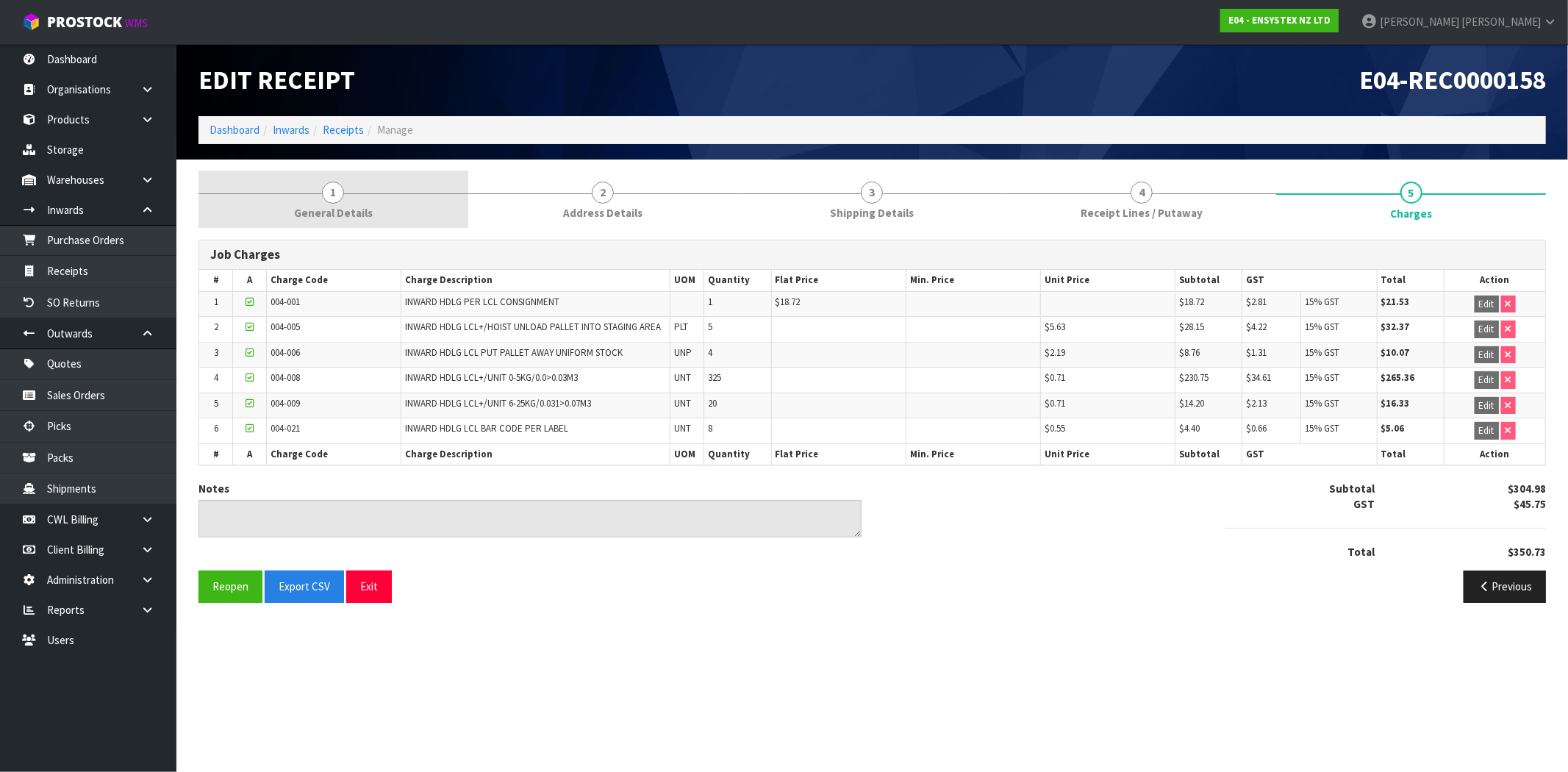
click at [342, 197] on span "1" at bounding box center [333, 193] width 22 height 22
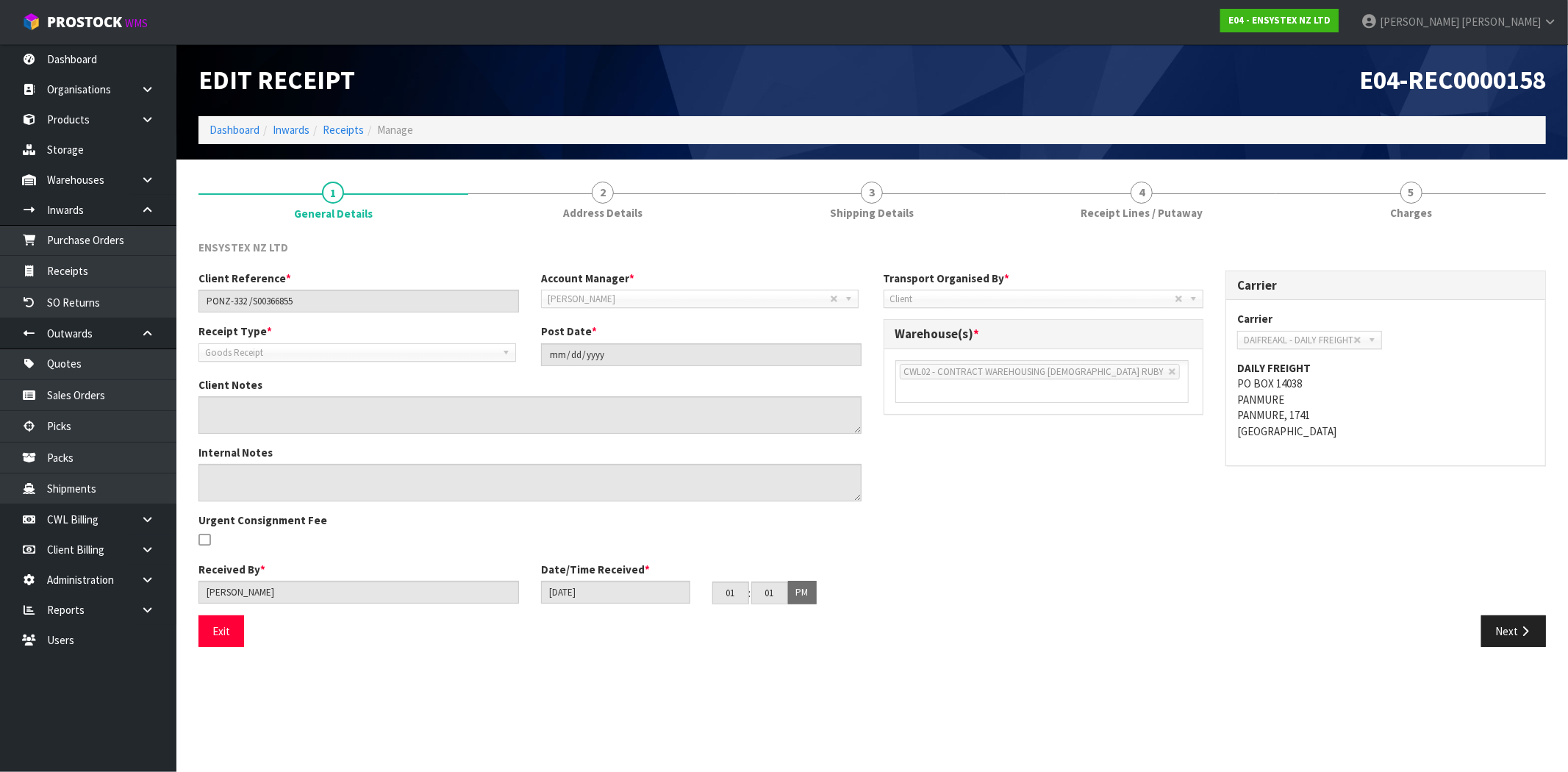
drag, startPoint x: 994, startPoint y: 274, endPoint x: 952, endPoint y: 272, distance: 42.0
click at [987, 274] on label "Transport Organised By *" at bounding box center [947, 277] width 127 height 15
click at [990, 430] on div "Client Reference * PONZ-332 /S00366855 Account Manager * [PERSON_NAME] [PERSON_…" at bounding box center [872, 442] width 1369 height 345
click at [925, 292] on span "Client" at bounding box center [1032, 299] width 285 height 17
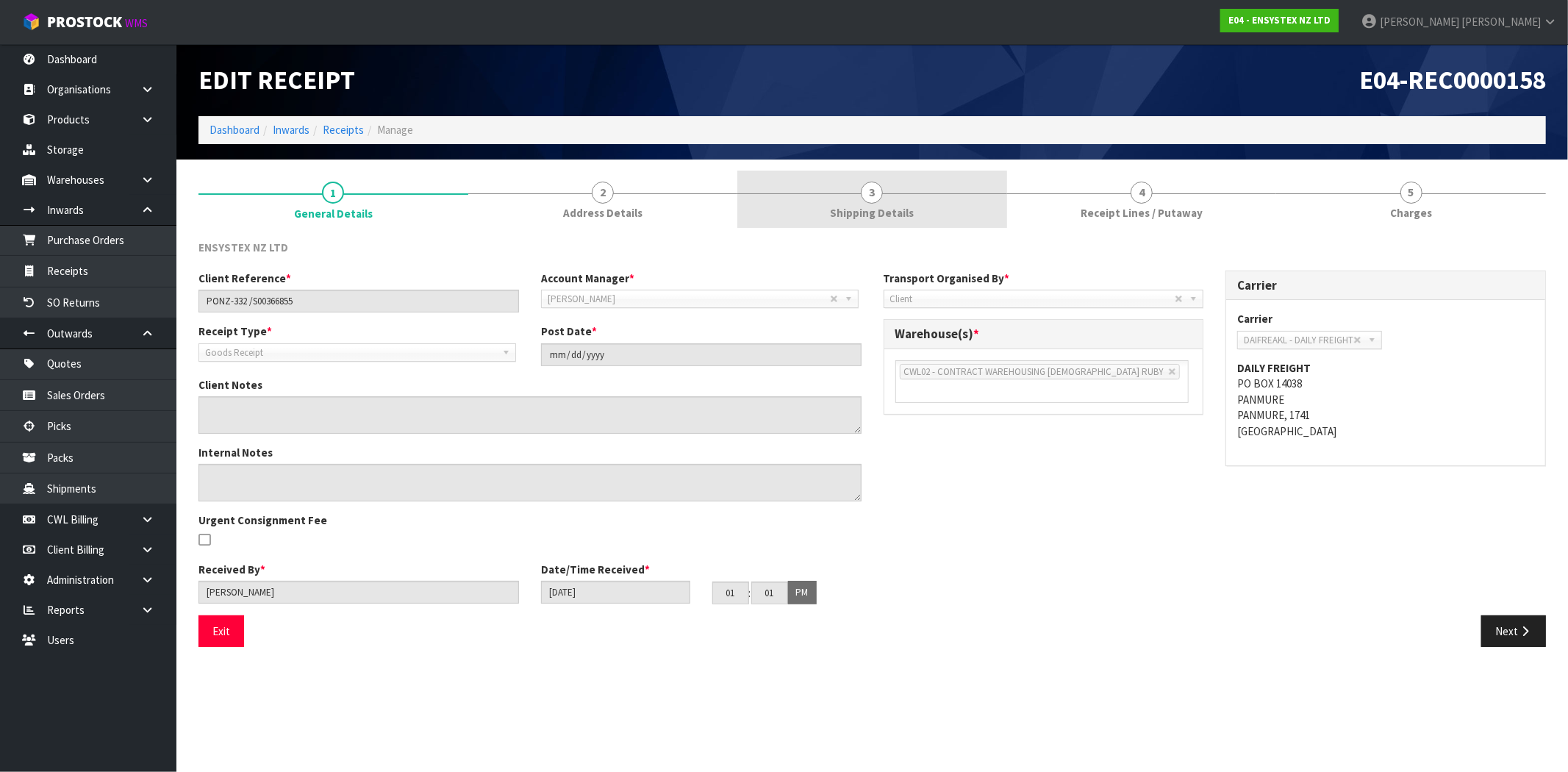
click at [912, 222] on link "3 Shipping Details" at bounding box center [872, 199] width 269 height 58
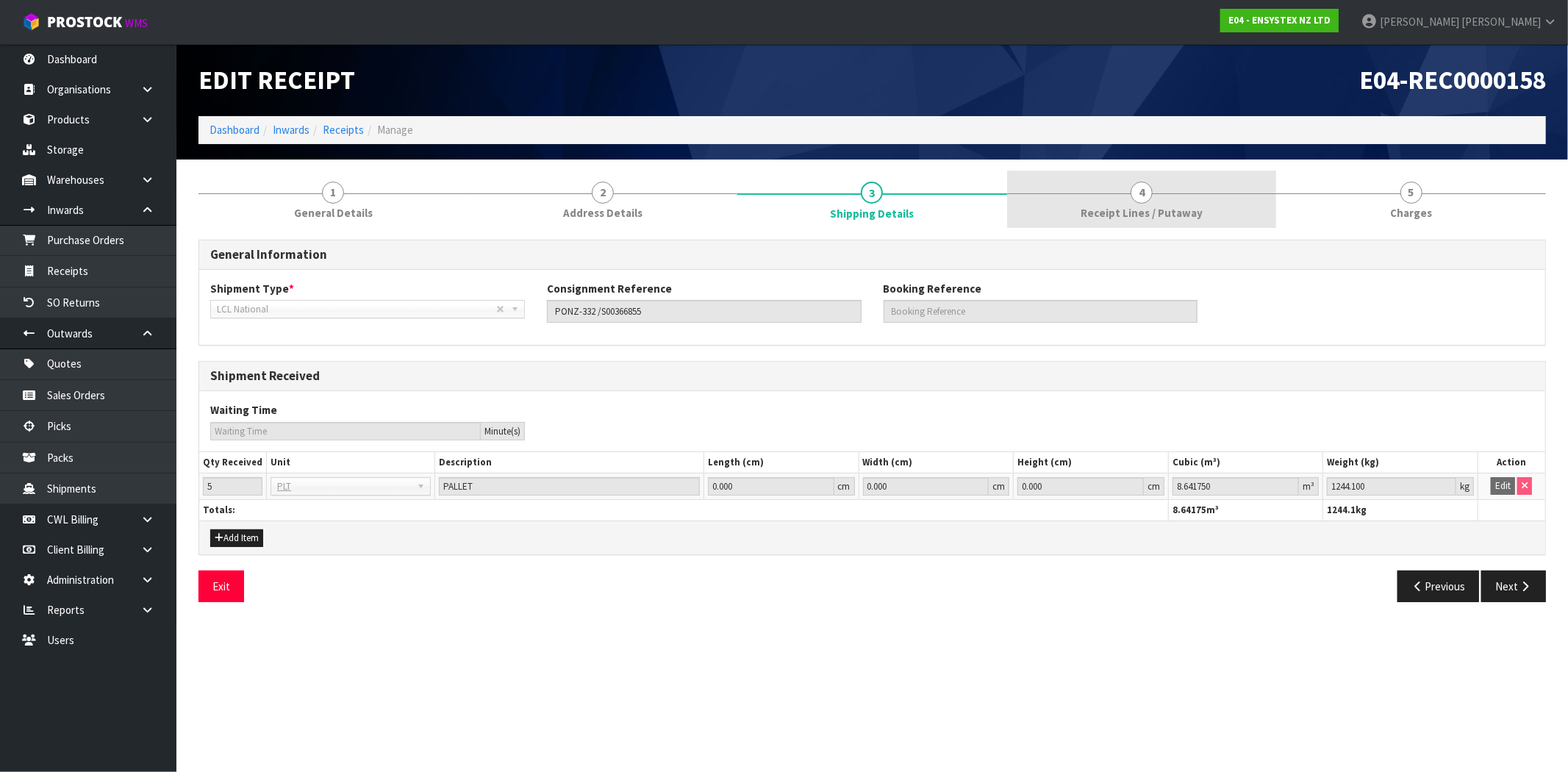
click at [1173, 214] on span "Receipt Lines / Putaway" at bounding box center [1142, 212] width 122 height 15
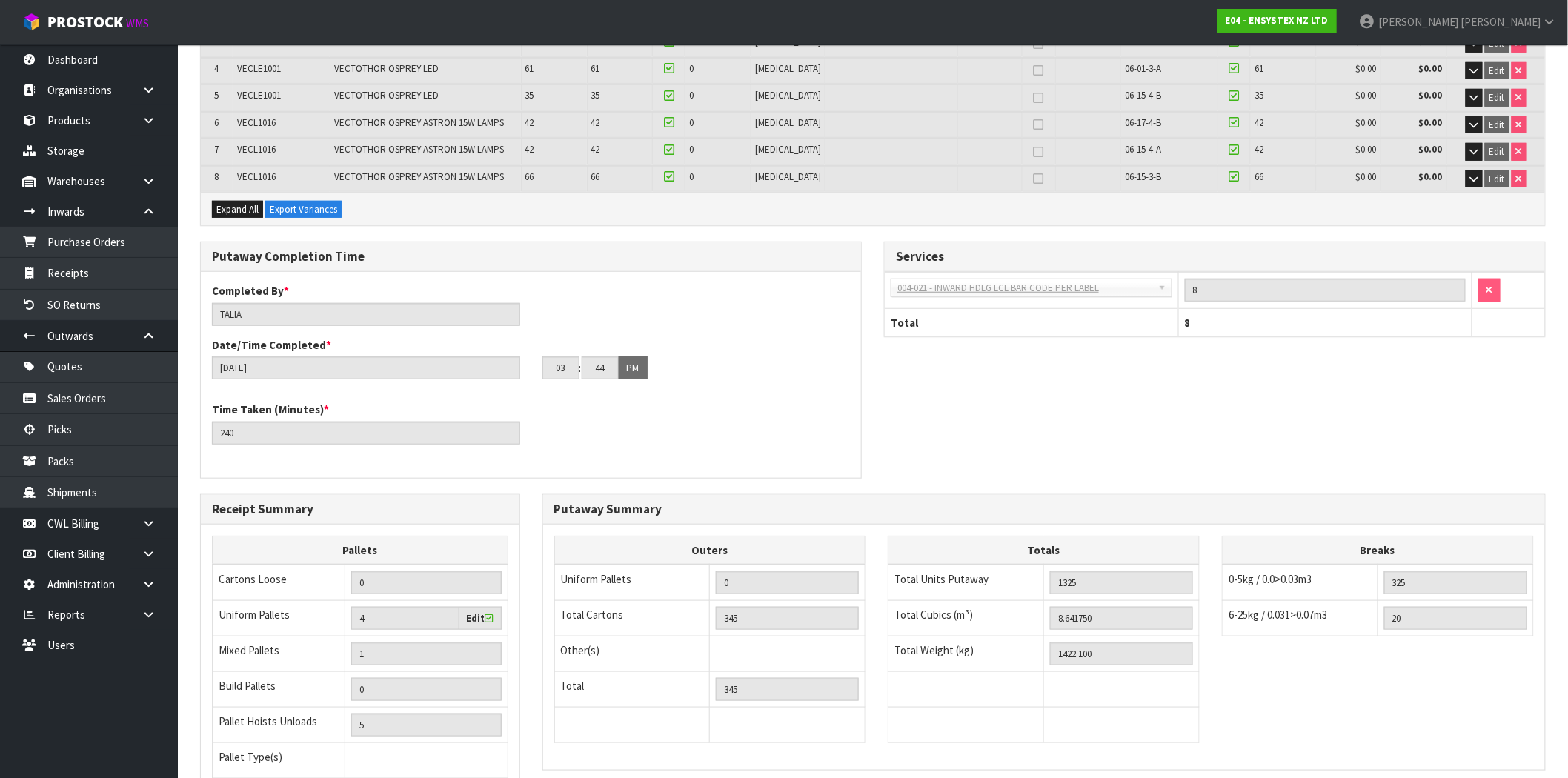
scroll to position [460, 0]
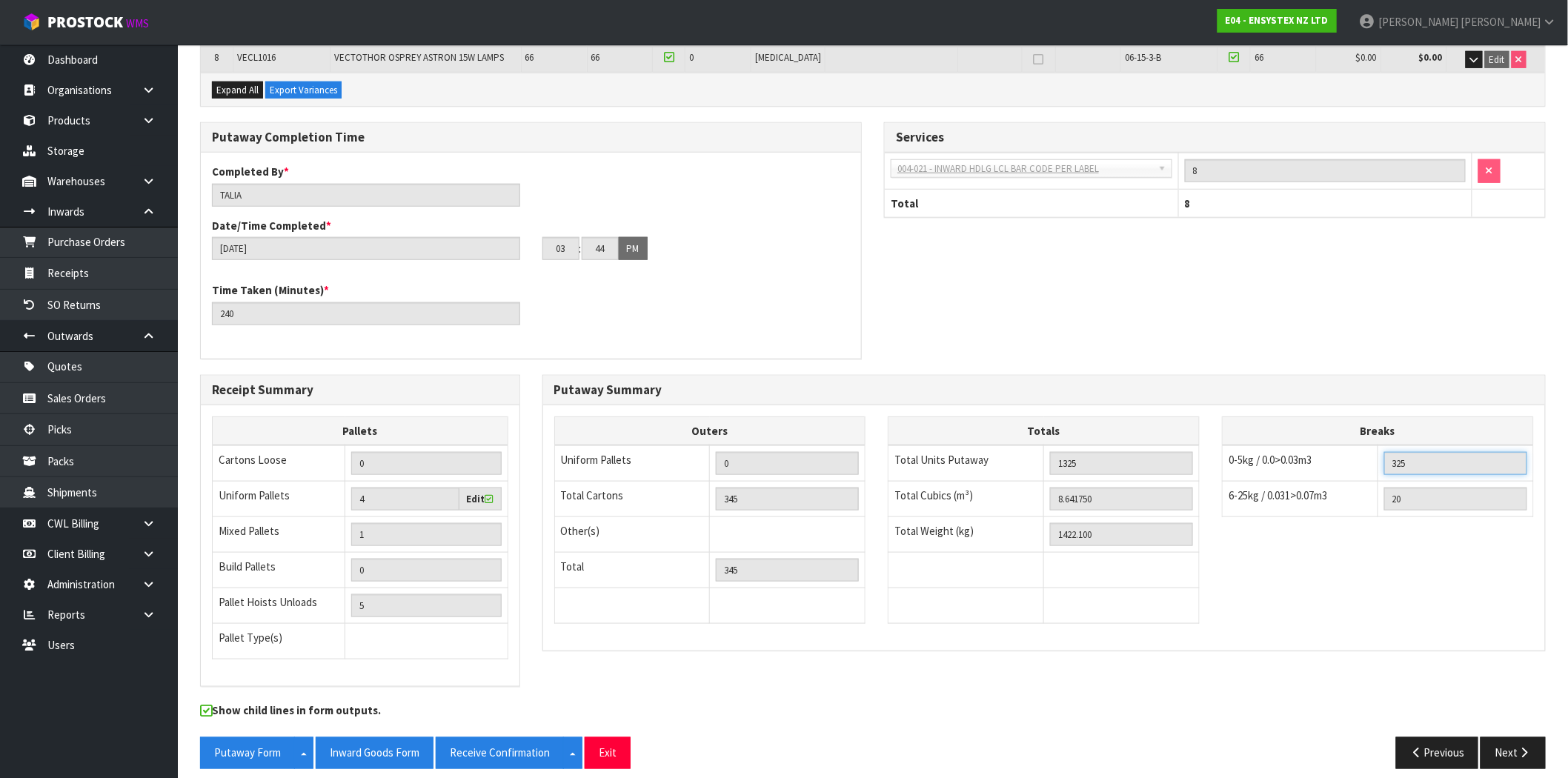
drag, startPoint x: 1418, startPoint y: 446, endPoint x: 1384, endPoint y: 454, distance: 34.9
click at [1375, 452] on tr "0-5kg / 0.0>0.03m3 325" at bounding box center [1379, 463] width 312 height 36
drag, startPoint x: 1316, startPoint y: 446, endPoint x: 1216, endPoint y: 453, distance: 100.2
click at [1216, 453] on div "Breaks 0-5kg / 0.0>0.03m3 325 6-25kg / 0.031>0.07m3 20 26-50kg / 0.08>0.15m3 51…" at bounding box center [1378, 474] width 334 height 117
click at [1252, 453] on span "0-5kg / 0.0>0.03m3" at bounding box center [1270, 460] width 83 height 14
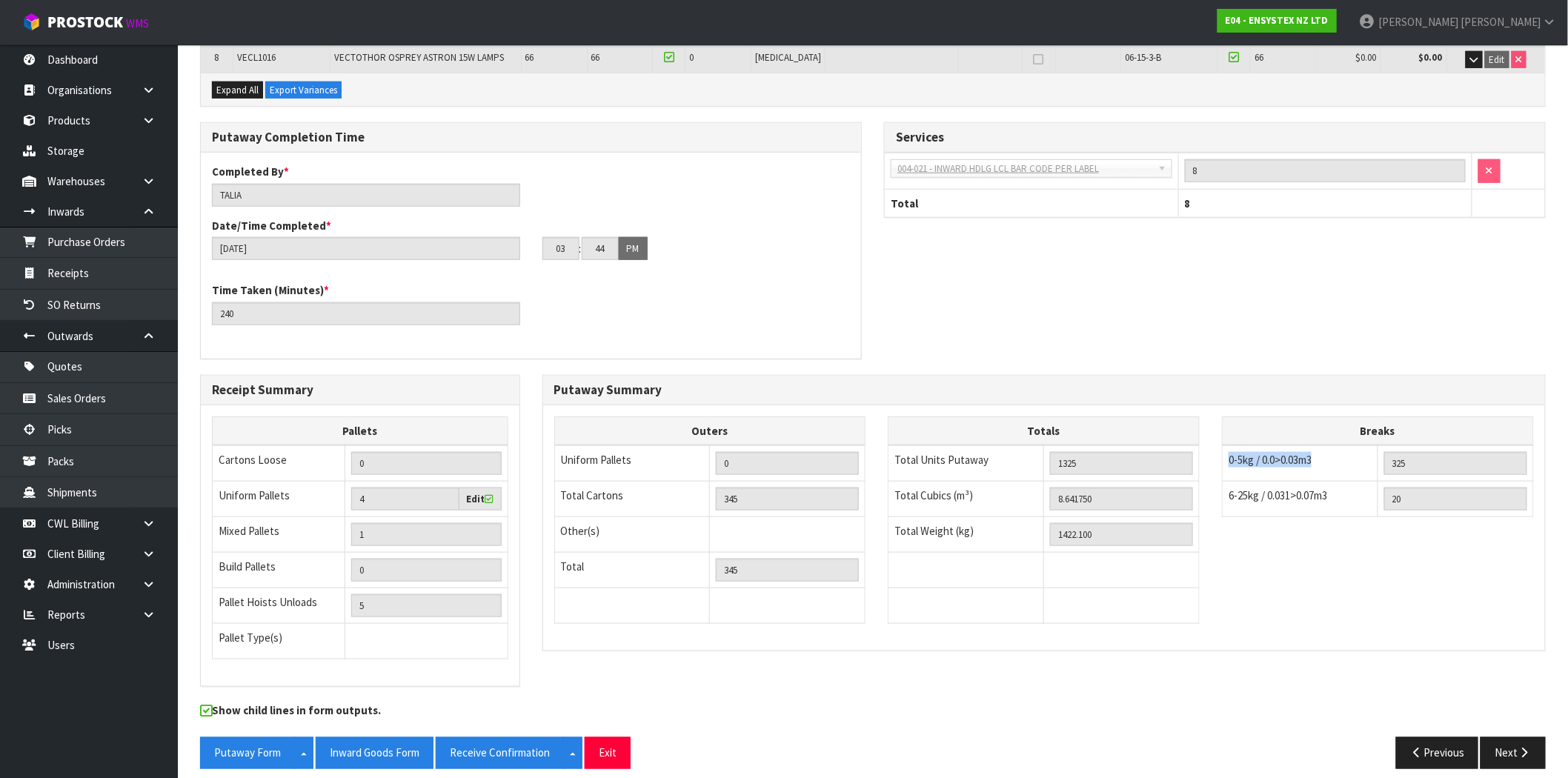
drag, startPoint x: 1326, startPoint y: 448, endPoint x: 1231, endPoint y: 453, distance: 95.1
click at [1231, 453] on td "0-5kg / 0.0>0.03m3" at bounding box center [1300, 463] width 156 height 36
drag, startPoint x: 744, startPoint y: 447, endPoint x: 679, endPoint y: 448, distance: 65.0
click at [679, 448] on tr "Uniform Pallets 0" at bounding box center [710, 463] width 312 height 36
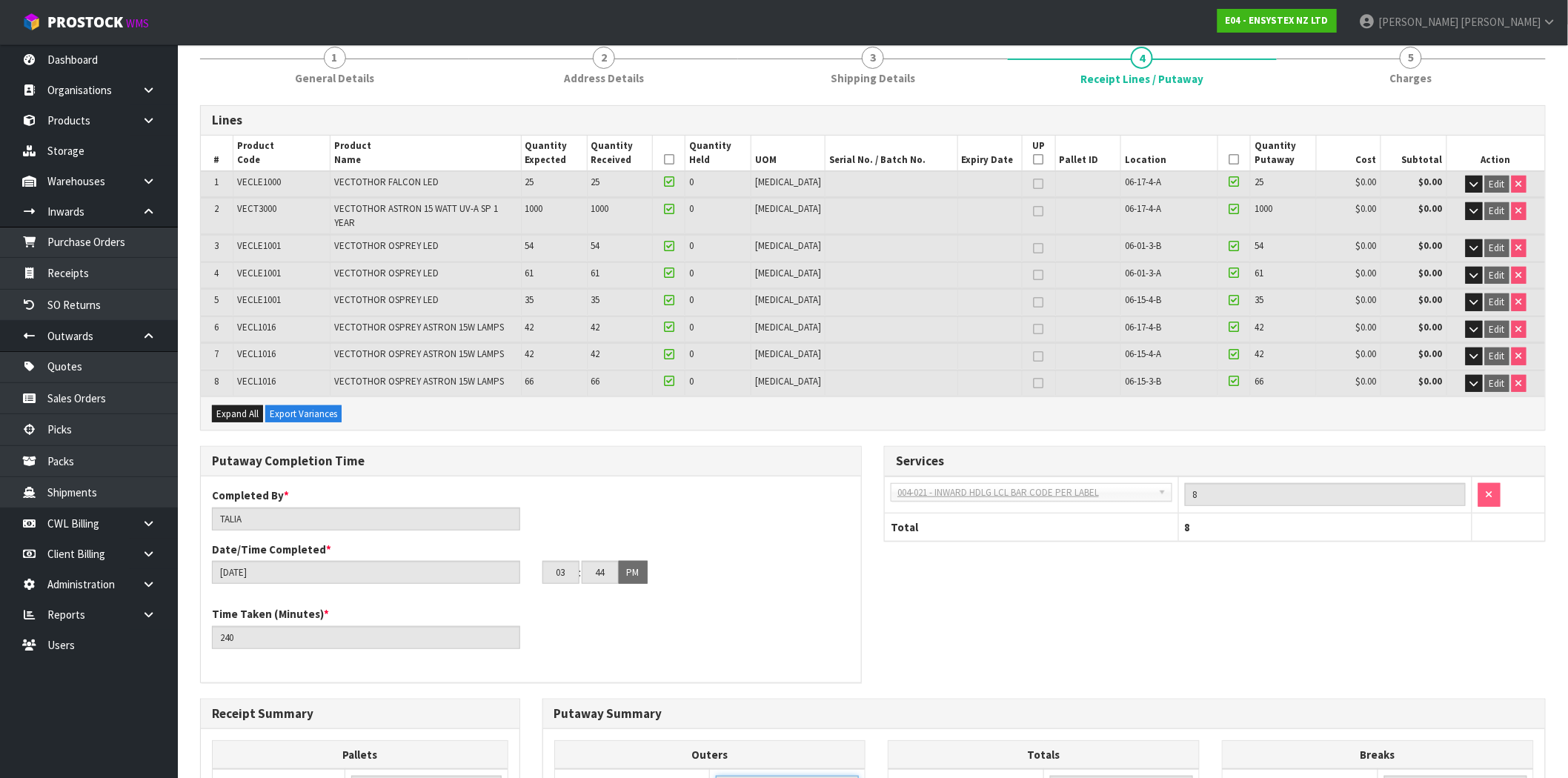
scroll to position [130, 0]
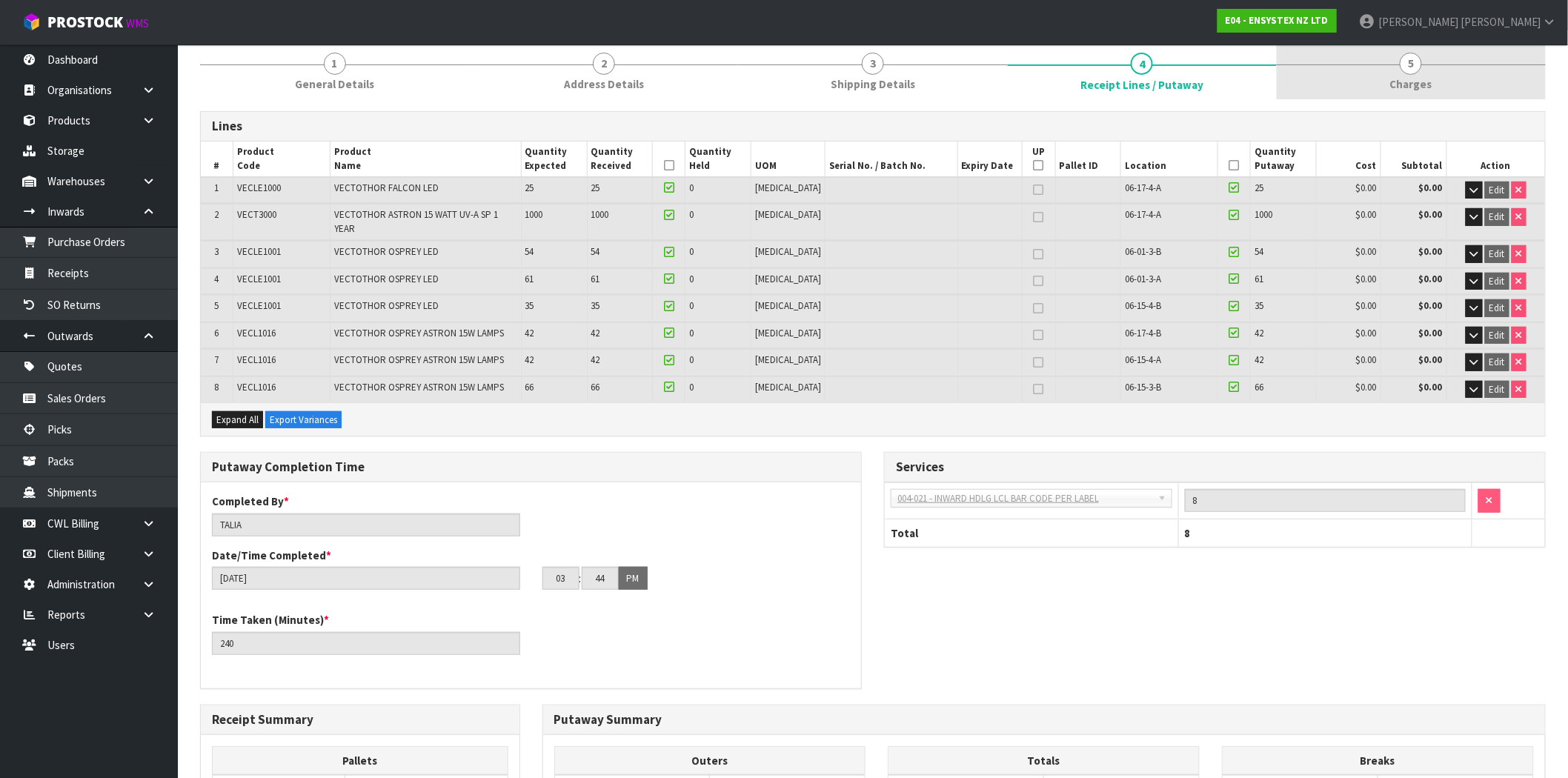
drag, startPoint x: 1408, startPoint y: 56, endPoint x: 1360, endPoint y: 108, distance: 70.8
click at [1408, 56] on span "5" at bounding box center [1411, 64] width 22 height 22
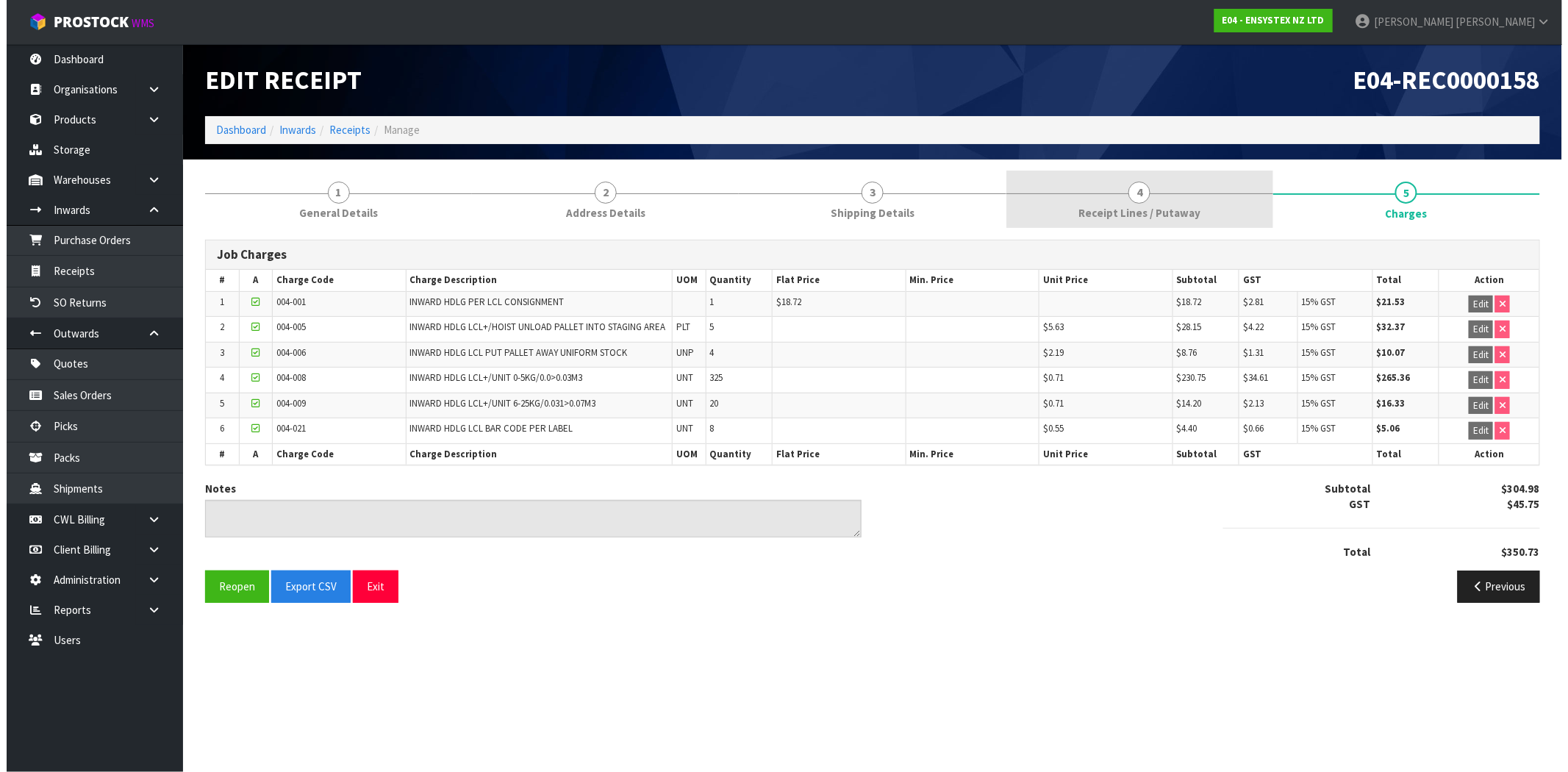
scroll to position [0, 0]
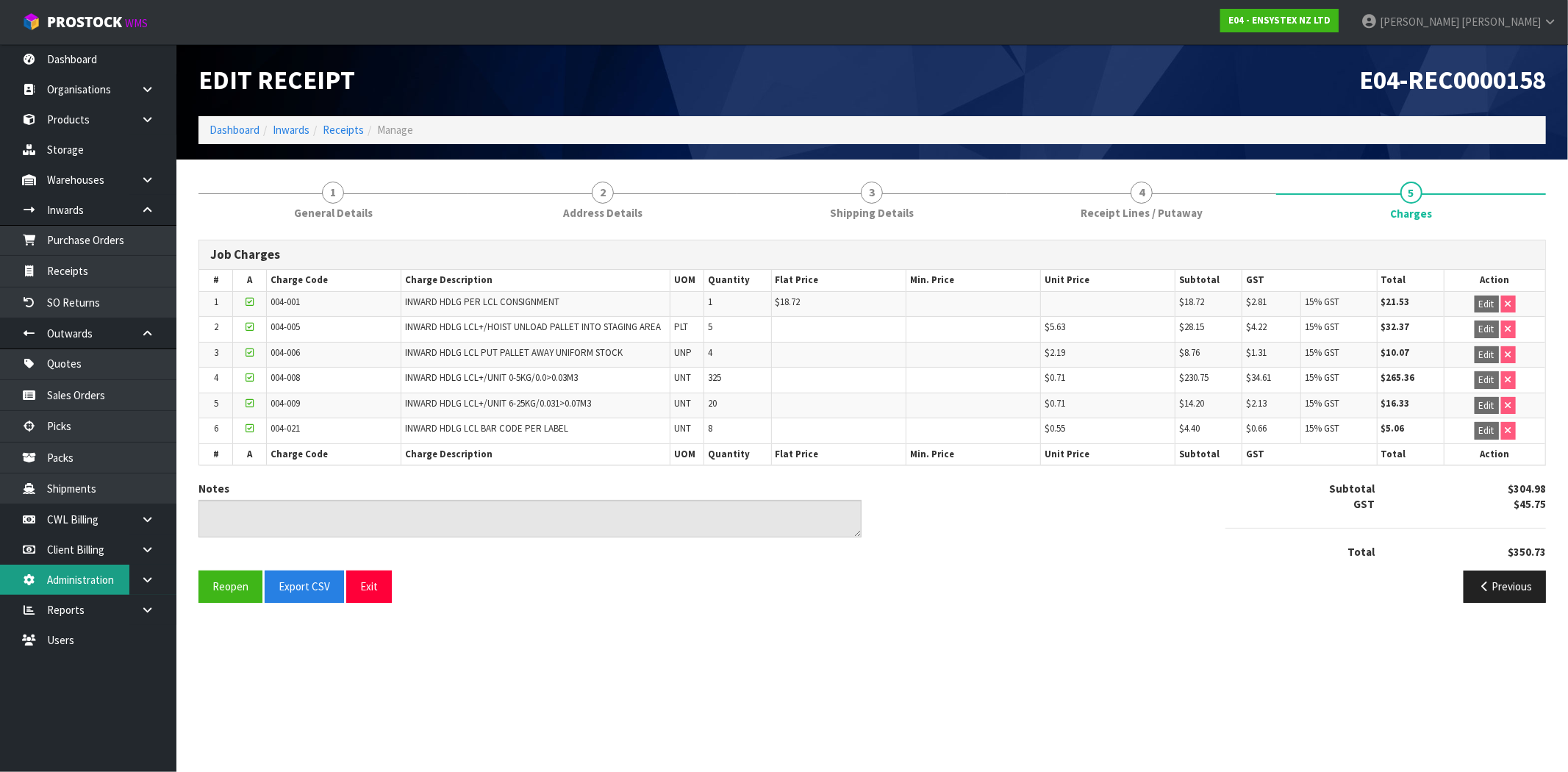
drag, startPoint x: 156, startPoint y: 582, endPoint x: 119, endPoint y: 566, distance: 40.3
click at [156, 582] on link at bounding box center [152, 579] width 47 height 30
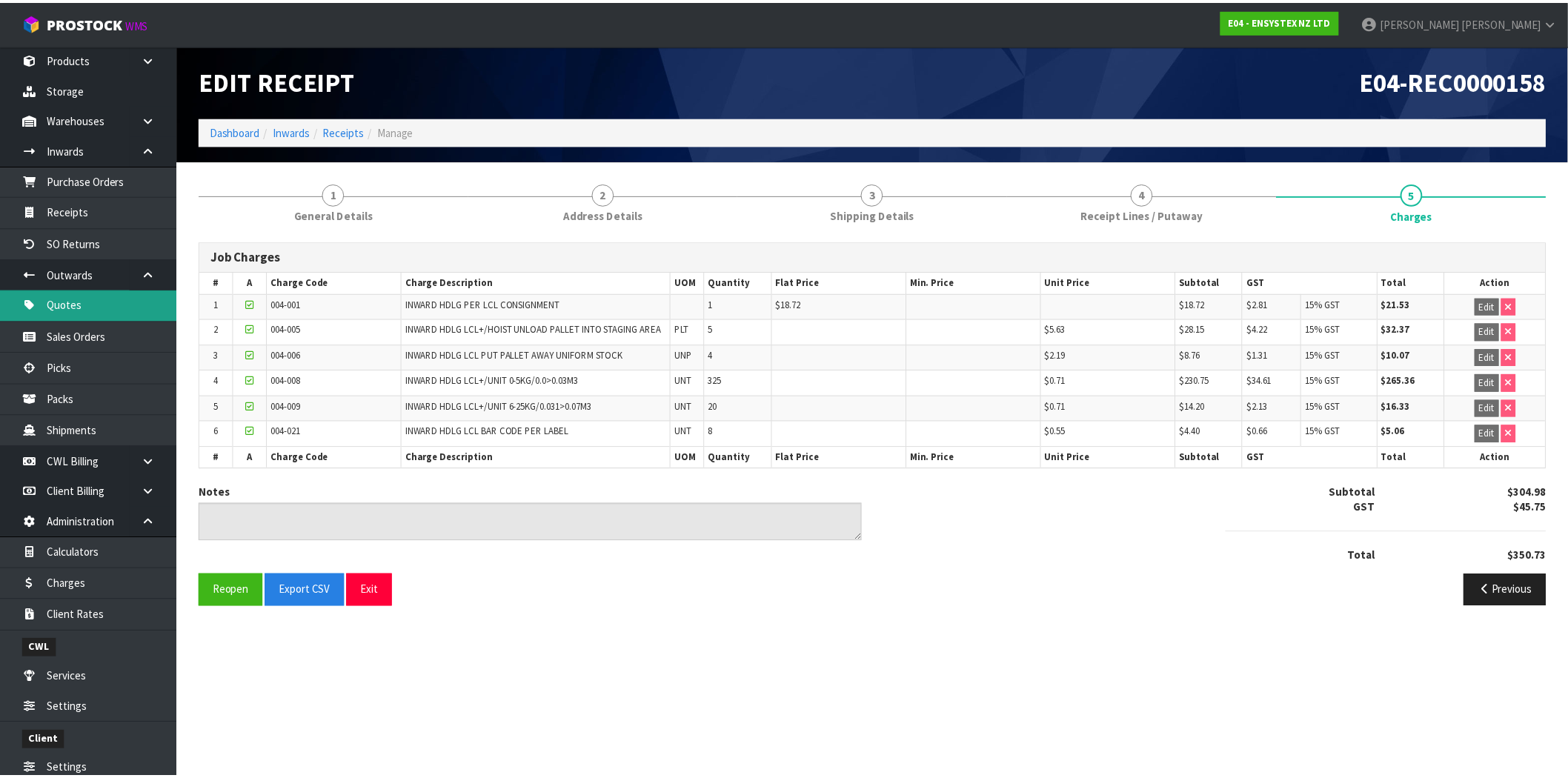
scroll to position [161, 0]
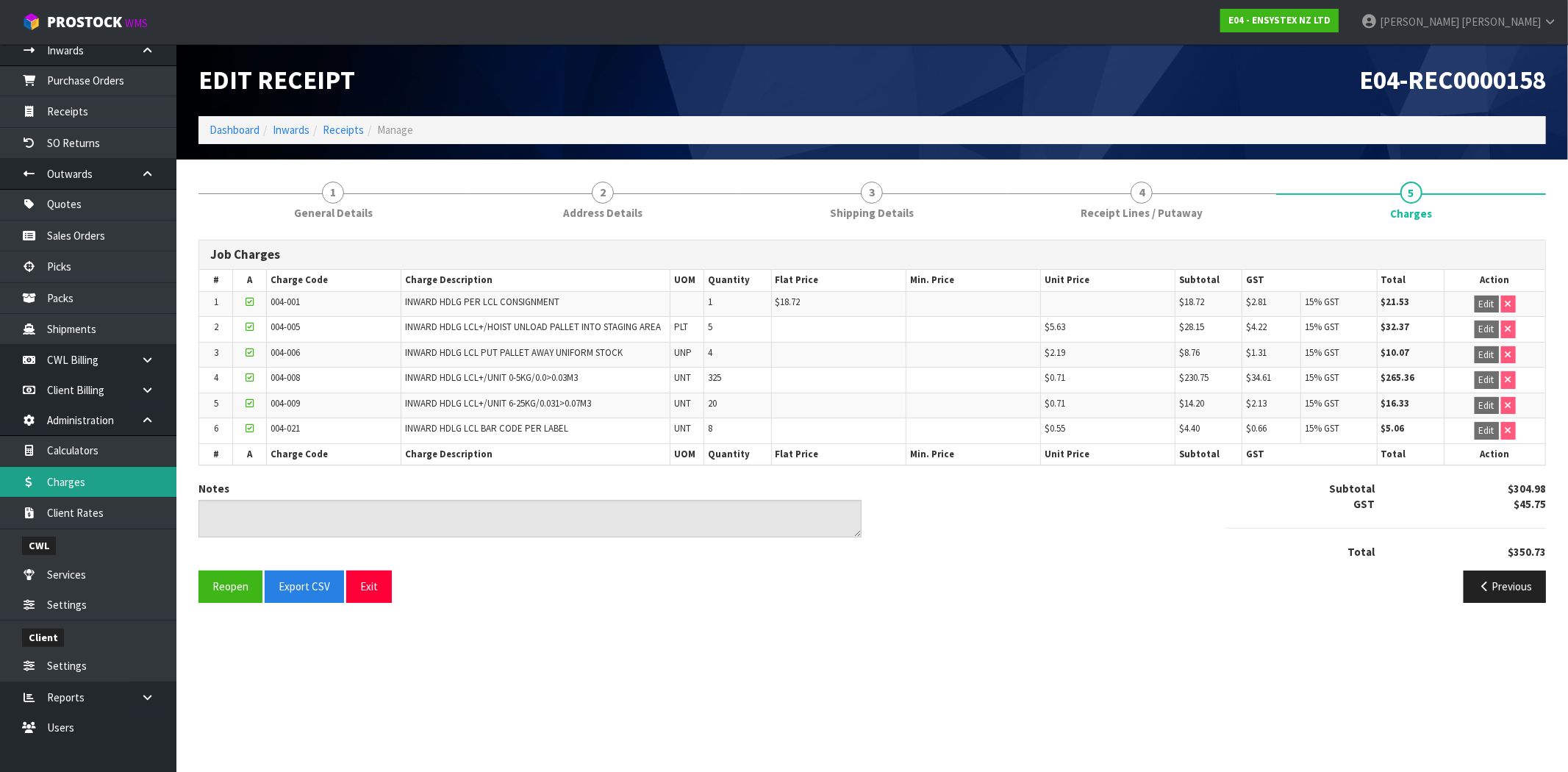
click at [78, 482] on link "Charges" at bounding box center [88, 482] width 177 height 30
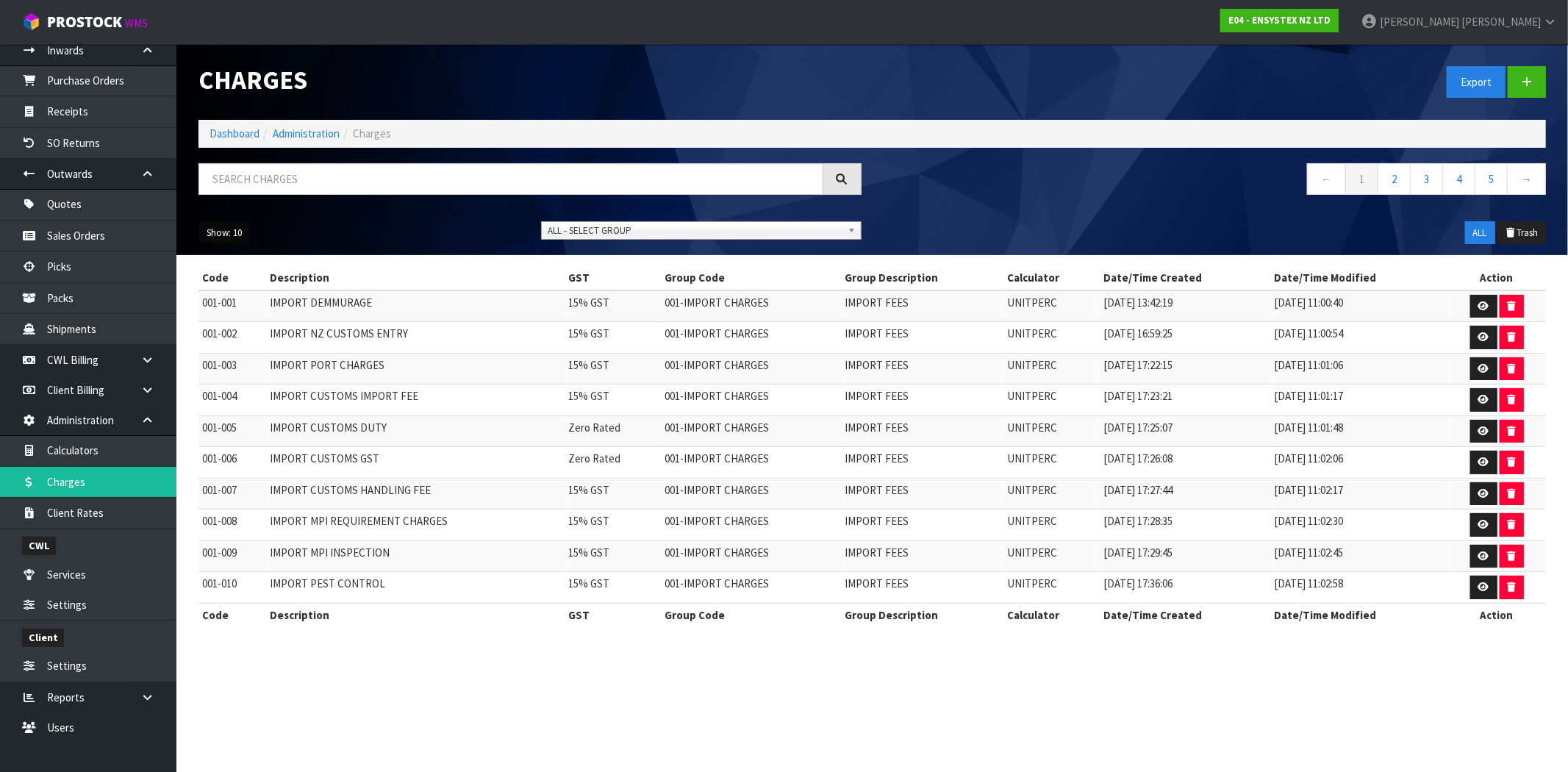
click at [231, 231] on button "Show: 10" at bounding box center [223, 233] width 52 height 24
click at [234, 319] on link "50" at bounding box center [257, 319] width 116 height 20
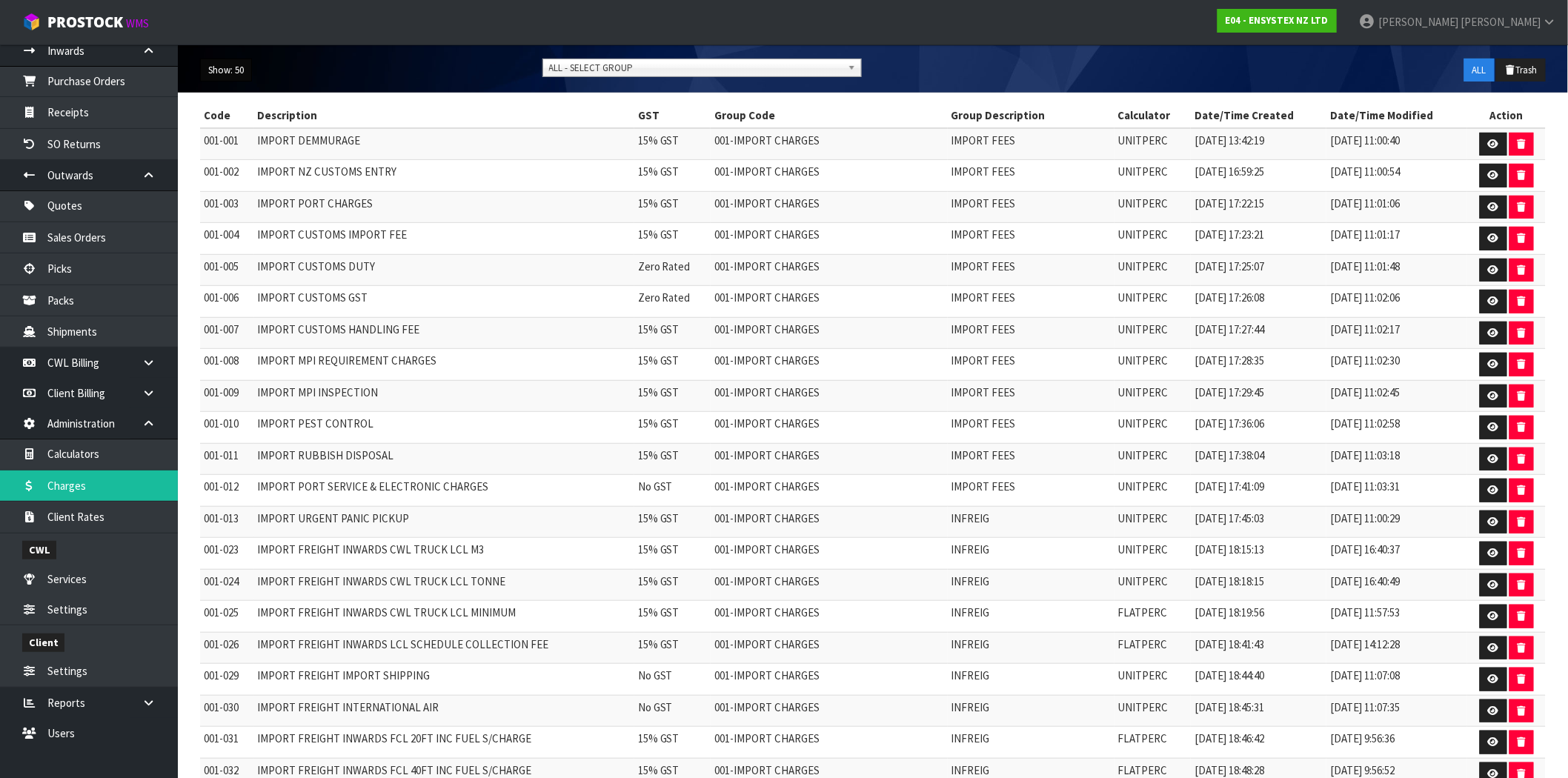
scroll to position [81, 0]
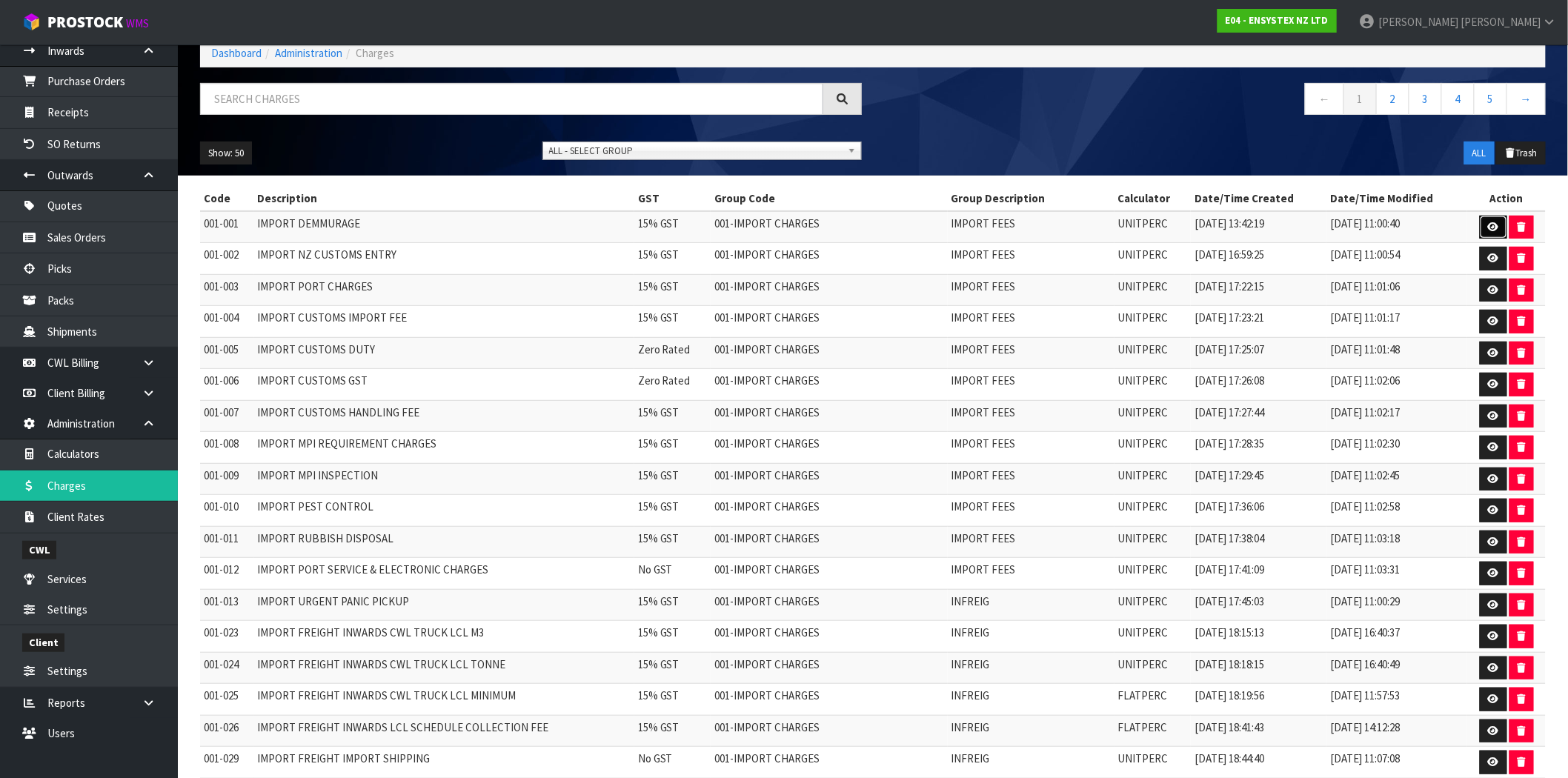
click at [1484, 224] on link at bounding box center [1494, 228] width 27 height 24
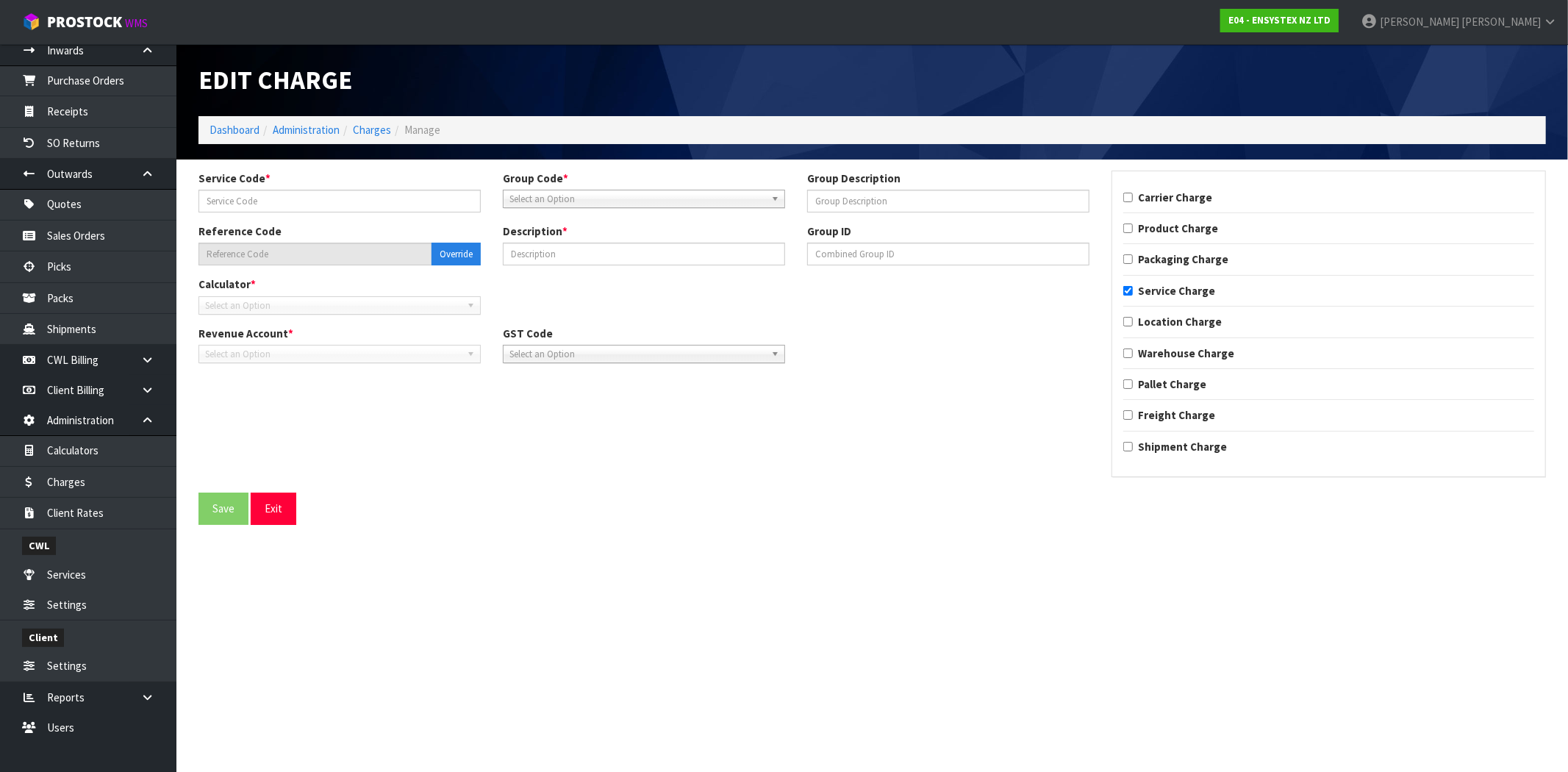
type input "001"
type input "IMPORT FEES"
type input "001-001"
type input "IMPORT DEMMURAGE"
checkbox input "true"
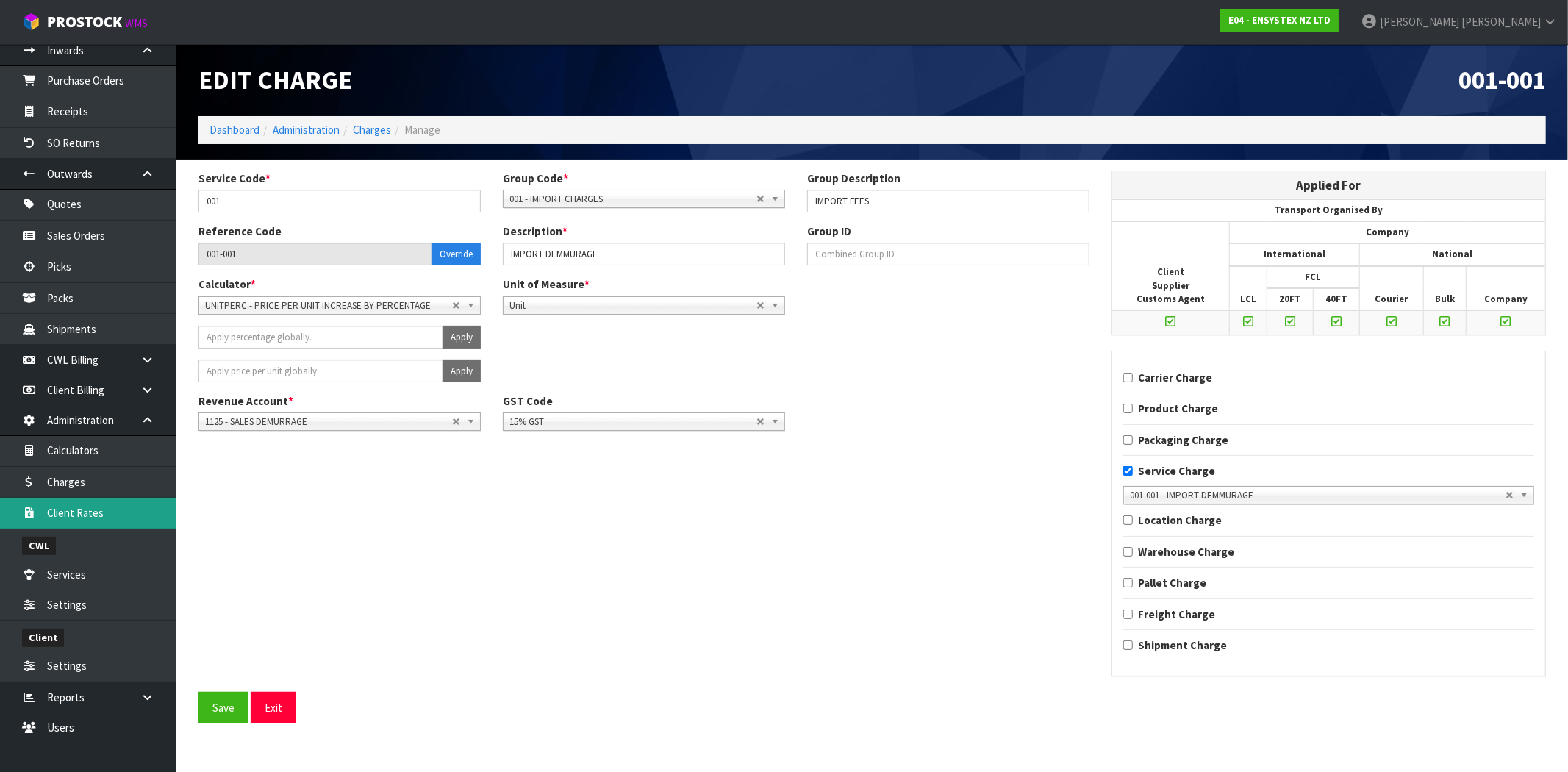
drag, startPoint x: 101, startPoint y: 516, endPoint x: 112, endPoint y: 517, distance: 11.0
click at [101, 516] on link "Client Rates" at bounding box center [88, 513] width 177 height 30
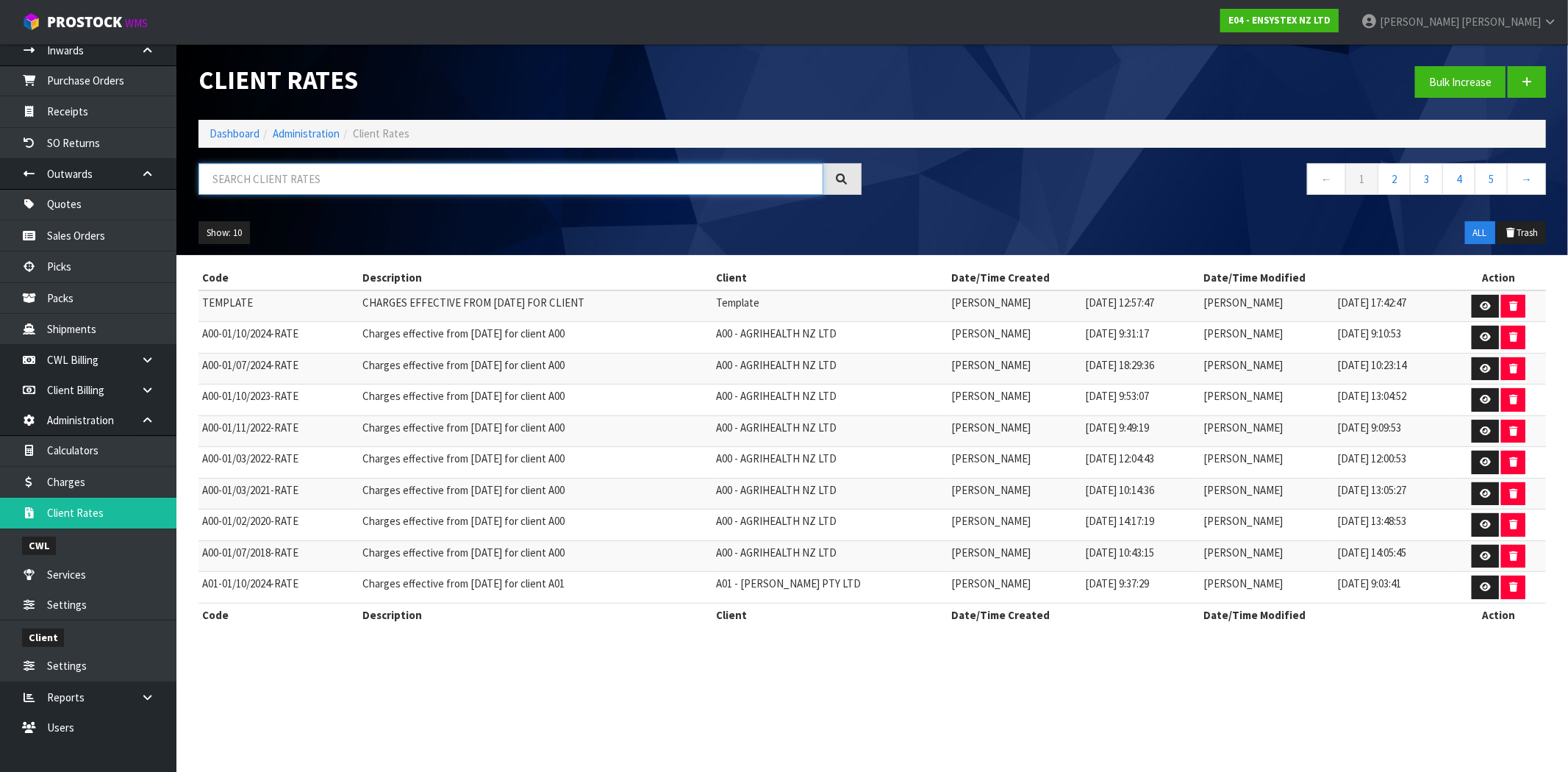
click at [307, 178] on input "text" at bounding box center [510, 179] width 625 height 32
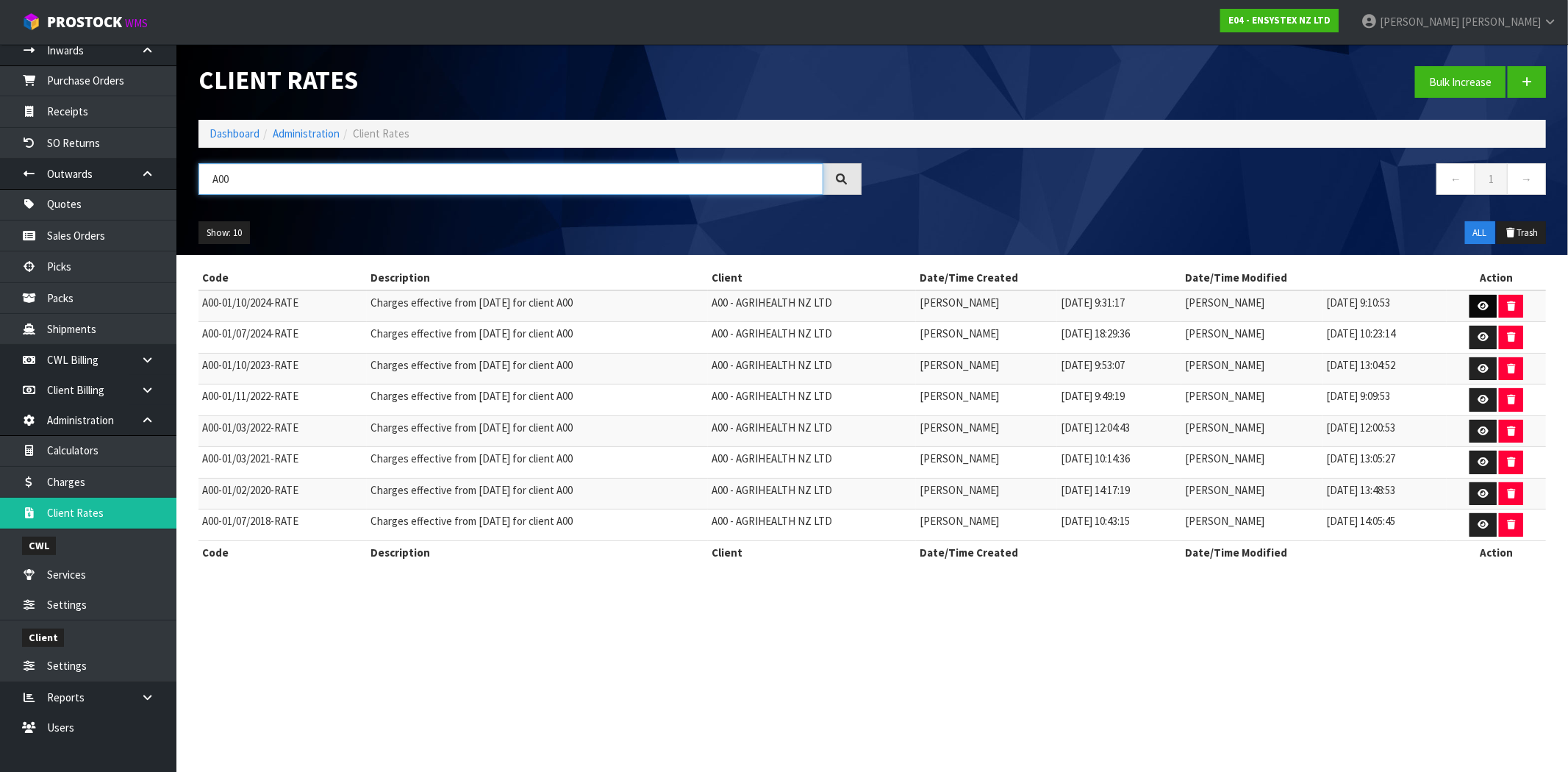
type input "A00"
click at [1486, 310] on icon at bounding box center [1483, 306] width 11 height 10
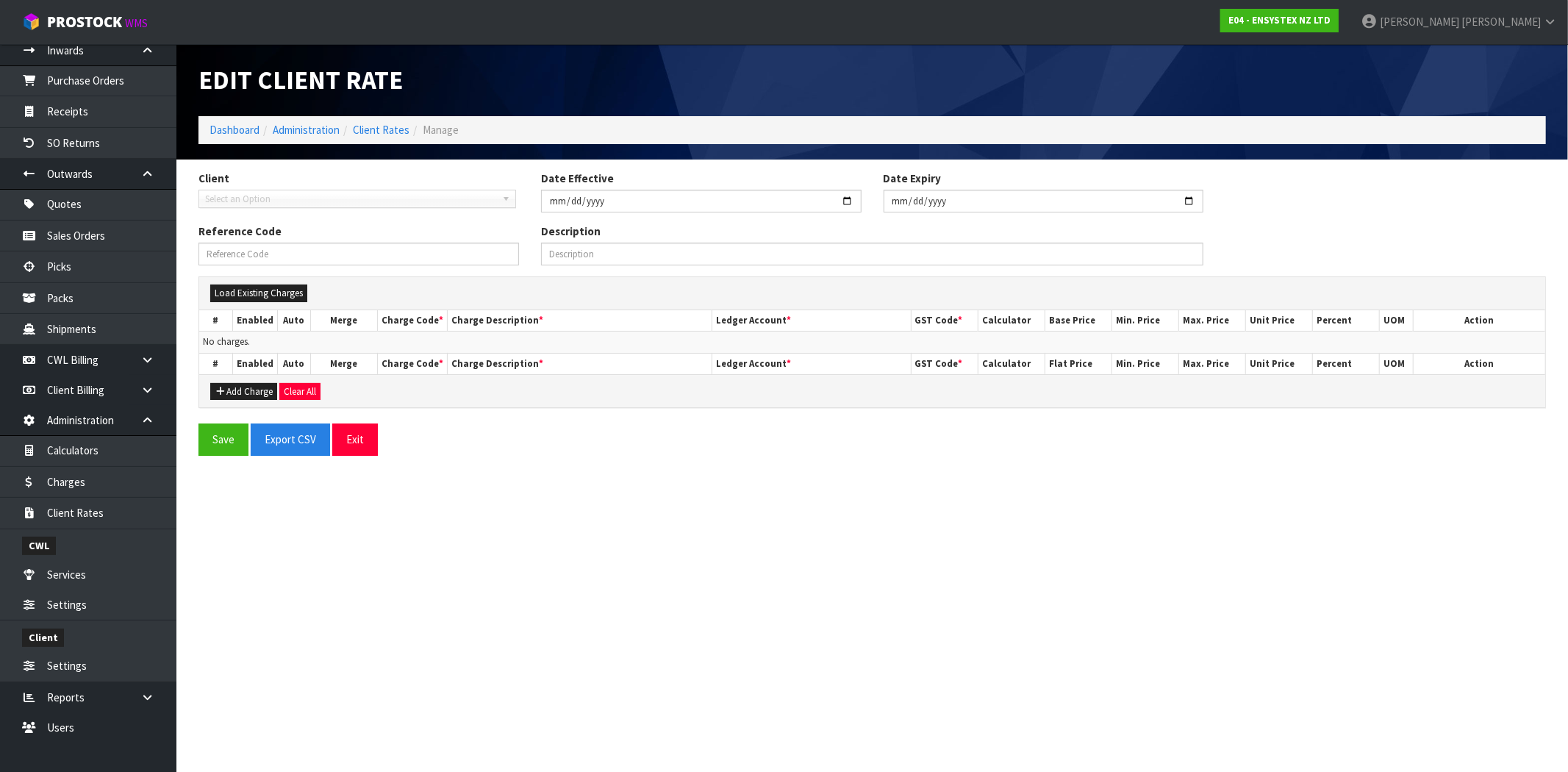
type input "[DATE]"
type input "A00-01/10/2024-RATE"
type input "Charges effective from [DATE] for client A00"
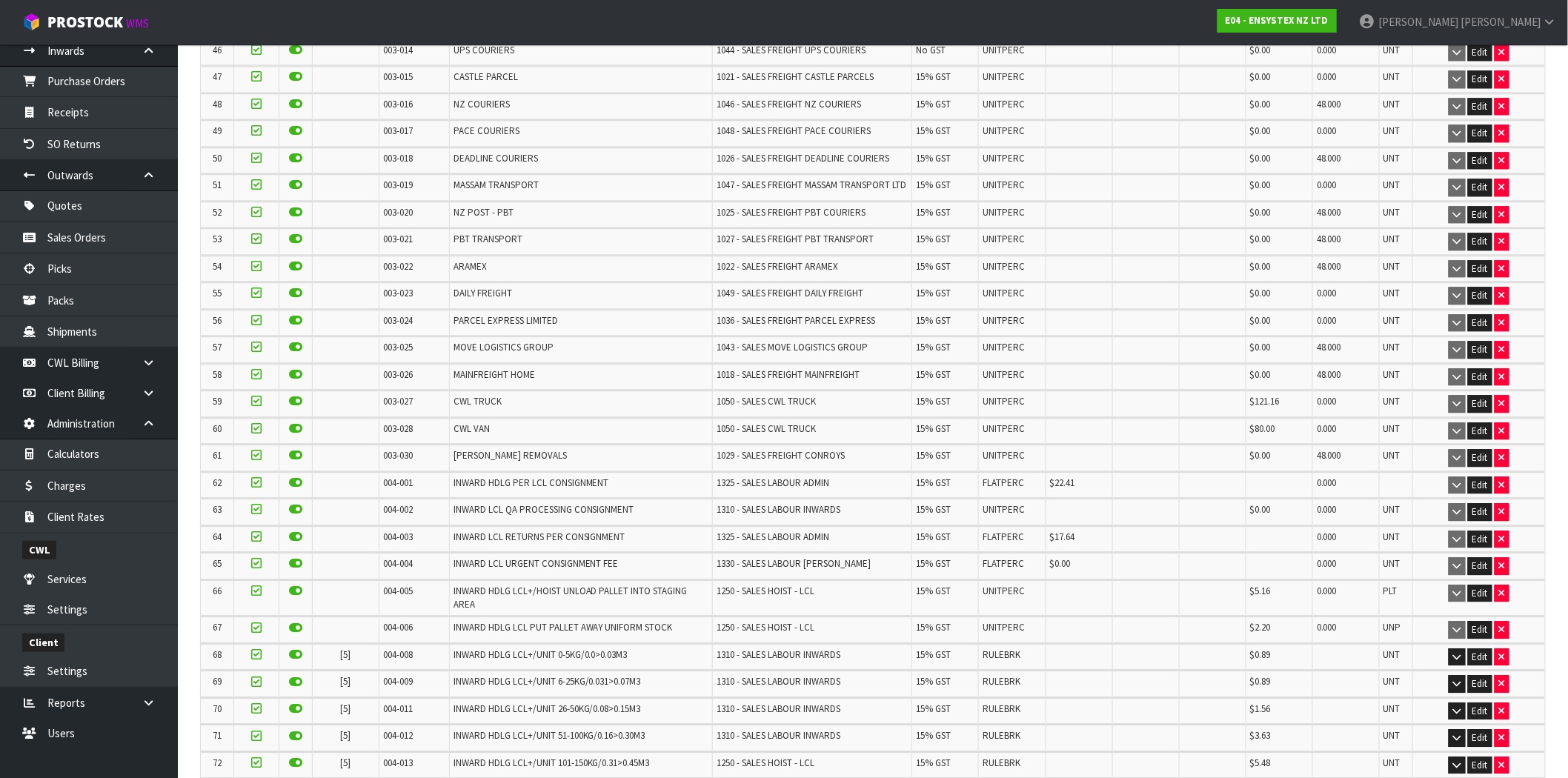
scroll to position [1564, 0]
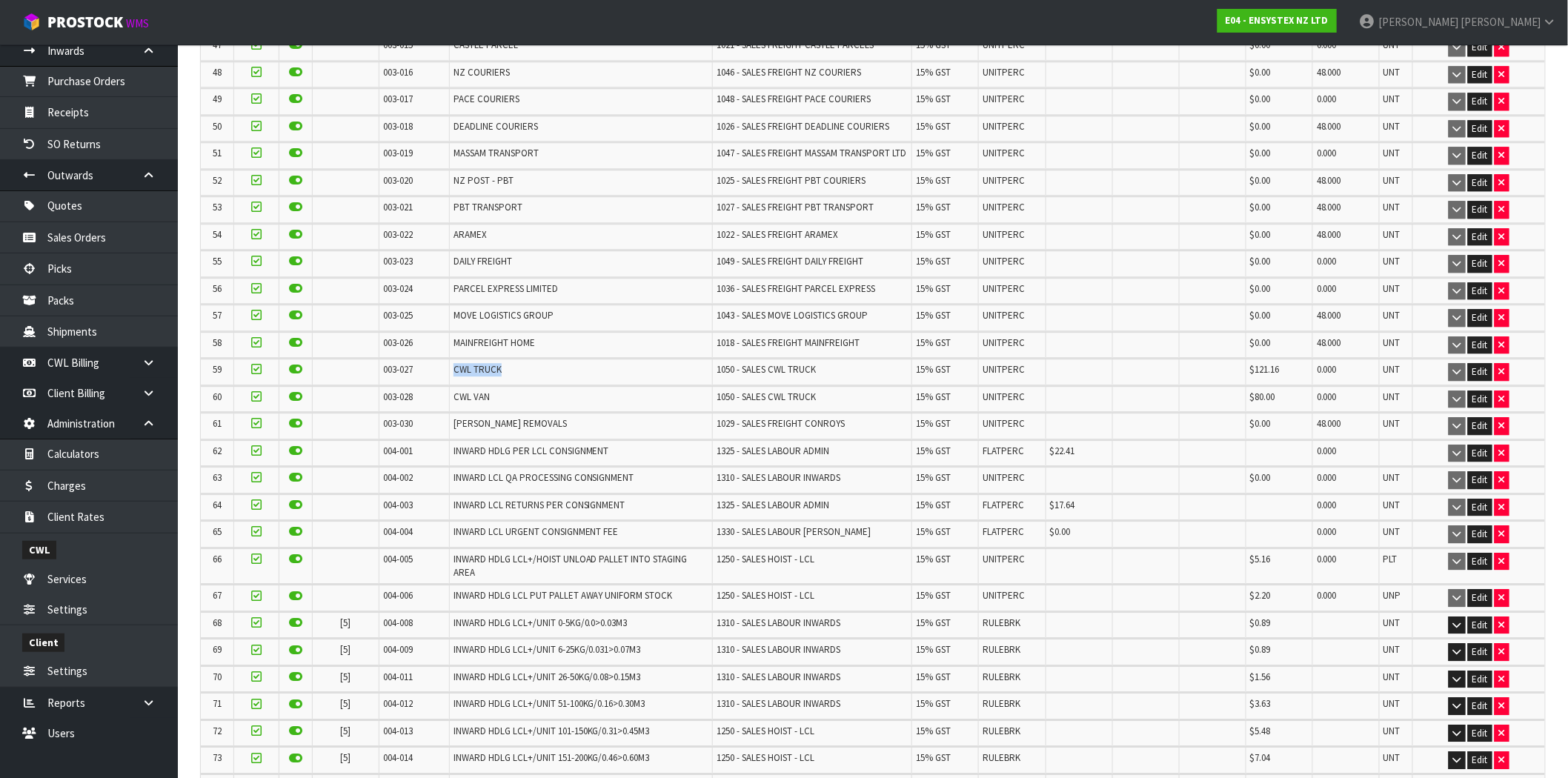
drag, startPoint x: 506, startPoint y: 374, endPoint x: 447, endPoint y: 374, distance: 59.0
click at [449, 374] on td "CWL TRUCK" at bounding box center [580, 371] width 263 height 26
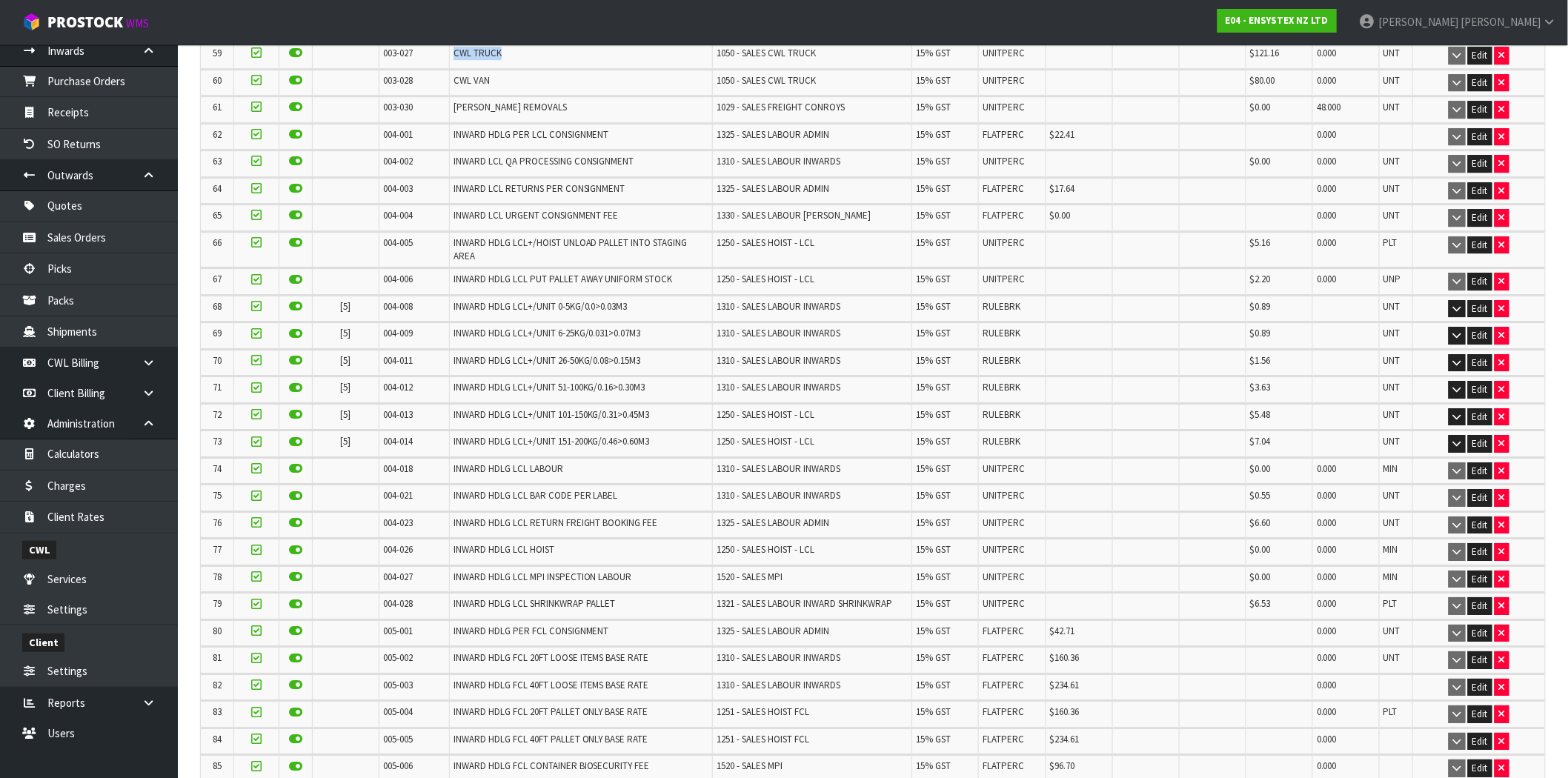
scroll to position [1893, 0]
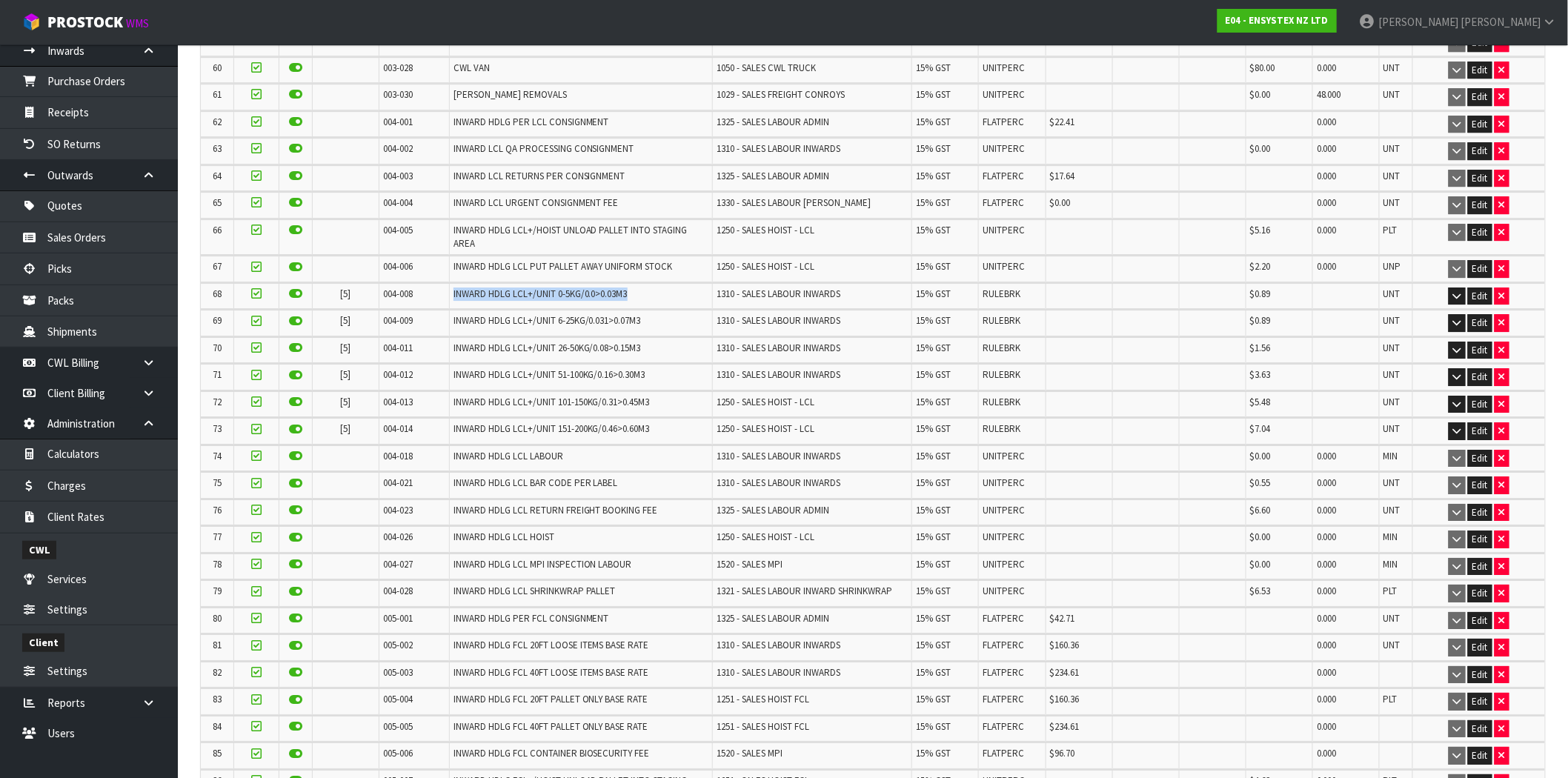
drag, startPoint x: 641, startPoint y: 282, endPoint x: 419, endPoint y: 284, distance: 222.0
click at [419, 284] on tr "68 [5] 004-008 INWARD HDLG LCL+/UNIT 0-5KG/0.0>0.03M3 1310 - SALES LABOUR INWAR…" at bounding box center [872, 296] width 1344 height 26
drag, startPoint x: 650, startPoint y: 312, endPoint x: 431, endPoint y: 309, distance: 219.0
click at [431, 310] on tr "69 [5] 004-009 INWARD HDLG LCL+/UNIT 6-25KG/0.031>0.07M3 1310 - SALES LABOUR IN…" at bounding box center [872, 323] width 1344 height 26
drag, startPoint x: 631, startPoint y: 282, endPoint x: 567, endPoint y: 284, distance: 64.0
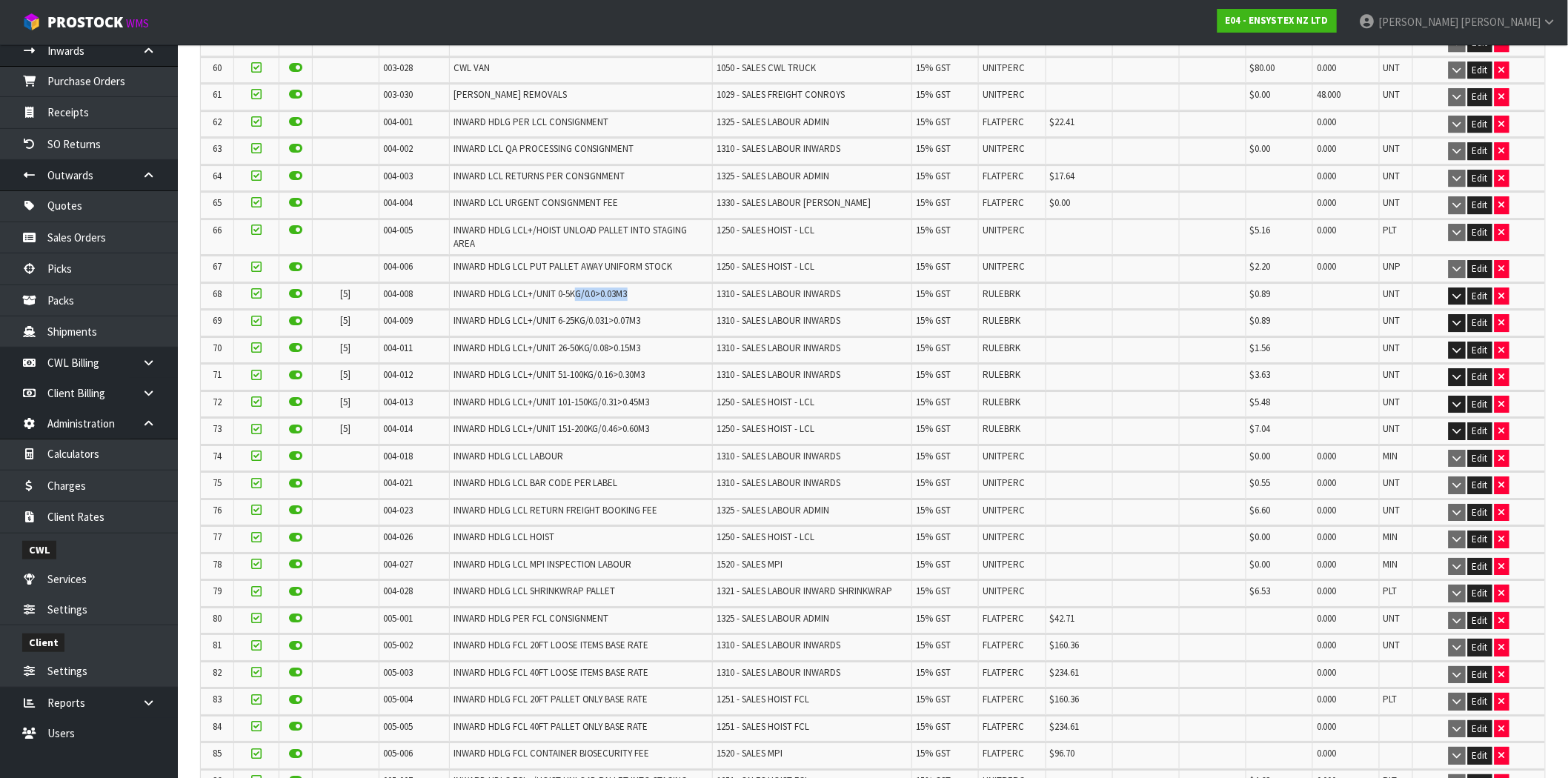
click at [567, 284] on td "INWARD HDLG LCL+/UNIT 0-5KG/0.0>0.03M3" at bounding box center [580, 296] width 263 height 26
drag, startPoint x: 1278, startPoint y: 283, endPoint x: 1233, endPoint y: 285, distance: 45.0
click at [1234, 285] on tr "68 [5] 004-008 INWARD HDLG LCL+/UNIT 0-5KG/0.0>0.03M3 1310 - SALES LABOUR INWAR…" at bounding box center [872, 296] width 1344 height 26
drag, startPoint x: 1275, startPoint y: 305, endPoint x: 1232, endPoint y: 312, distance: 43.6
click at [1233, 312] on tr "69 [5] 004-009 INWARD HDLG LCL+/UNIT 6-25KG/0.031>0.07M3 1310 - SALES LABOUR IN…" at bounding box center [872, 323] width 1344 height 26
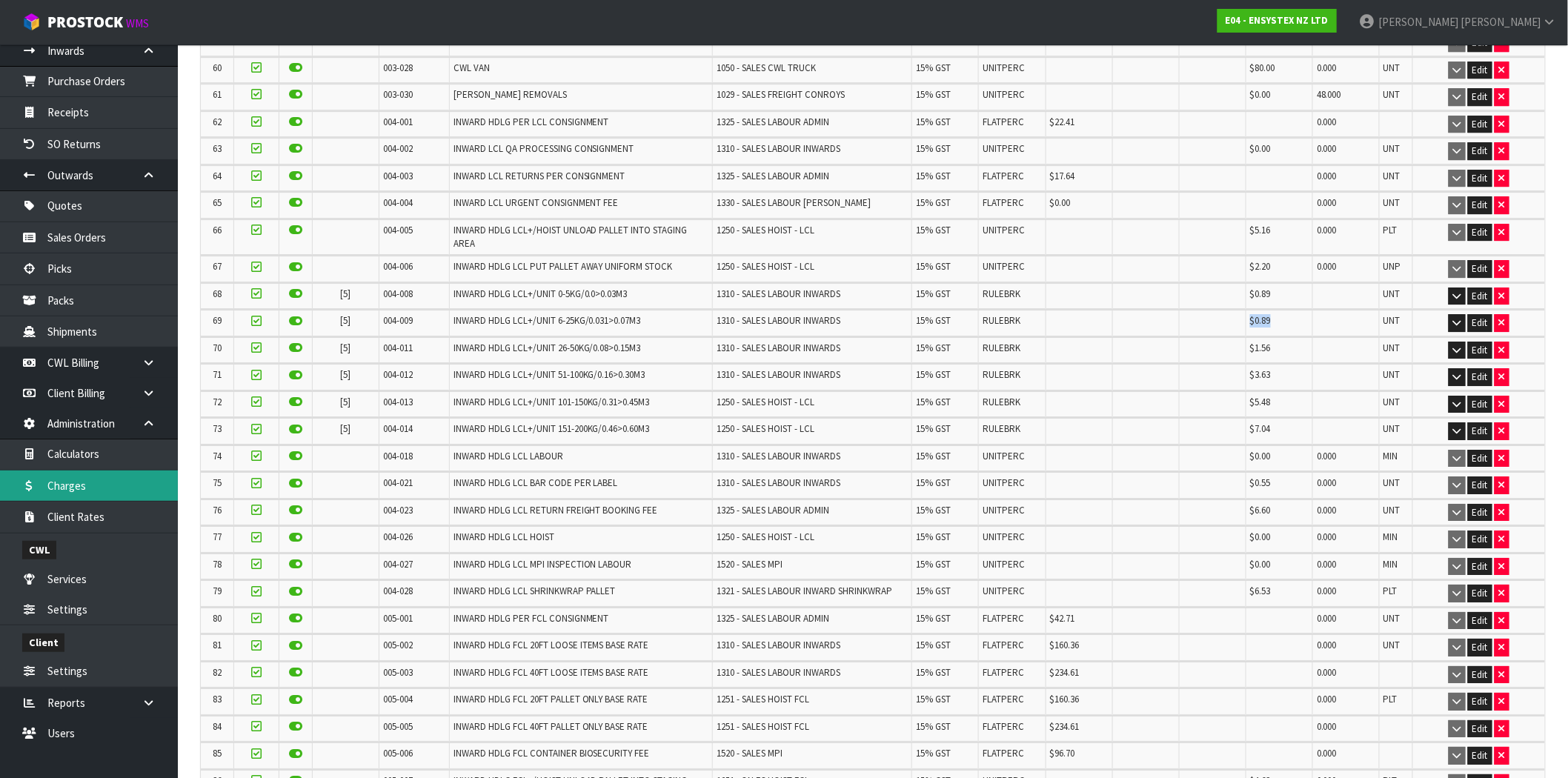
click at [129, 491] on link "Charges" at bounding box center [89, 486] width 178 height 30
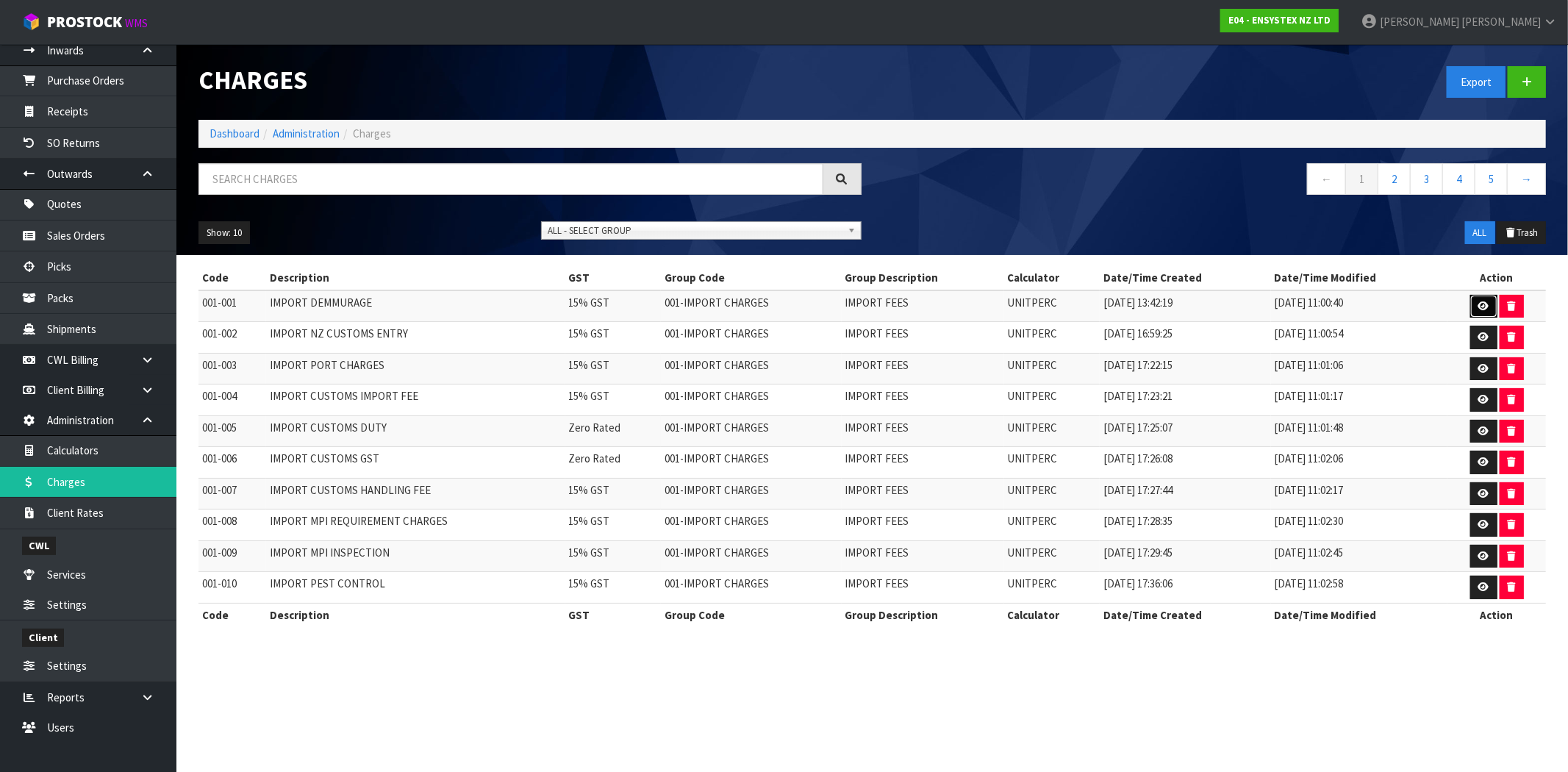
click at [1479, 300] on link at bounding box center [1483, 307] width 27 height 24
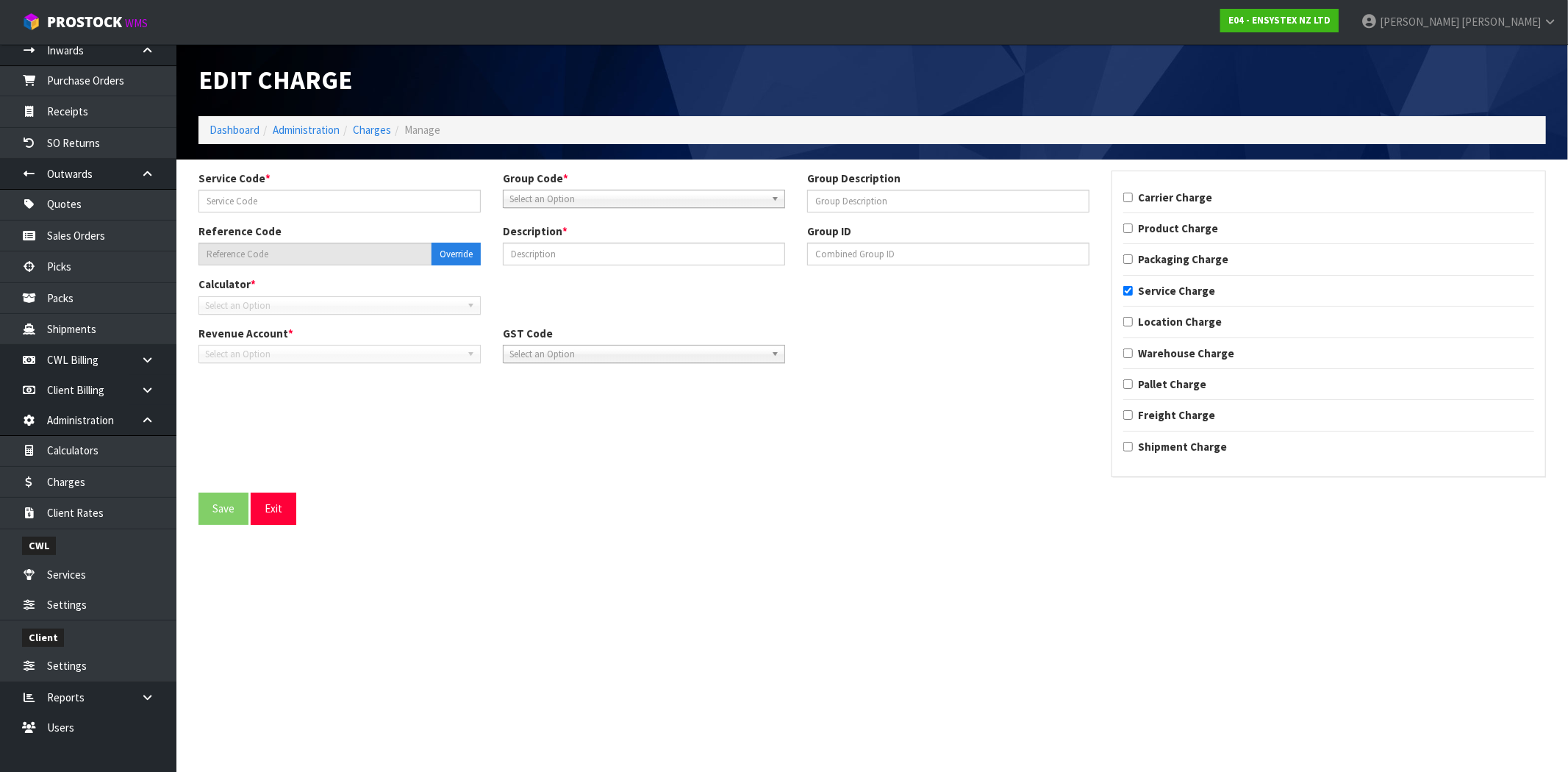
type input "001"
type input "IMPORT FEES"
type input "001-001"
type input "IMPORT DEMMURAGE"
checkbox input "true"
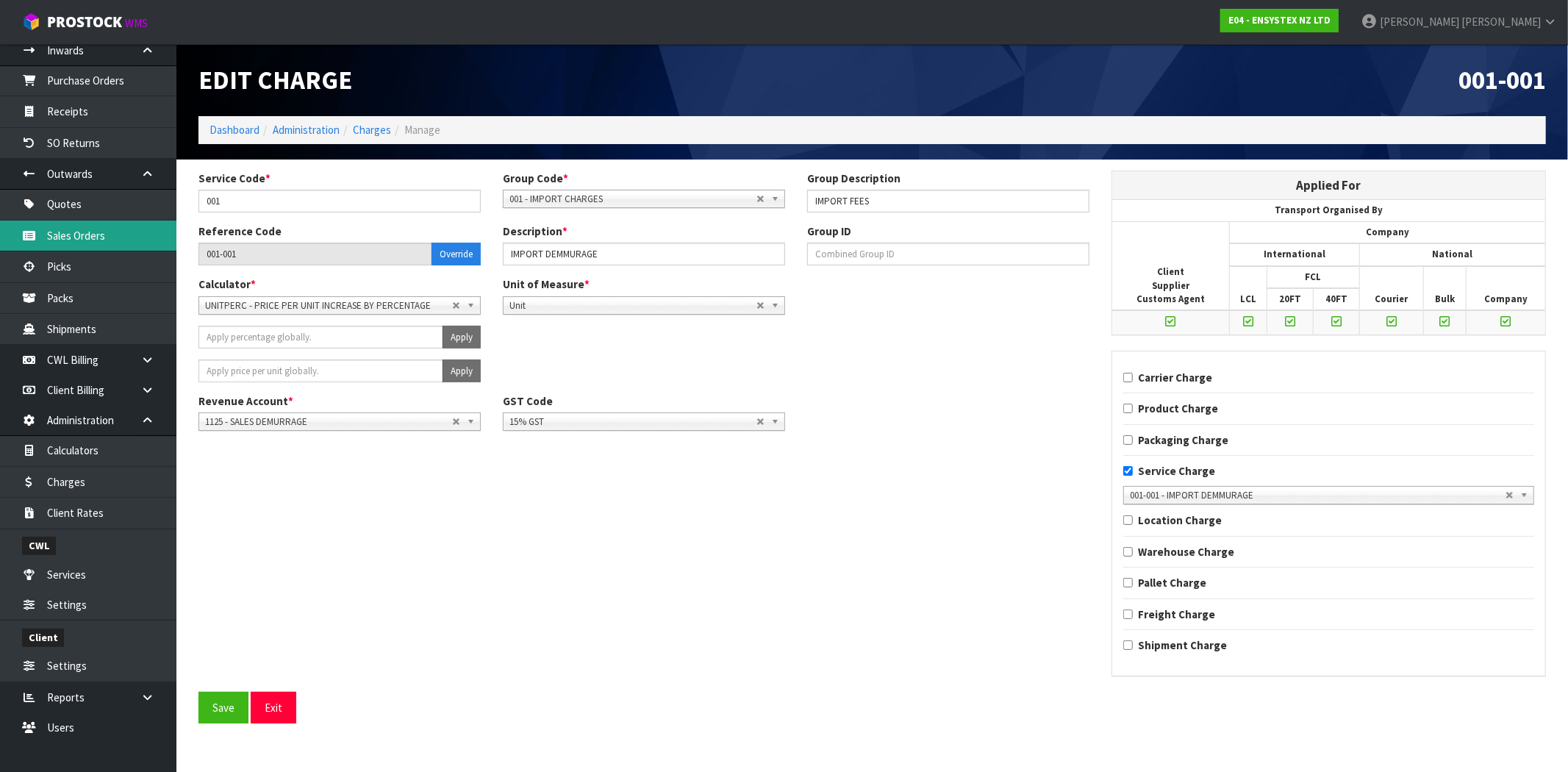
drag, startPoint x: 100, startPoint y: 230, endPoint x: 230, endPoint y: 296, distance: 145.8
click at [101, 230] on link "Sales Orders" at bounding box center [88, 235] width 177 height 30
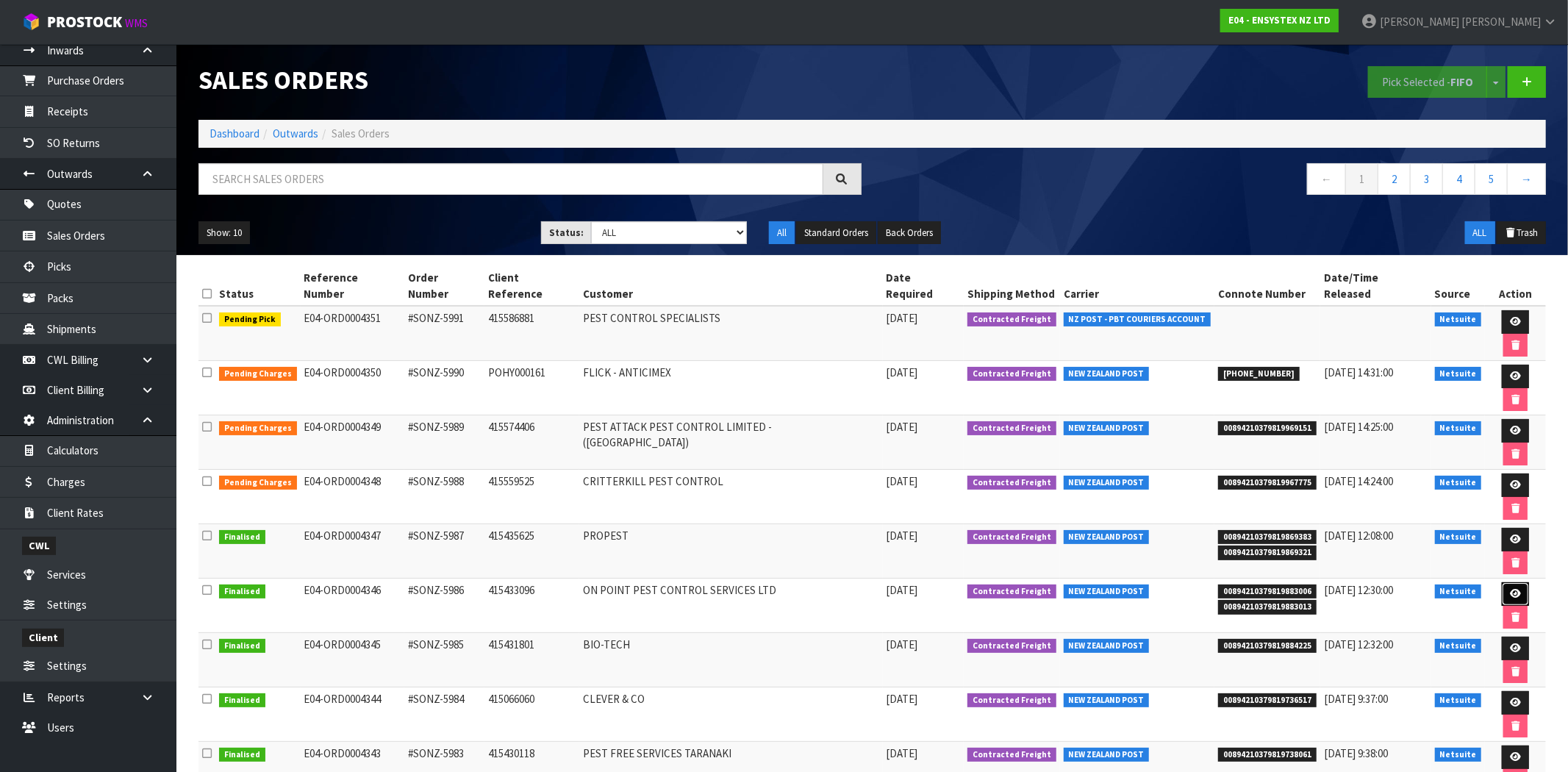
click at [1509, 589] on icon at bounding box center [1515, 594] width 11 height 10
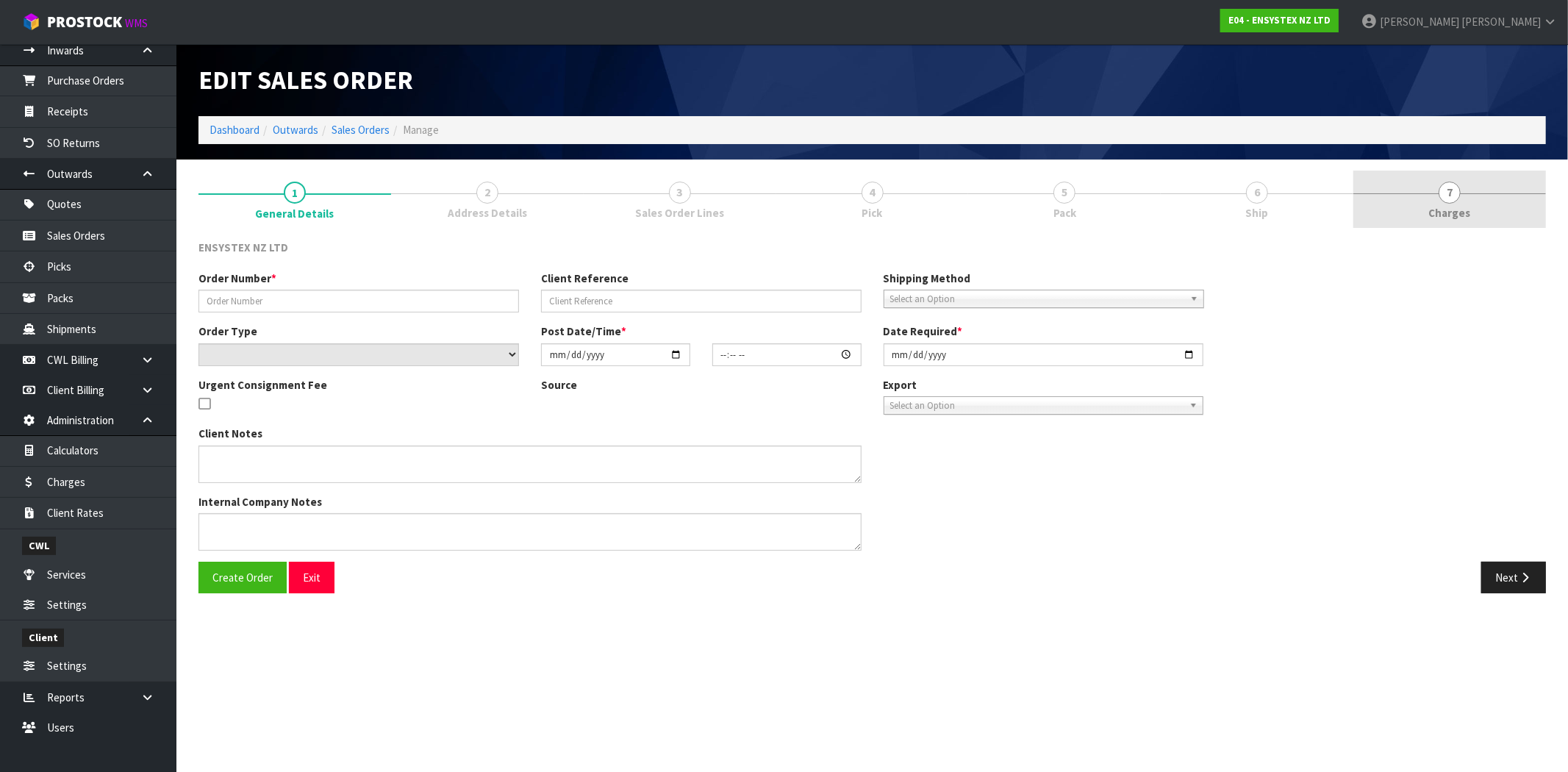
type input "#SONZ-5986"
type input "415433096"
select select "number:0"
type input "[DATE]"
type input "15:30:07.000"
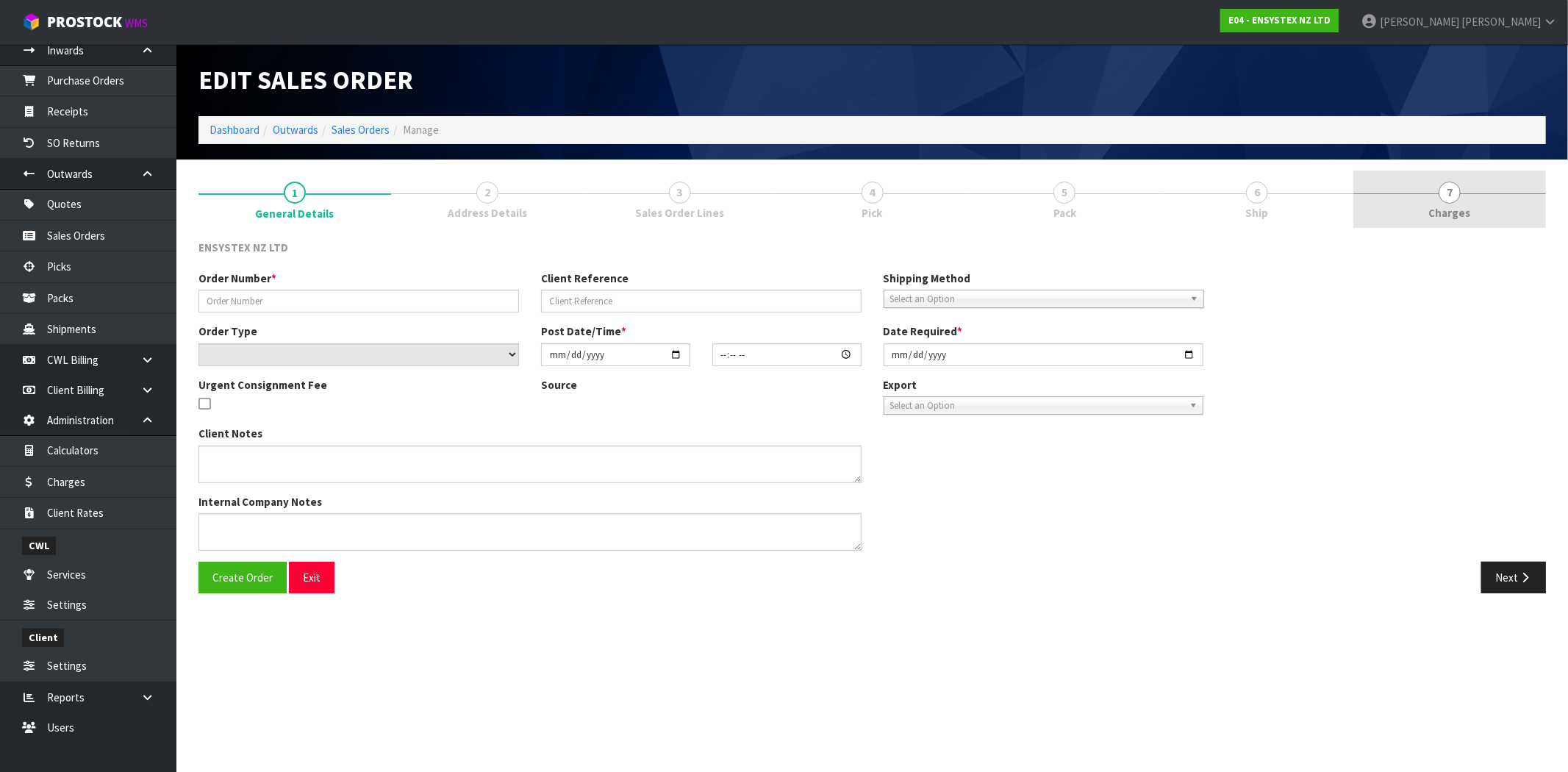
type input "[DATE]"
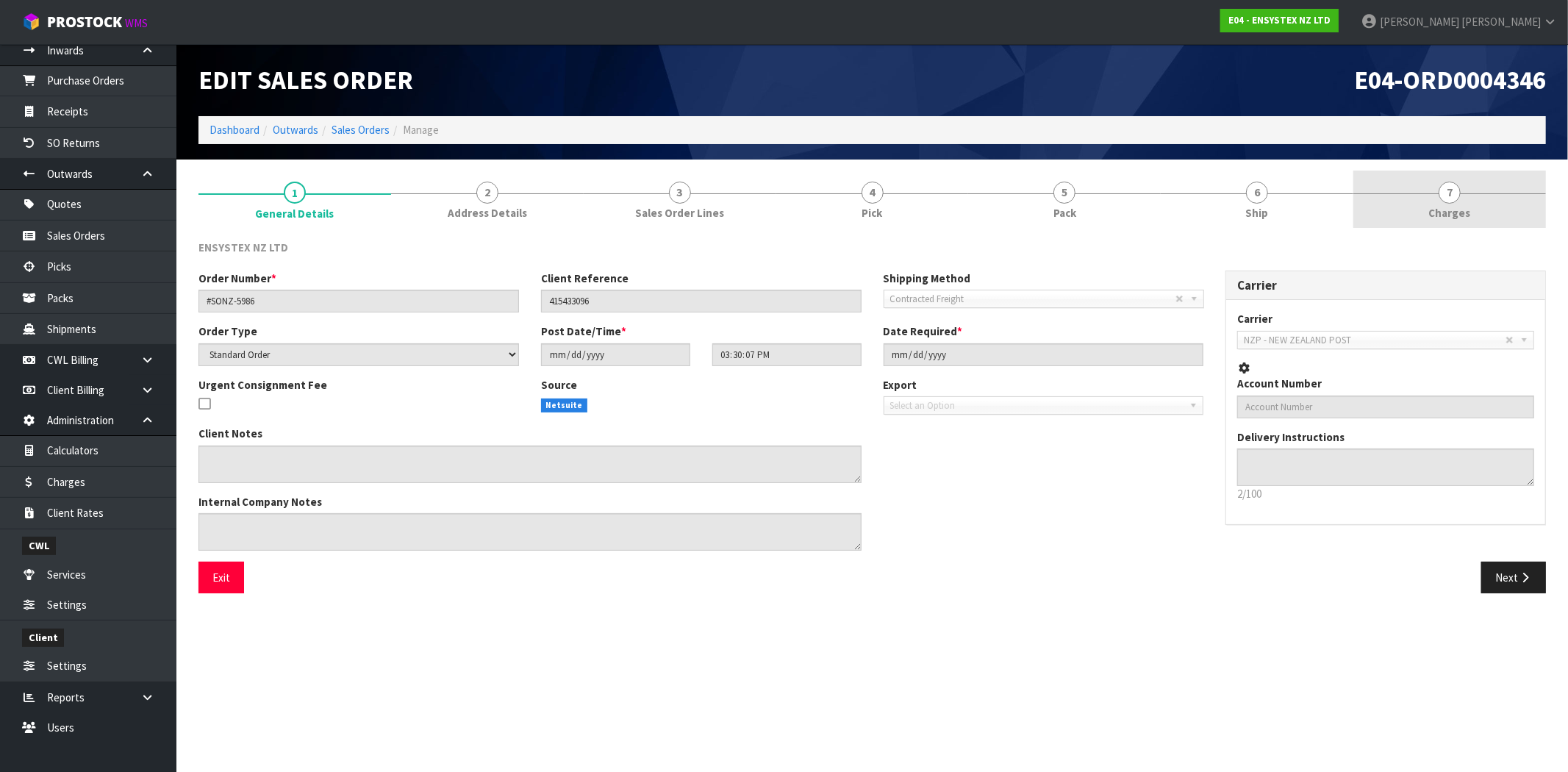
click at [1448, 189] on span "7" at bounding box center [1449, 193] width 22 height 22
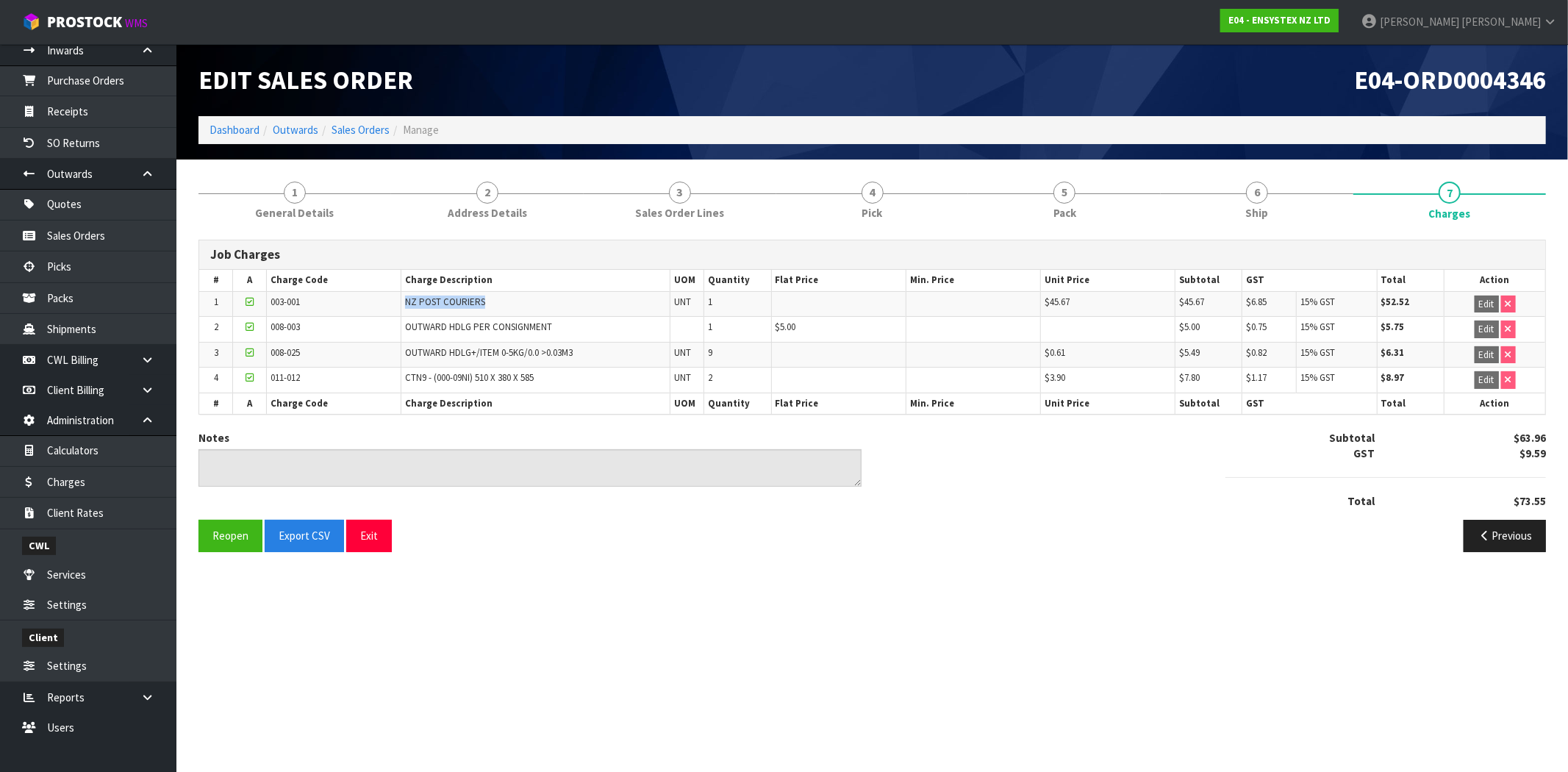
drag, startPoint x: 491, startPoint y: 300, endPoint x: 391, endPoint y: 306, distance: 100.2
click at [391, 306] on tr "1 003-001 NZ POST COURIERS UNT 1 $45.67 $45.67 $6.85 15% GST $52.52 Edit" at bounding box center [872, 304] width 1346 height 25
drag, startPoint x: 1075, startPoint y: 304, endPoint x: 1047, endPoint y: 308, distance: 28.3
click at [1047, 308] on td "$45.67" at bounding box center [1108, 304] width 135 height 25
